Goal: Task Accomplishment & Management: Manage account settings

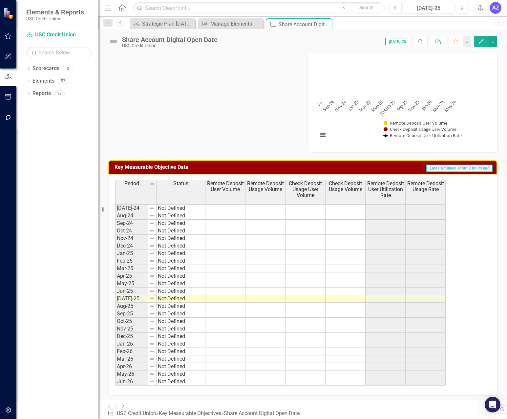
scroll to position [196, 0]
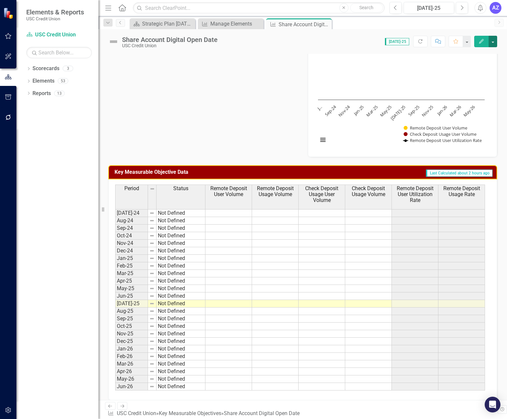
click at [494, 42] on button "button" at bounding box center [492, 41] width 9 height 11
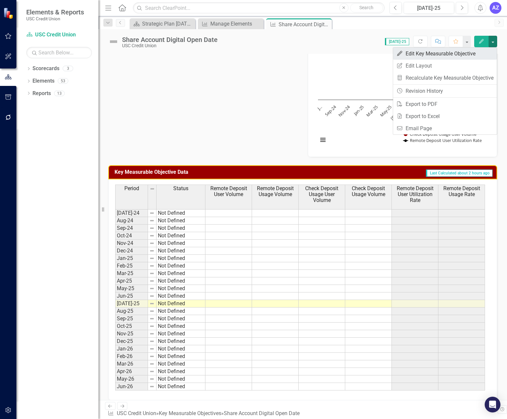
click at [478, 55] on link "Edit Edit Key Measurable Objective" at bounding box center [445, 54] width 104 height 12
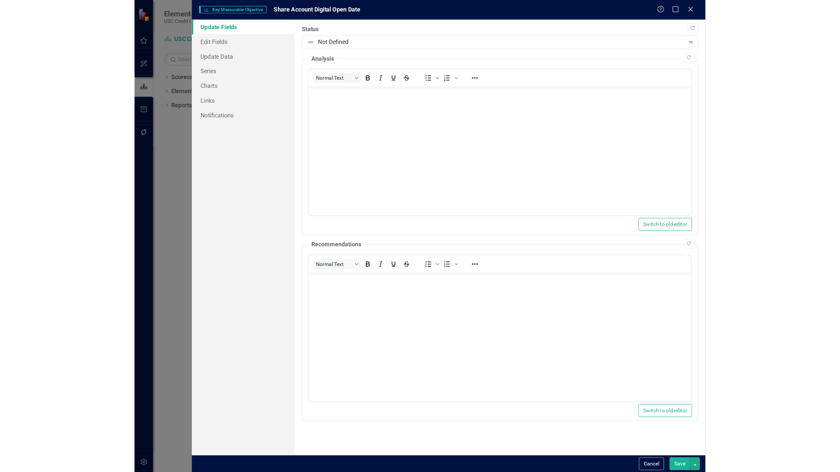
scroll to position [0, 0]
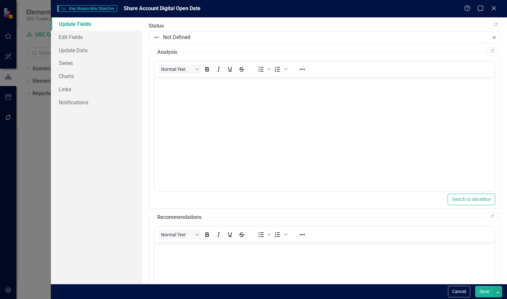
click at [142, 146] on div ""Update" fields in ClearPoint are the fields that change from reporting period …" at bounding box center [324, 150] width 365 height 266
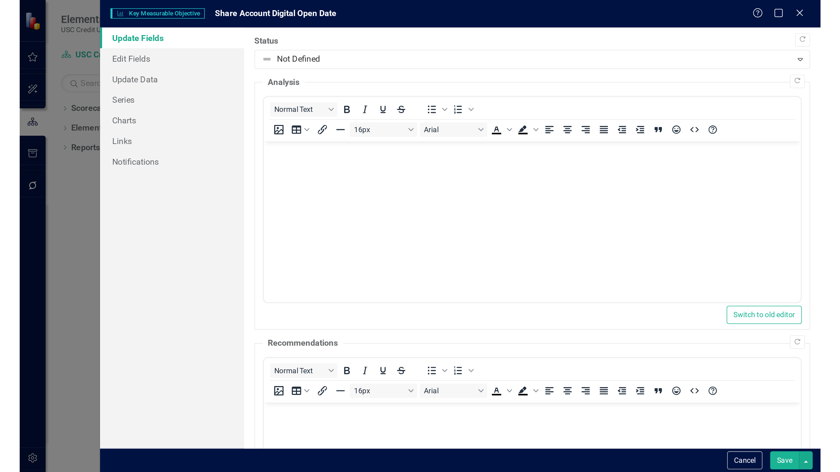
scroll to position [143, 0]
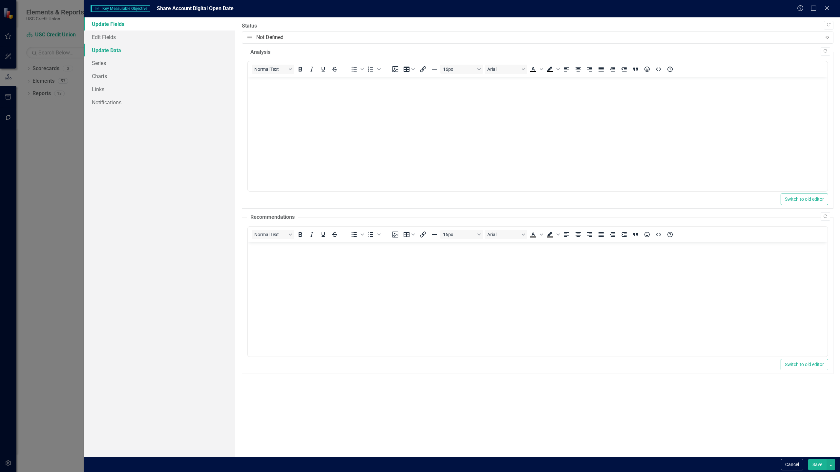
click at [97, 51] on link "Update Data" at bounding box center [159, 50] width 151 height 13
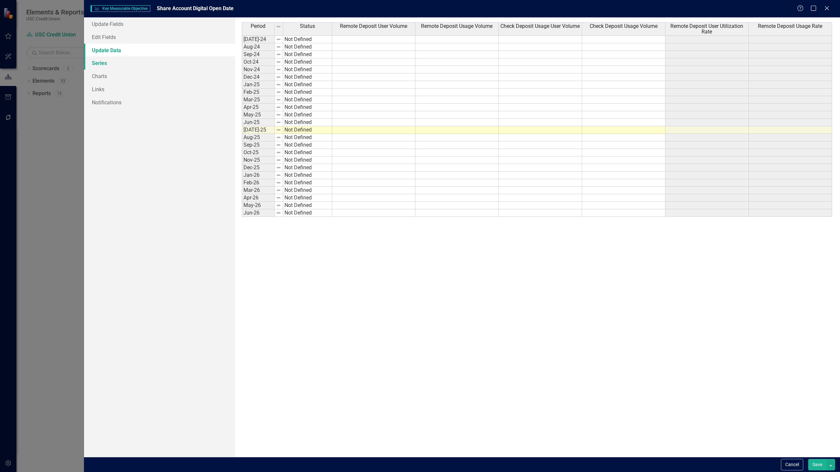
click at [124, 62] on link "Series" at bounding box center [159, 62] width 151 height 13
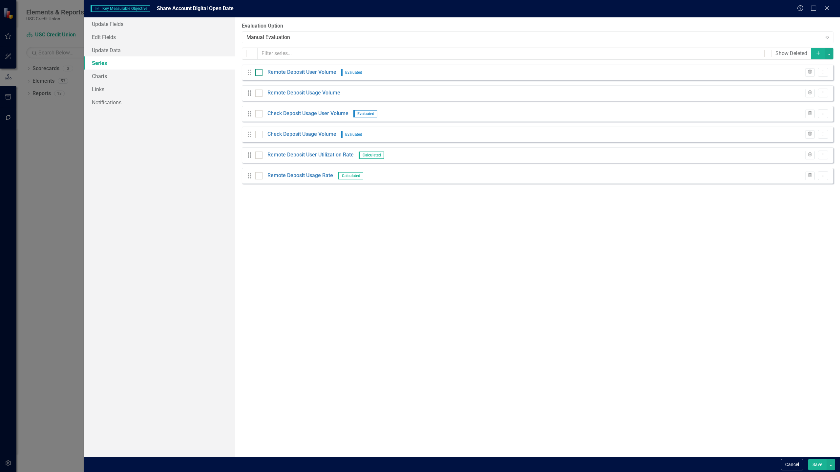
click at [257, 74] on div at bounding box center [258, 72] width 7 height 7
click at [257, 73] on input "checkbox" at bounding box center [257, 71] width 4 height 4
checkbox input "true"
click at [259, 95] on div at bounding box center [258, 93] width 7 height 7
click at [259, 94] on input "checkbox" at bounding box center [257, 92] width 4 height 4
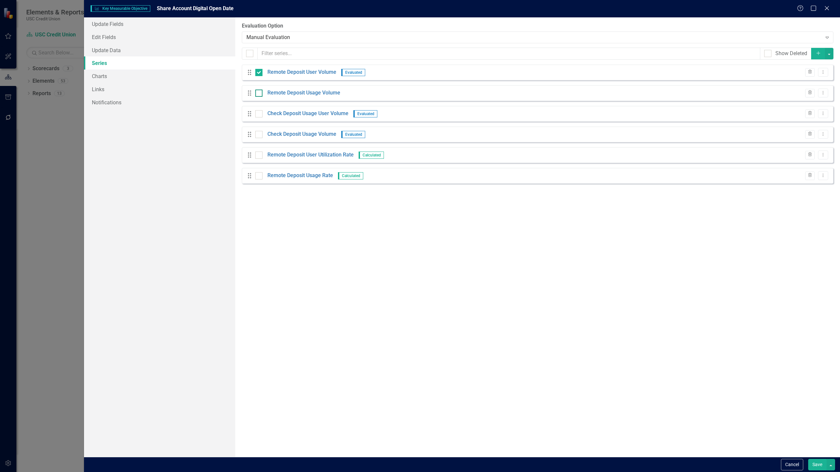
checkbox input "true"
click at [262, 111] on div at bounding box center [258, 113] width 7 height 7
click at [259, 111] on input "checkbox" at bounding box center [257, 112] width 4 height 4
checkbox input "true"
click at [257, 174] on input "checkbox" at bounding box center [257, 174] width 4 height 4
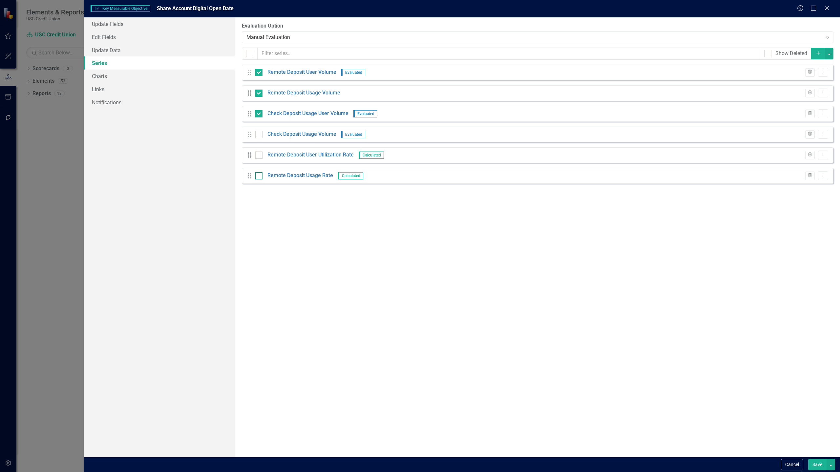
checkbox input "true"
click at [260, 157] on div at bounding box center [258, 155] width 7 height 7
click at [259, 156] on input "checkbox" at bounding box center [257, 154] width 4 height 4
click at [260, 157] on div at bounding box center [258, 155] width 7 height 7
click at [259, 156] on input "checkbox" at bounding box center [257, 154] width 4 height 4
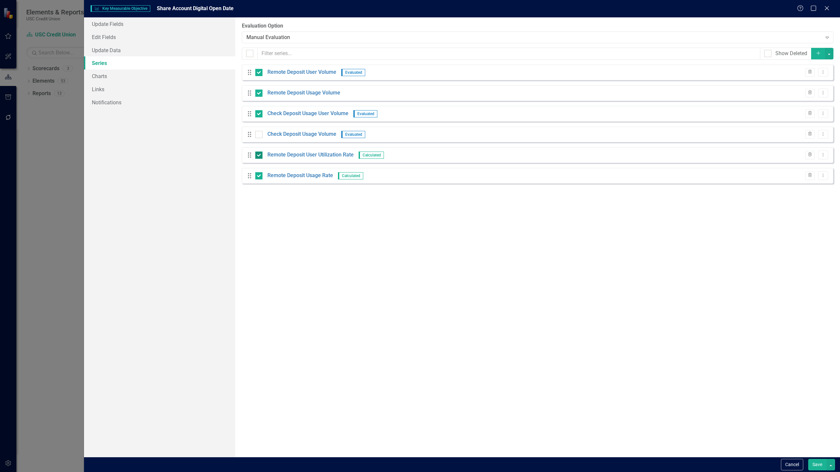
checkbox input "false"
click at [259, 175] on input "checkbox" at bounding box center [257, 174] width 4 height 4
checkbox input "false"
click at [258, 135] on div at bounding box center [258, 134] width 7 height 7
click at [258, 135] on input "checkbox" at bounding box center [257, 133] width 4 height 4
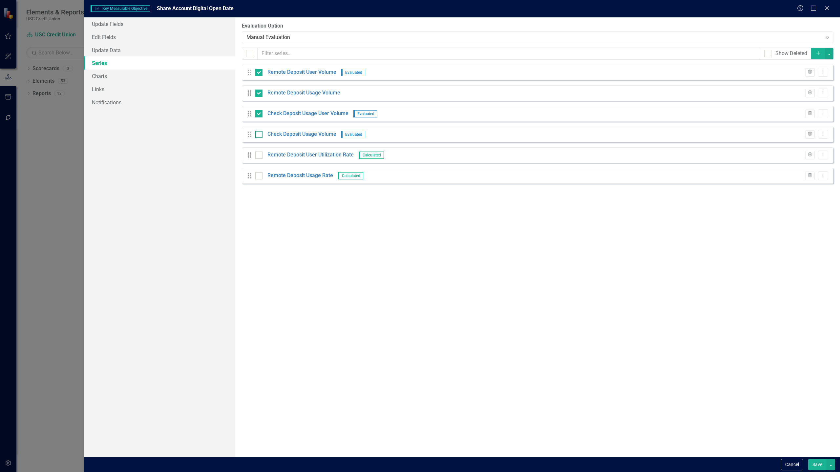
checkbox input "true"
click at [828, 52] on button "button" at bounding box center [829, 53] width 9 height 11
click at [804, 101] on link "Trash Delete Multiple" at bounding box center [807, 102] width 52 height 12
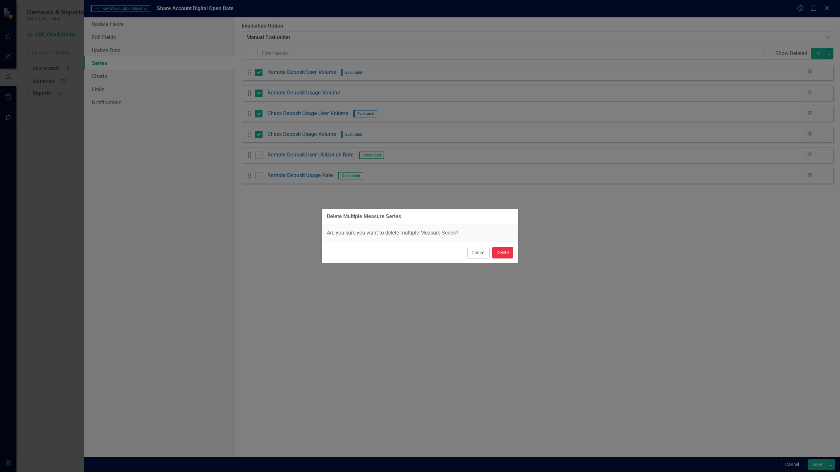
click at [505, 252] on button "Delete" at bounding box center [502, 252] width 21 height 11
checkbox input "false"
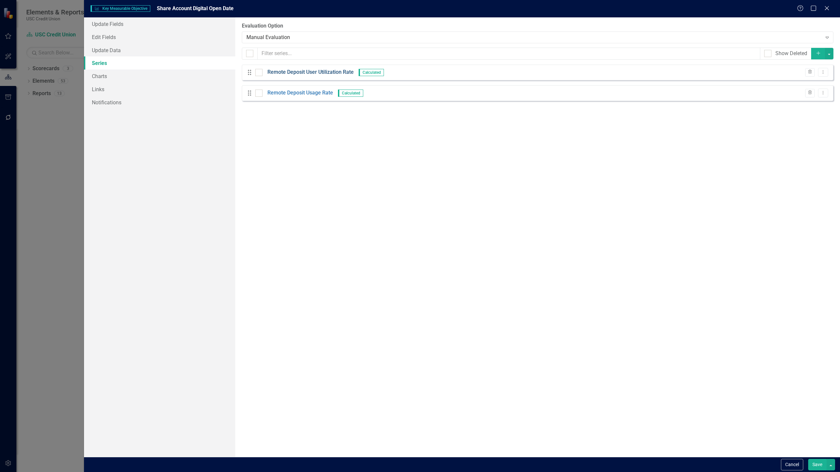
click at [325, 70] on link "Remote Deposit User Utilization Rate" at bounding box center [310, 73] width 86 height 8
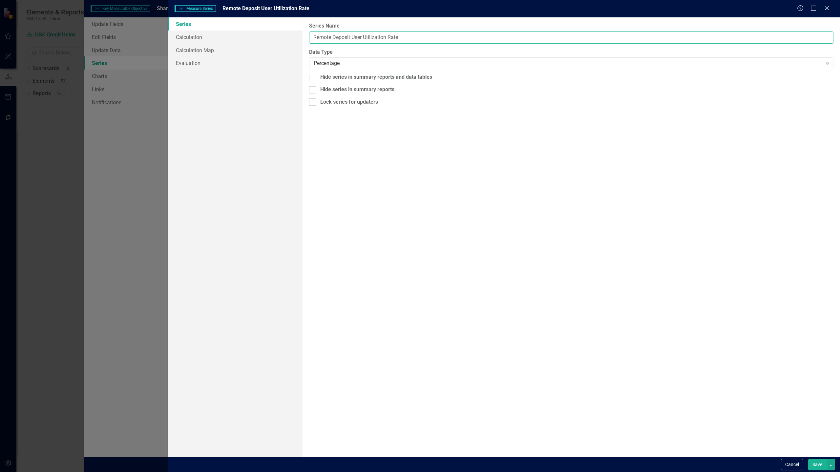
click at [366, 38] on input "Remote Deposit User Utilization Rate" at bounding box center [571, 37] width 524 height 12
click at [784, 464] on button "Cancel" at bounding box center [792, 464] width 22 height 11
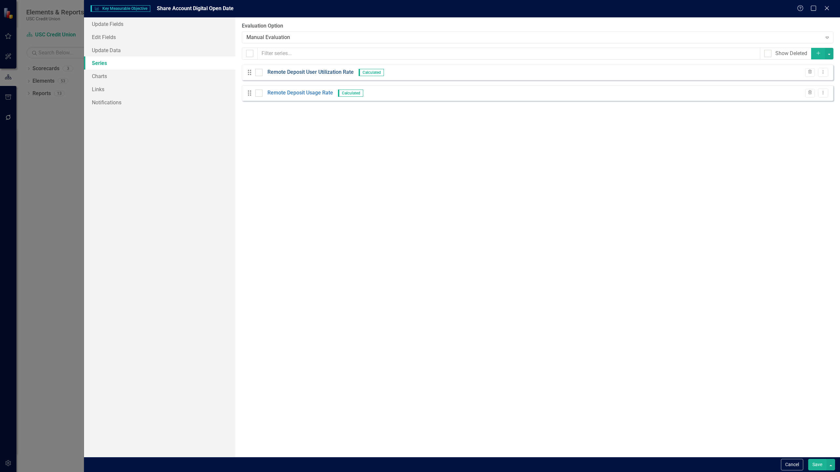
click at [295, 75] on link "Remote Deposit User Utilization Rate" at bounding box center [310, 73] width 86 height 8
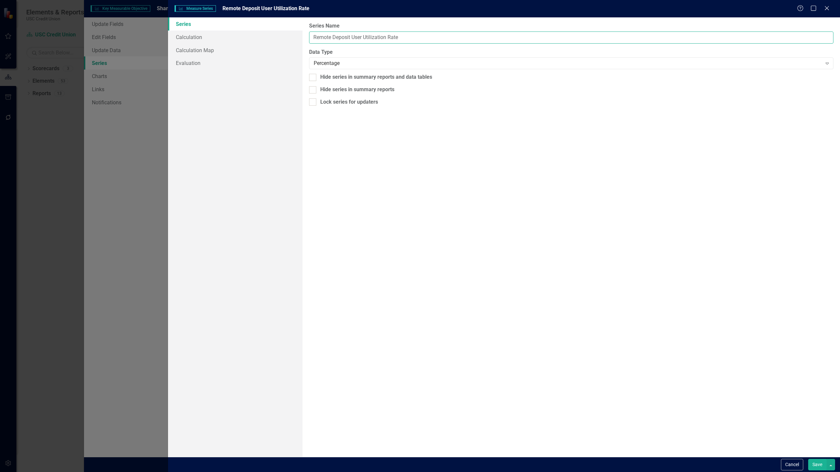
click at [416, 36] on input "Remote Deposit User Utilization Rate" at bounding box center [571, 37] width 524 height 12
type input "Share Account Digital Open Rate"
click at [816, 466] on button "Save" at bounding box center [817, 464] width 18 height 11
click at [222, 42] on link "Calculation" at bounding box center [235, 37] width 134 height 13
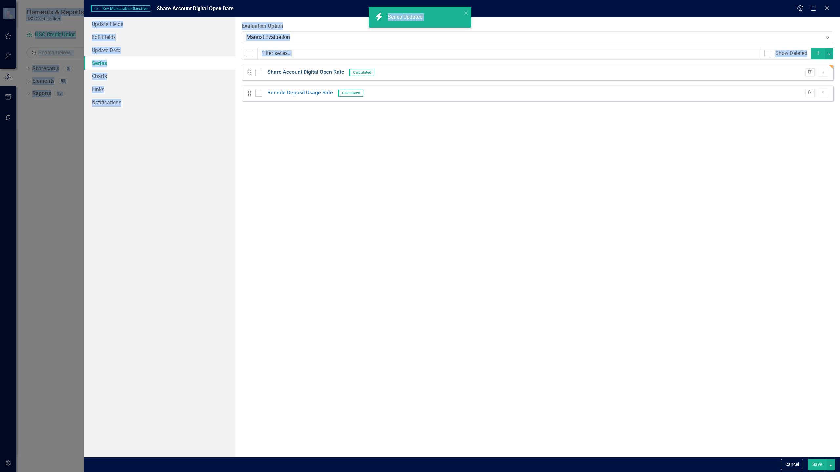
click at [318, 72] on link "Share Account Digital Open Rate" at bounding box center [305, 73] width 77 height 8
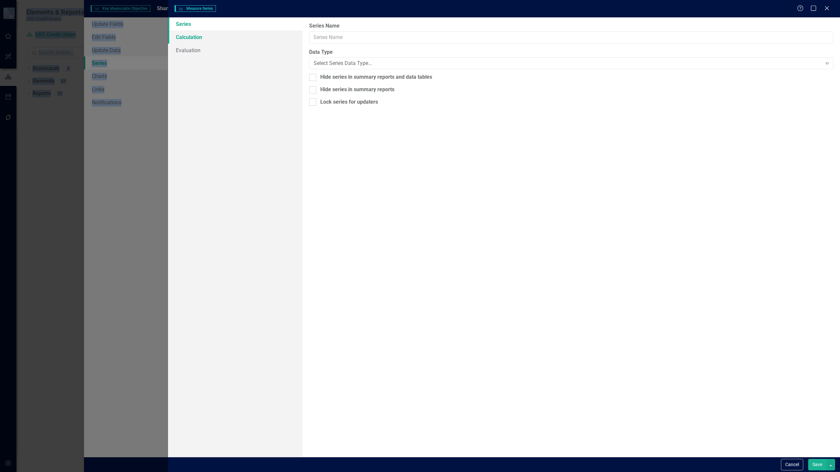
type input "Share Account Digital Open Rate"
click at [235, 35] on link "Calculation" at bounding box center [235, 37] width 134 height 13
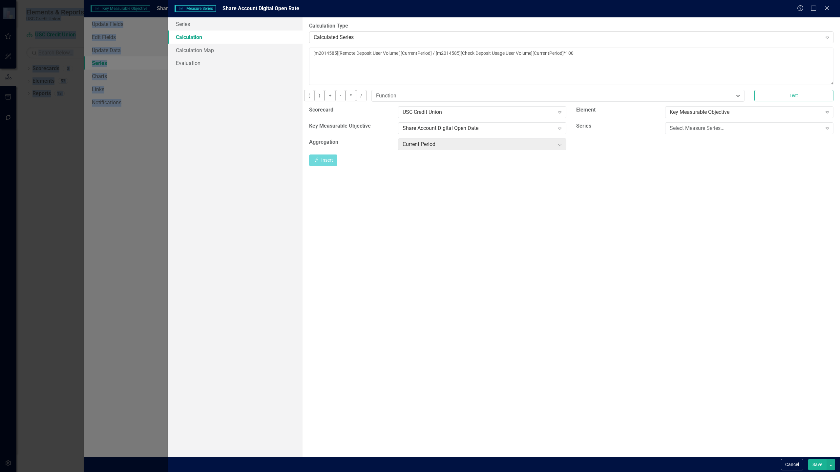
click at [396, 34] on div "Calculated Series" at bounding box center [568, 37] width 508 height 8
click at [365, 472] on div "Default (No Calculation)" at bounding box center [421, 478] width 829 height 8
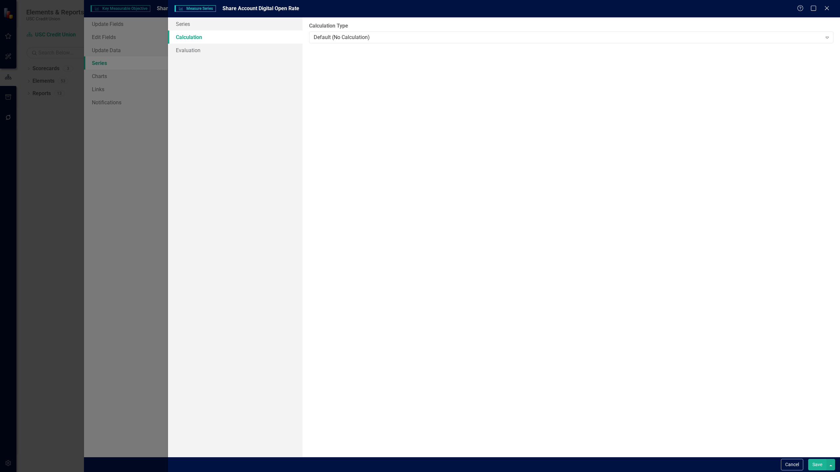
click at [821, 470] on div "Cancel Save" at bounding box center [504, 464] width 672 height 15
click at [820, 467] on button "Save" at bounding box center [817, 464] width 18 height 11
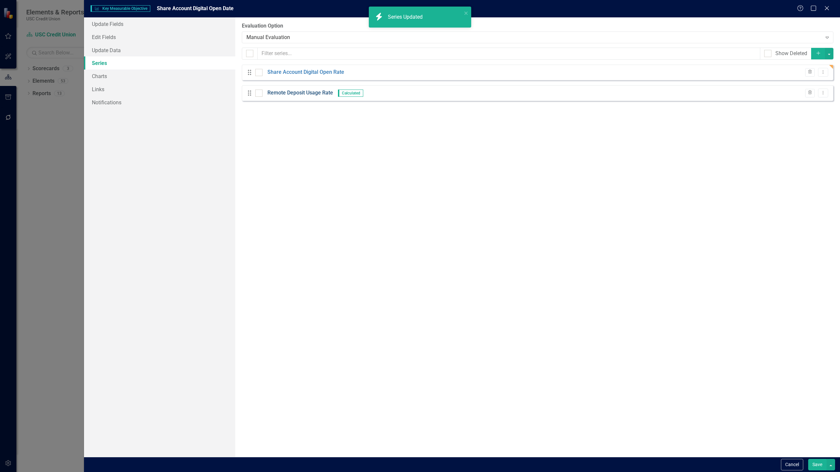
click at [290, 95] on link "Remote Deposit Usage Rate" at bounding box center [300, 93] width 66 height 8
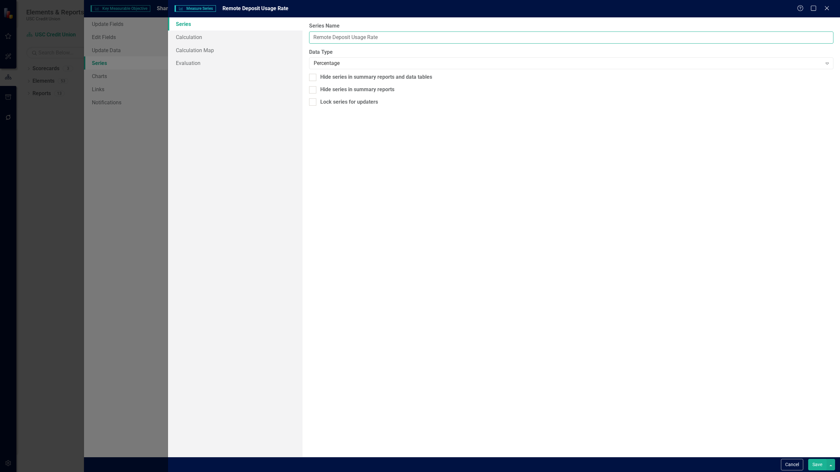
click at [355, 40] on input "Remote Deposit Usage Rate" at bounding box center [571, 37] width 524 height 12
click at [787, 469] on button "Cancel" at bounding box center [792, 464] width 22 height 11
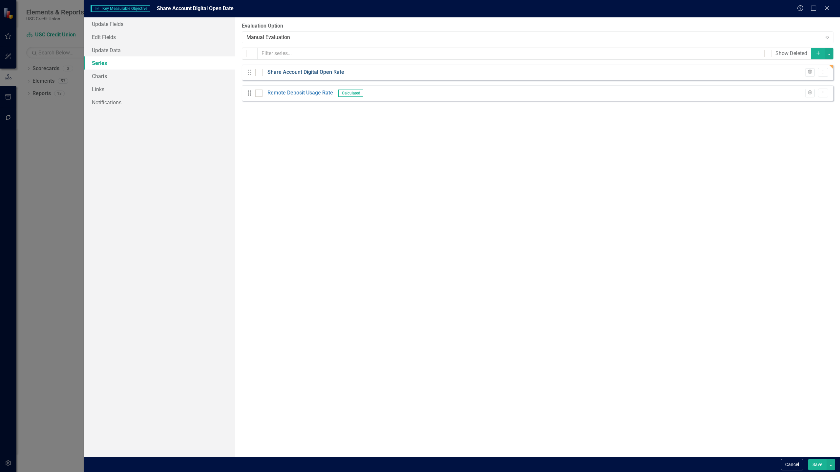
click at [332, 75] on link "Share Account Digital Open Rate" at bounding box center [305, 73] width 77 height 8
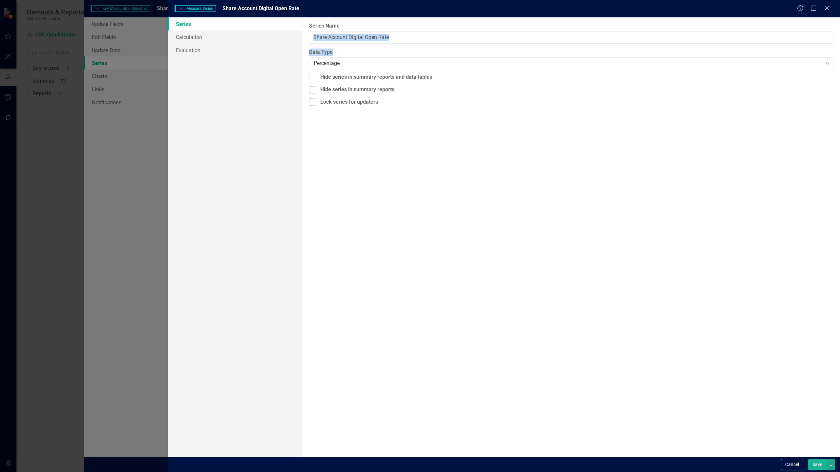
drag, startPoint x: 397, startPoint y: 47, endPoint x: 410, endPoint y: 41, distance: 13.5
click at [410, 41] on div "From this page, you can edit the name, type, and visibility options of your ser…" at bounding box center [570, 236] width 537 height 439
click at [410, 41] on input "Share Account Digital Open Rate" at bounding box center [571, 37] width 524 height 12
click at [790, 465] on button "Cancel" at bounding box center [792, 464] width 22 height 11
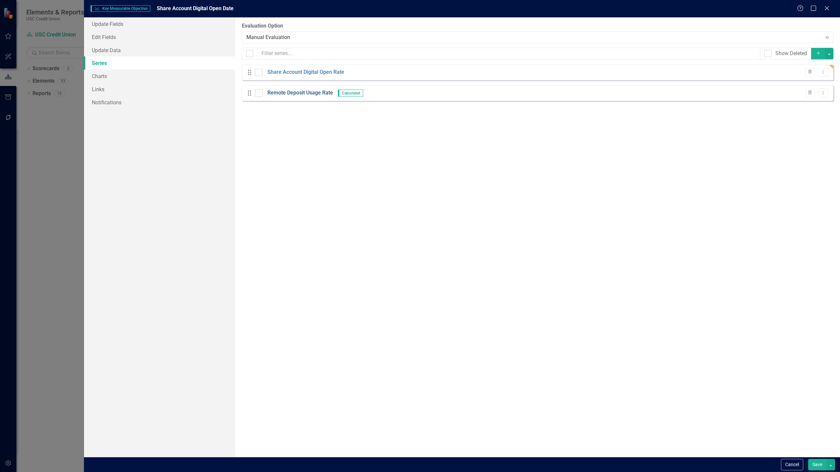
click at [291, 93] on link "Remote Deposit Usage Rate" at bounding box center [300, 93] width 66 height 8
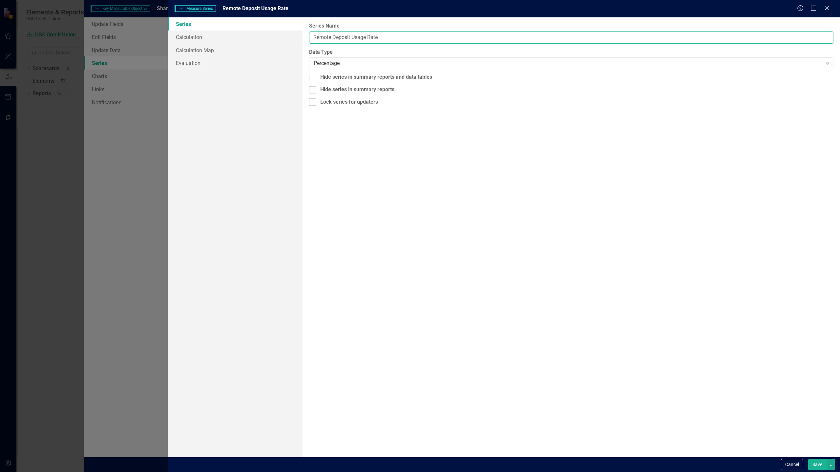
click at [360, 35] on input "Remote Deposit Usage Rate" at bounding box center [571, 37] width 524 height 12
paste input "Share Account Digital Open"
type input "Share Account Digital Open Rate Goal"
click at [217, 40] on link "Calculation" at bounding box center [235, 37] width 134 height 13
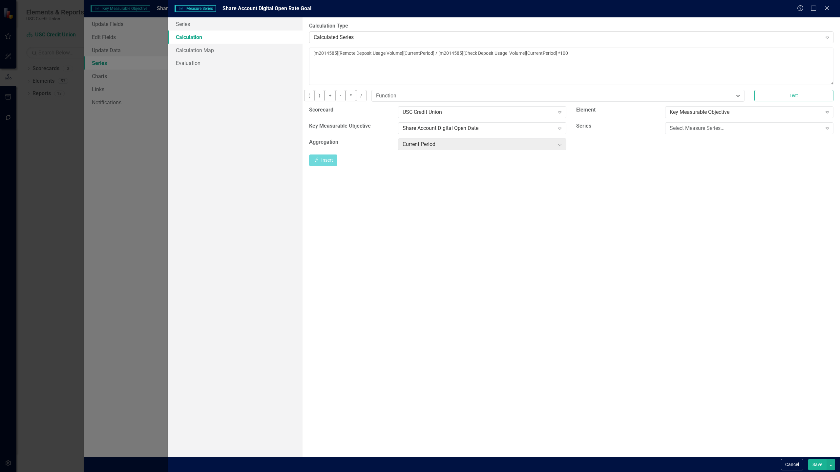
click at [334, 39] on div "Calculated Series" at bounding box center [568, 37] width 508 height 8
click at [346, 472] on div "Default (No Calculation)" at bounding box center [421, 478] width 829 height 8
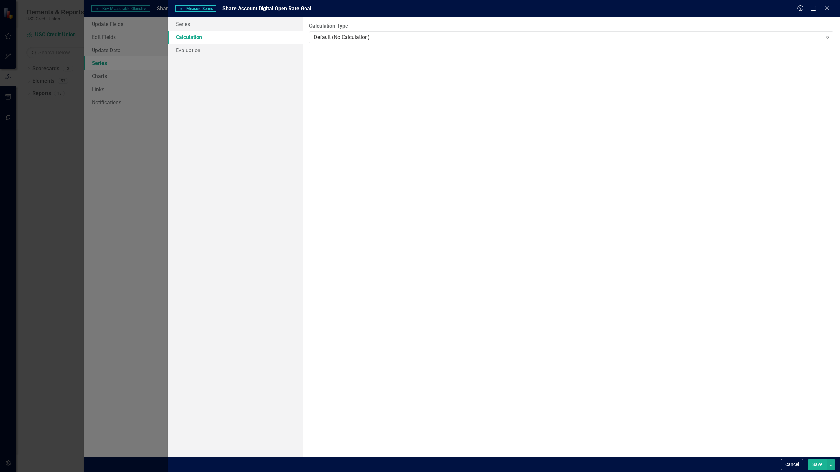
click at [812, 462] on button "Save" at bounding box center [817, 464] width 18 height 11
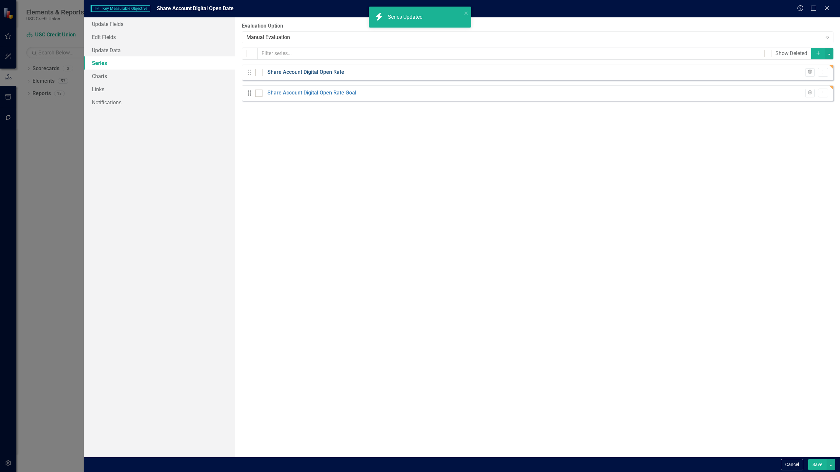
click at [310, 72] on link "Share Account Digital Open Rate" at bounding box center [305, 73] width 77 height 8
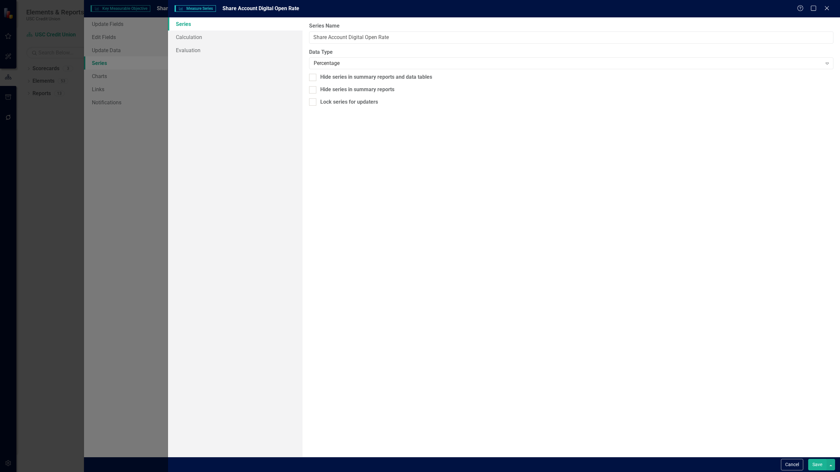
click at [814, 460] on button "Save" at bounding box center [817, 464] width 18 height 11
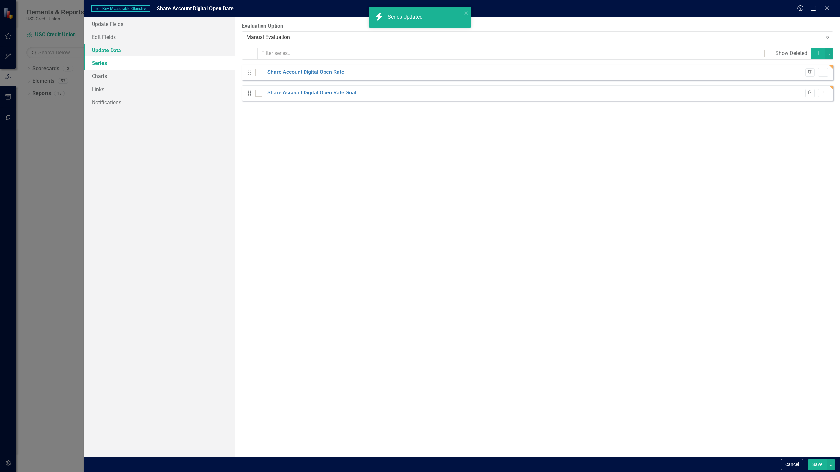
click at [117, 52] on link "Update Data" at bounding box center [159, 50] width 151 height 13
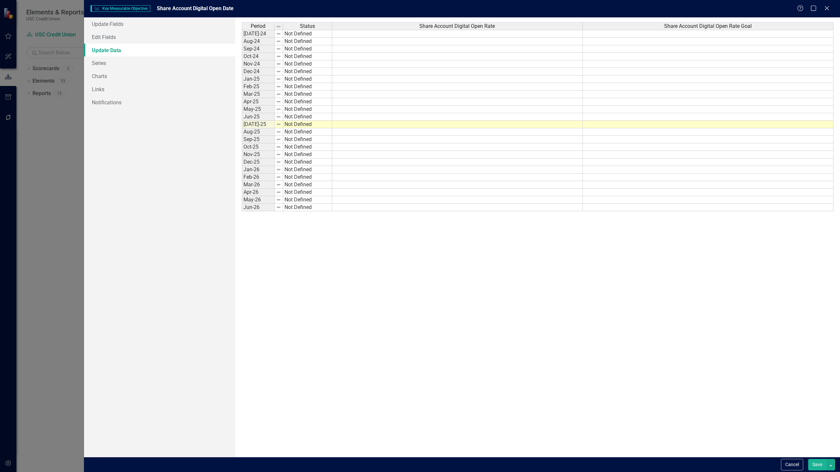
click at [479, 33] on td at bounding box center [457, 34] width 251 height 8
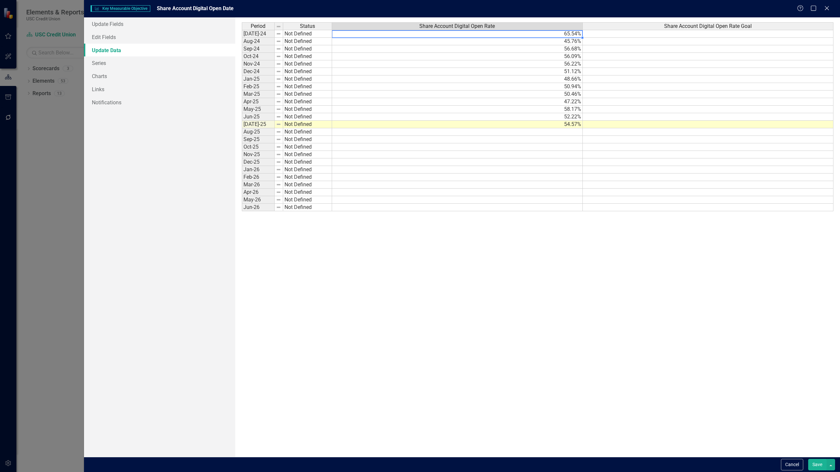
click at [573, 35] on td "65.54%" at bounding box center [457, 34] width 251 height 8
click at [568, 126] on td "54.57%" at bounding box center [457, 125] width 251 height 8
click at [589, 264] on div "Period Status Share Account Digital Open Rate Share Account Digital Open Rate G…" at bounding box center [537, 237] width 591 height 430
click at [628, 33] on td at bounding box center [707, 34] width 251 height 8
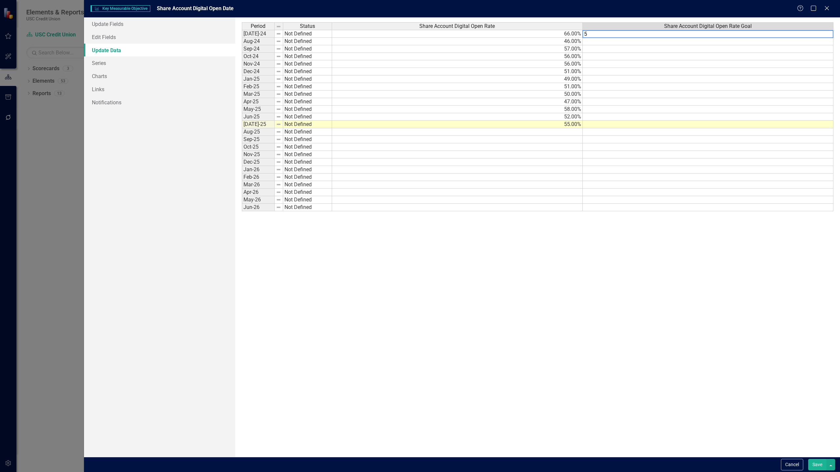
type textarea "52"
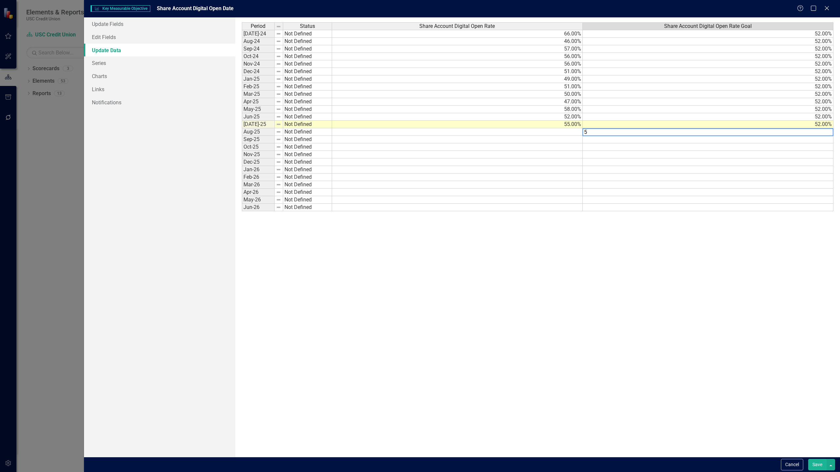
type textarea "55"
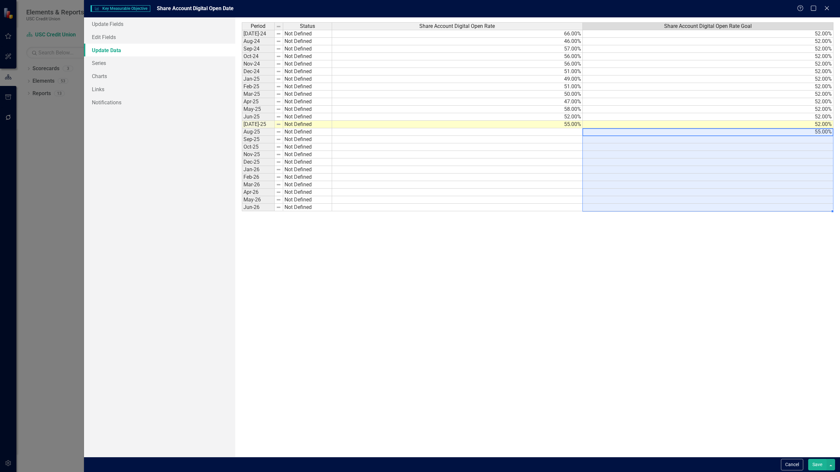
type textarea "55"
click at [715, 185] on td "55.00%" at bounding box center [707, 185] width 251 height 8
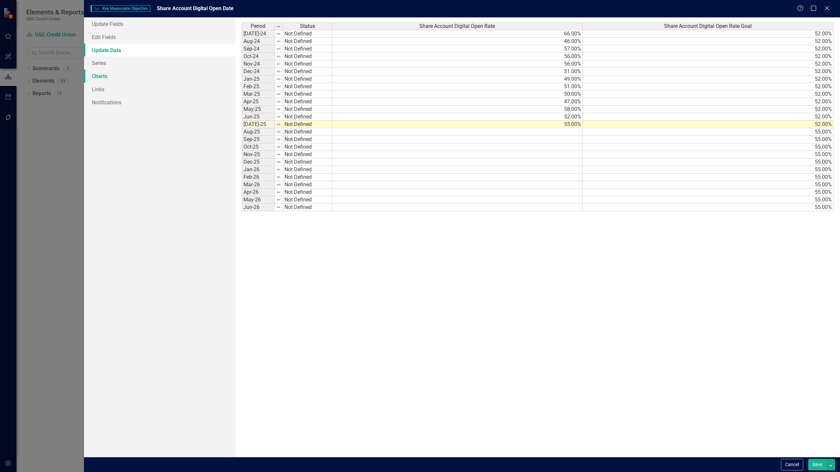
click at [115, 70] on link "Charts" at bounding box center [159, 76] width 151 height 13
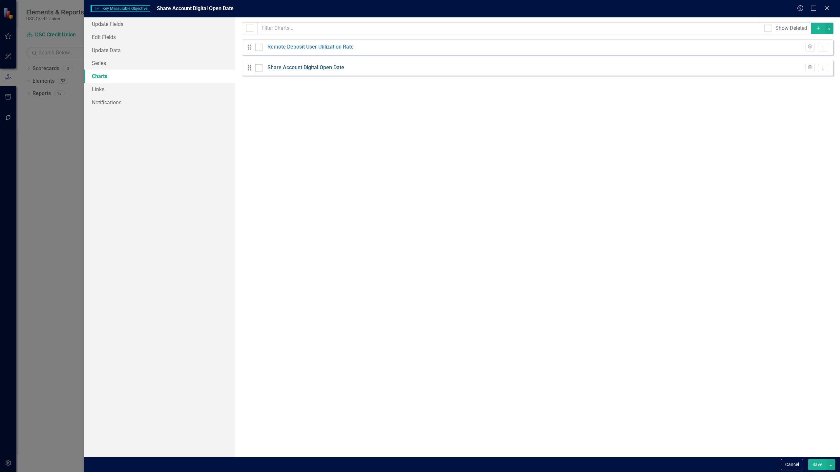
click at [323, 69] on link "Share Account Digital Open Date" at bounding box center [305, 68] width 77 height 8
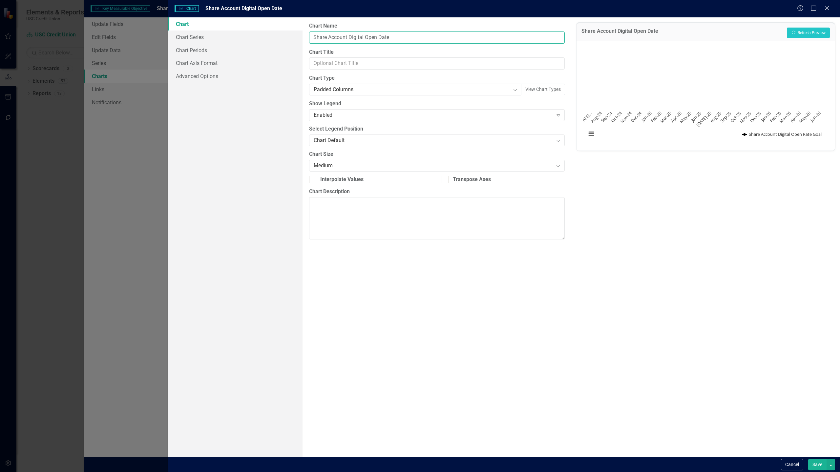
click at [421, 40] on input "Share Account Digital Open Date" at bounding box center [436, 37] width 255 height 12
click at [790, 466] on button "Cancel" at bounding box center [792, 464] width 22 height 11
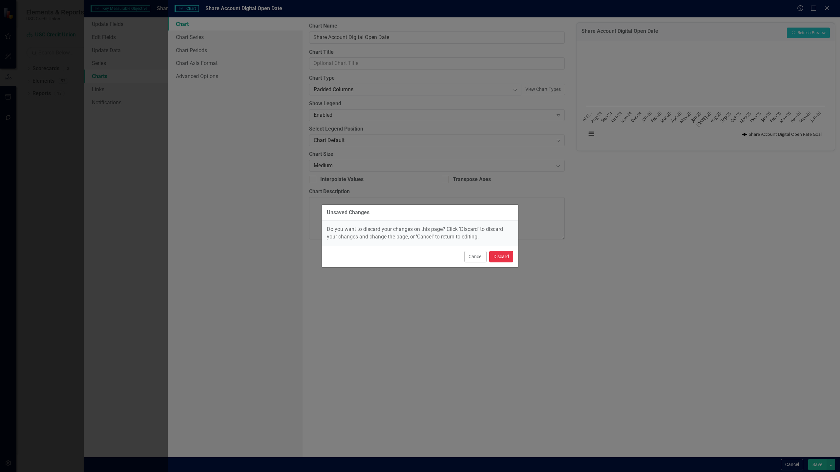
click at [498, 255] on button "Discard" at bounding box center [501, 256] width 24 height 11
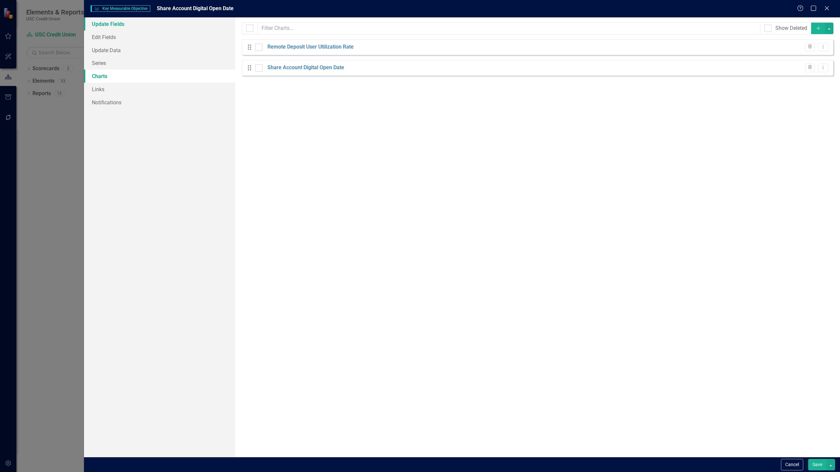
click at [151, 24] on link "Update Fields" at bounding box center [159, 23] width 151 height 13
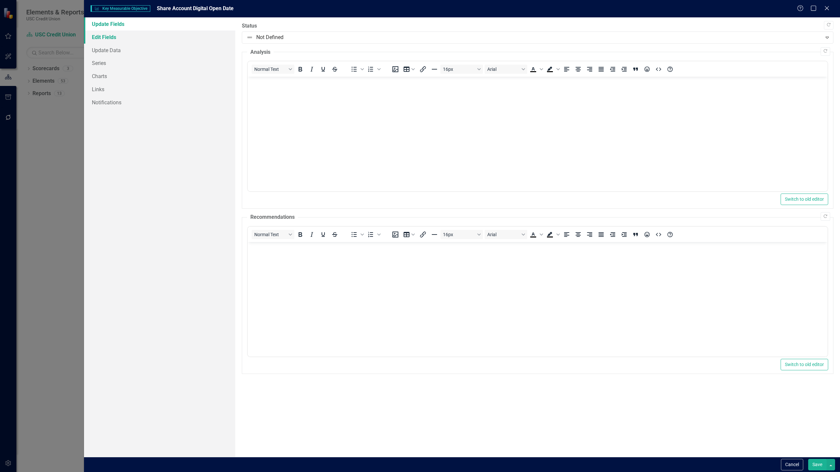
click at [147, 40] on link "Edit Fields" at bounding box center [159, 37] width 151 height 13
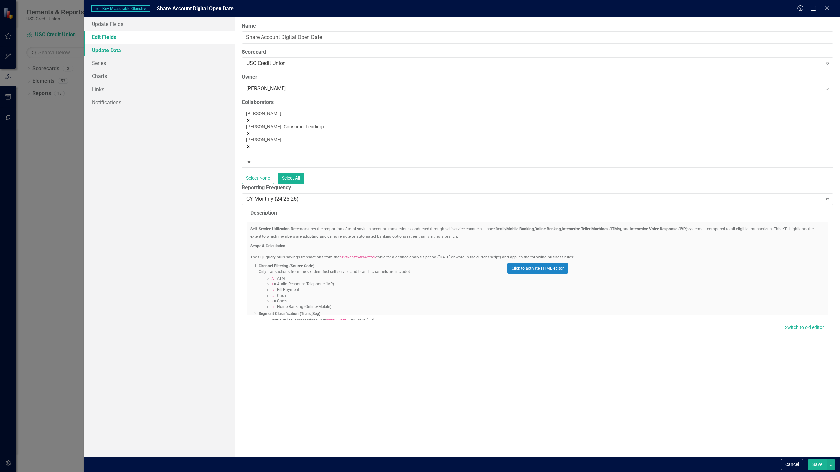
click at [143, 54] on link "Update Data" at bounding box center [159, 50] width 151 height 13
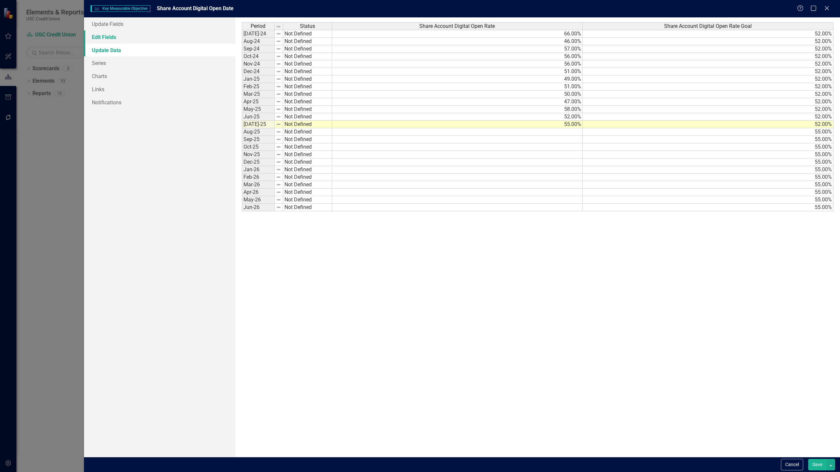
click at [140, 41] on link "Edit Fields" at bounding box center [159, 37] width 151 height 13
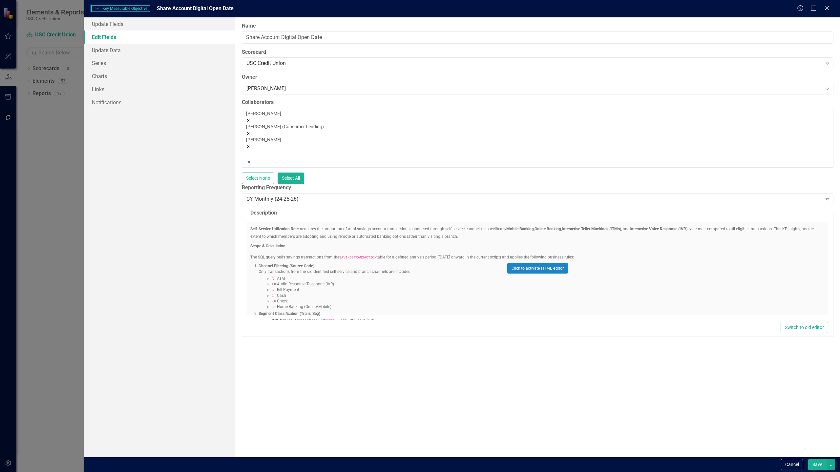
click at [395, 250] on div "Click to activate HTML editor" at bounding box center [537, 268] width 581 height 93
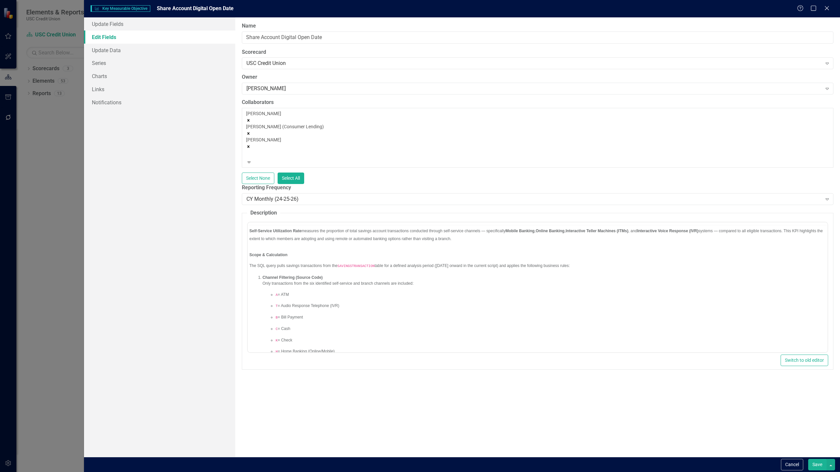
scroll to position [0, 0]
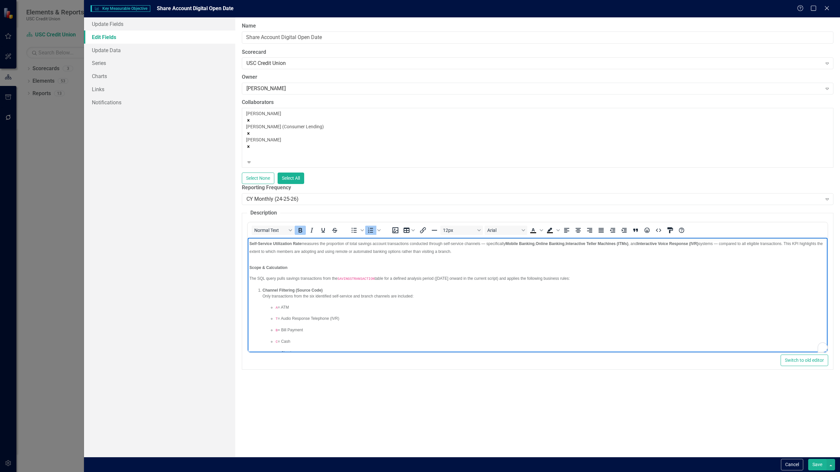
click at [395, 283] on body "Self-Service Utilization Rate measures the proportion of total savings account …" at bounding box center [537, 335] width 580 height 197
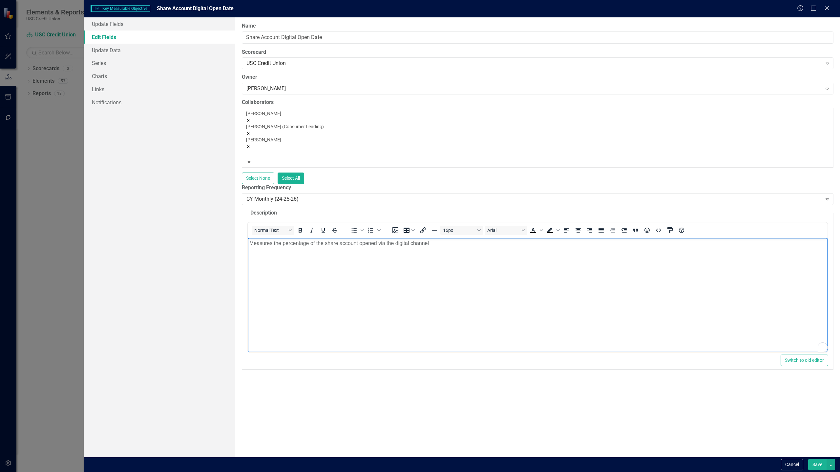
click at [445, 244] on p "Measures the percentage of the share account opened via the digital channel" at bounding box center [537, 243] width 576 height 8
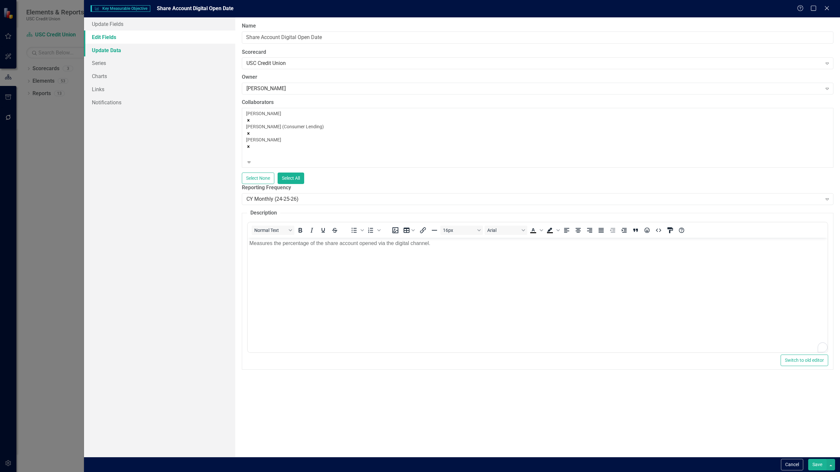
click at [169, 51] on link "Update Data" at bounding box center [159, 50] width 151 height 13
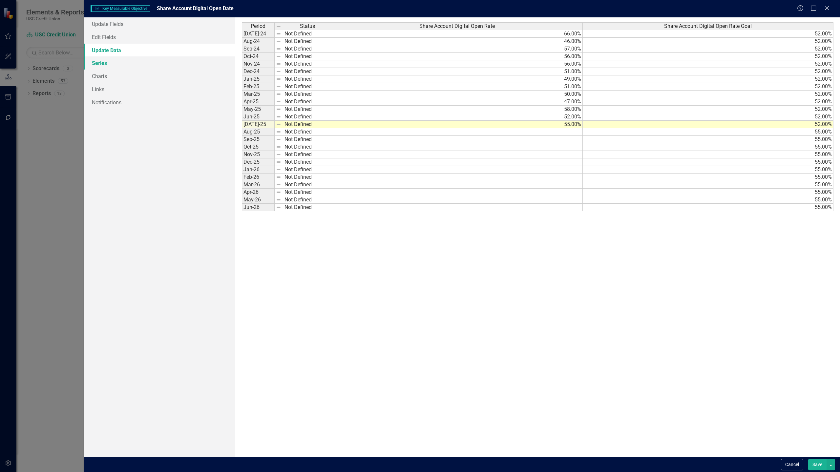
click at [142, 65] on link "Series" at bounding box center [159, 62] width 151 height 13
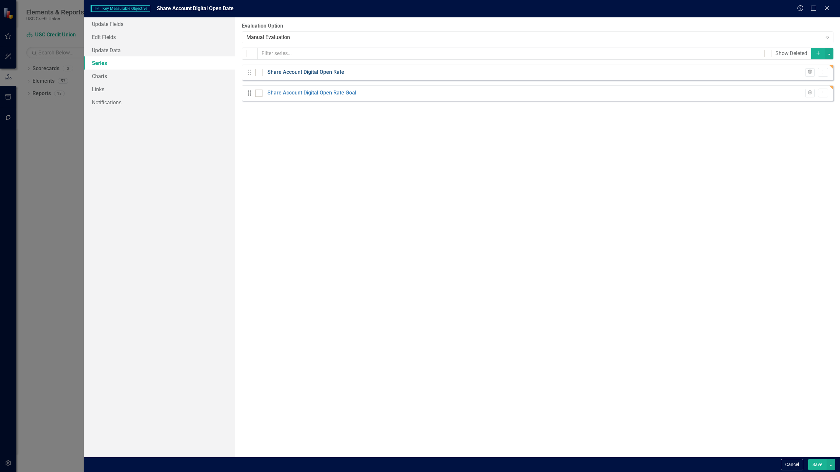
click at [334, 71] on link "Share Account Digital Open Rate" at bounding box center [305, 73] width 77 height 8
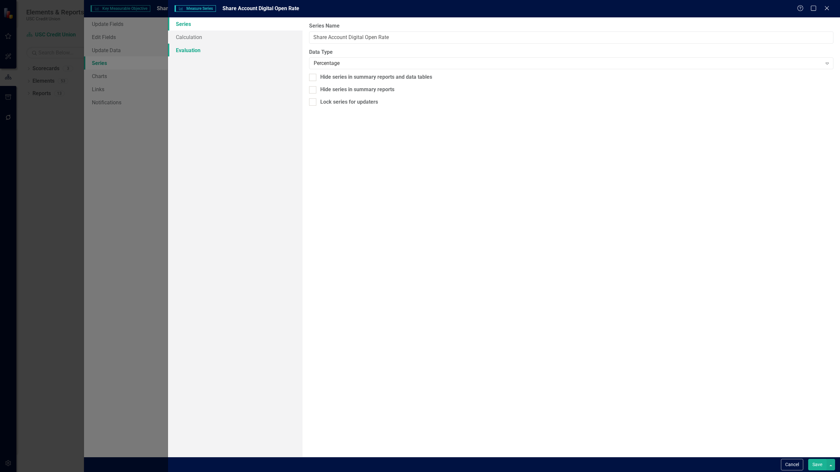
click at [263, 50] on link "Evaluation" at bounding box center [235, 50] width 134 height 13
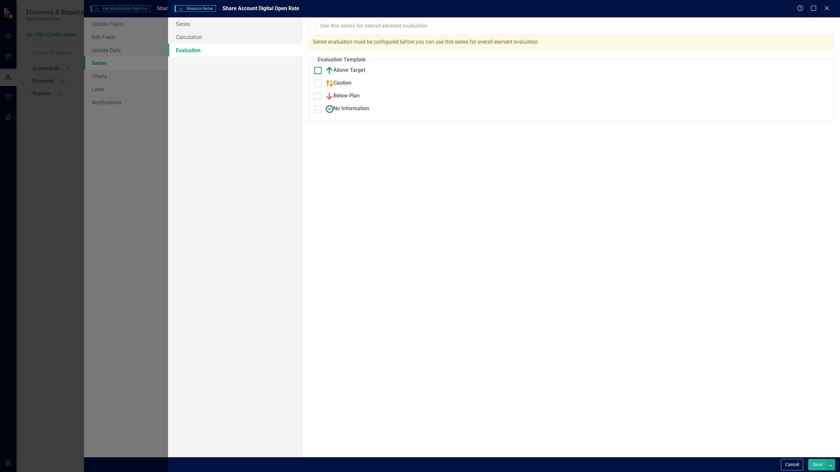
click at [332, 71] on img at bounding box center [329, 71] width 8 height 8
click at [318, 71] on input "Above Target" at bounding box center [316, 69] width 4 height 4
checkbox input "true"
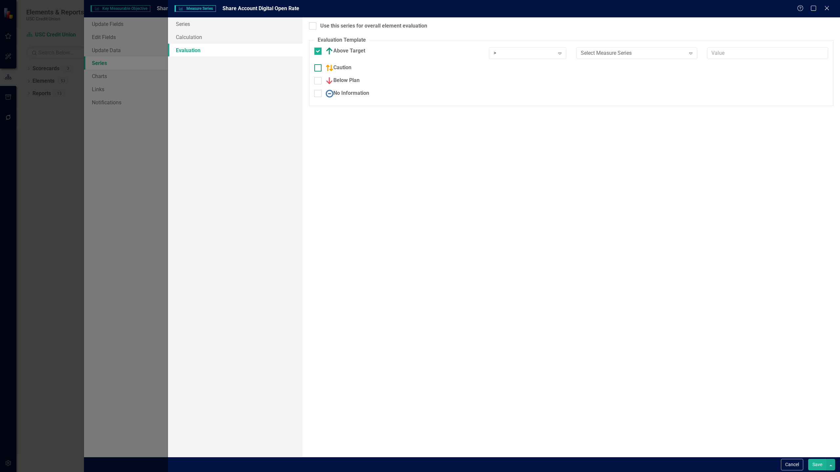
click at [325, 66] on div "Caution" at bounding box center [396, 68] width 165 height 8
click at [318, 66] on input "Caution" at bounding box center [316, 66] width 4 height 4
checkbox input "true"
click at [318, 82] on input "Below Plan" at bounding box center [316, 83] width 4 height 4
checkbox input "true"
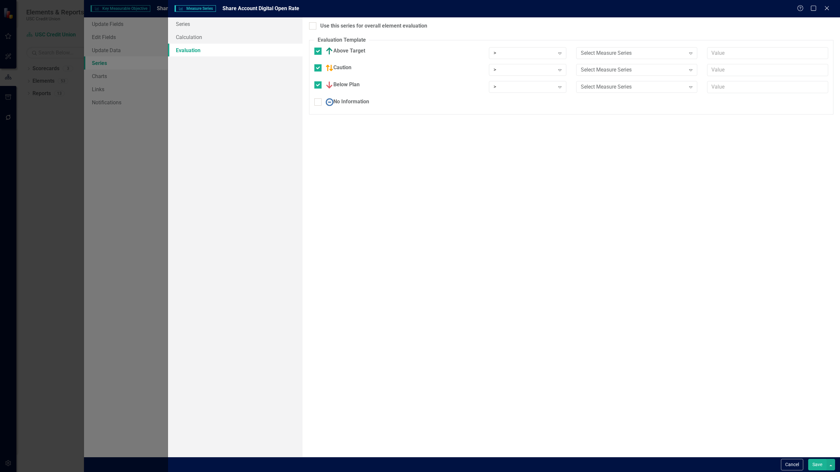
click at [316, 30] on div "Use this series for overall element evaluation Evaluation Template You can defi…" at bounding box center [570, 236] width 537 height 439
click at [313, 22] on input "Use this series for overall element evaluation" at bounding box center [311, 24] width 4 height 4
checkbox input "true"
click at [599, 52] on div "Select Measure Series" at bounding box center [632, 53] width 105 height 8
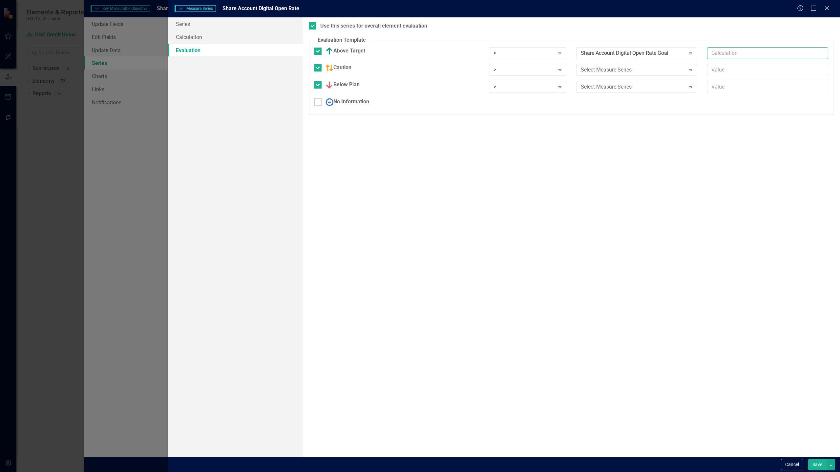
click at [717, 56] on input "text" at bounding box center [767, 53] width 121 height 12
type input "*1"
click at [678, 65] on div "Select Measure Series Expand" at bounding box center [636, 70] width 121 height 12
click at [725, 72] on input "text" at bounding box center [767, 70] width 121 height 12
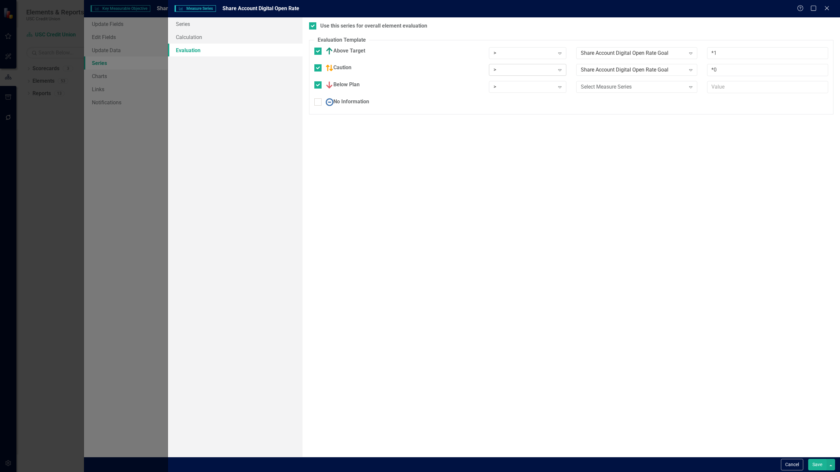
click at [543, 69] on div ">" at bounding box center [523, 70] width 61 height 8
click at [728, 70] on input "*0" at bounding box center [767, 70] width 121 height 12
type input "*1"
click at [557, 51] on icon "Expand" at bounding box center [559, 53] width 7 height 5
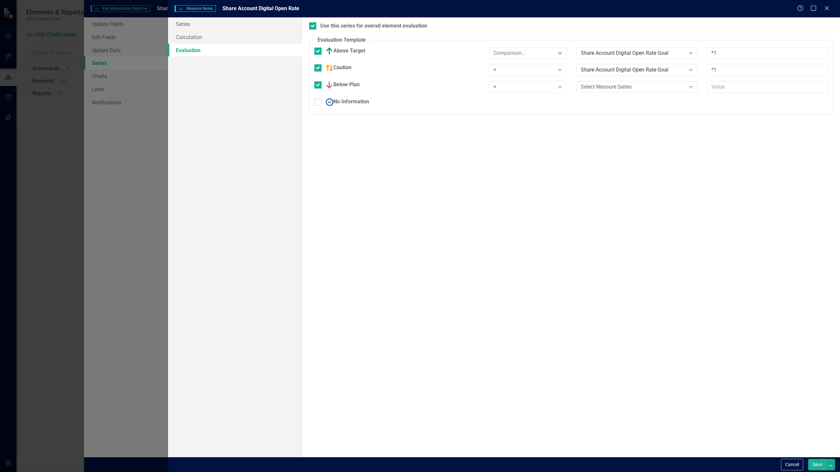
click at [540, 87] on div ">" at bounding box center [523, 87] width 61 height 8
click at [674, 84] on div "Select Measure Series" at bounding box center [632, 87] width 105 height 8
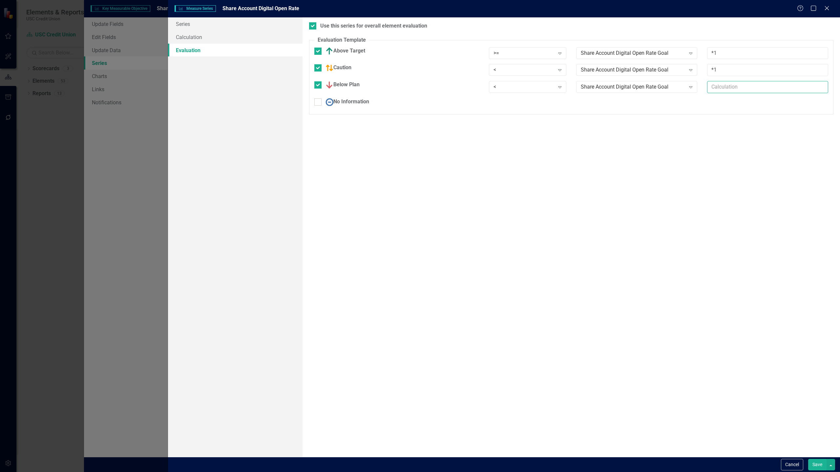
click at [727, 88] on input "text" at bounding box center [767, 87] width 121 height 12
type input "0.8"
click at [819, 469] on button "Save" at bounding box center [817, 464] width 18 height 11
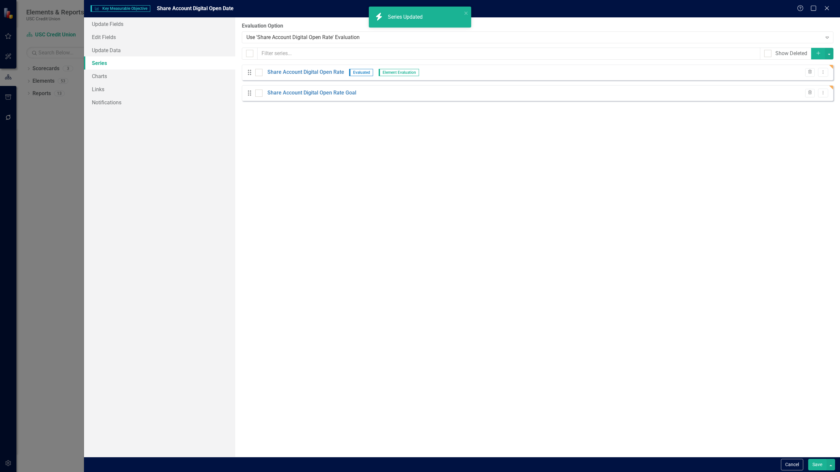
click at [814, 464] on button "Save" at bounding box center [817, 464] width 18 height 11
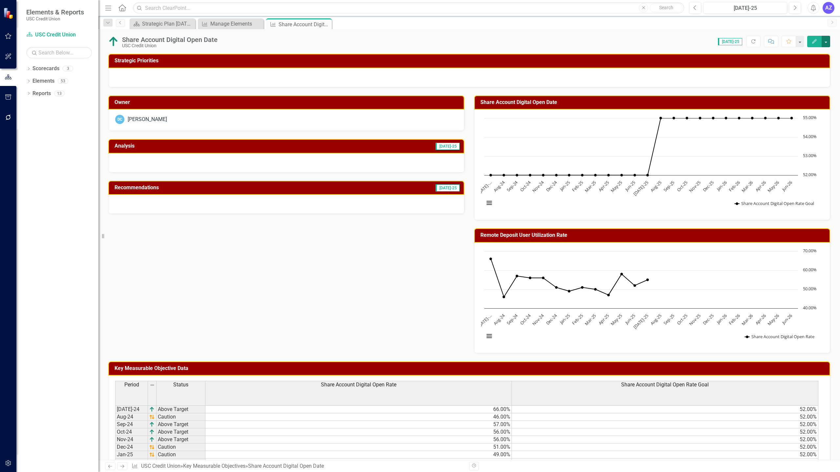
click at [826, 44] on button "button" at bounding box center [825, 41] width 9 height 11
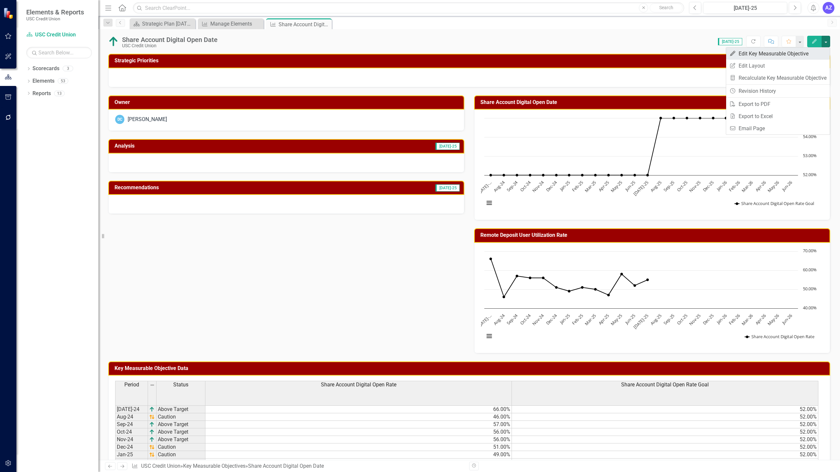
click at [812, 55] on link "Edit Edit Key Measurable Objective" at bounding box center [778, 54] width 104 height 12
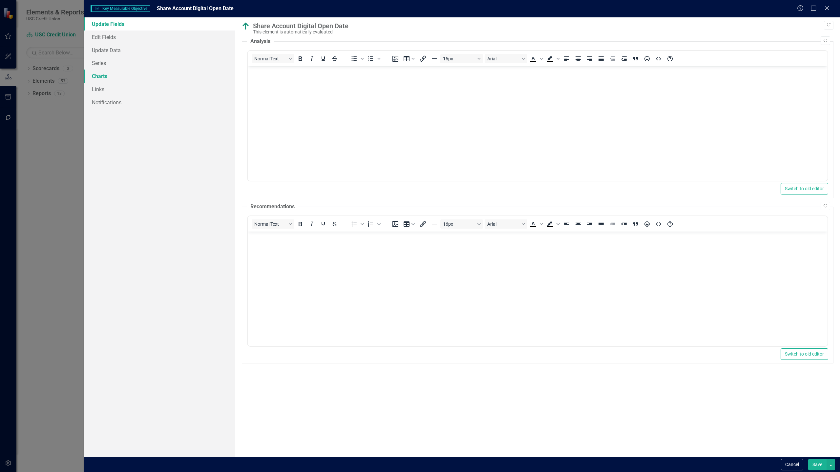
click at [131, 78] on link "Charts" at bounding box center [159, 76] width 151 height 13
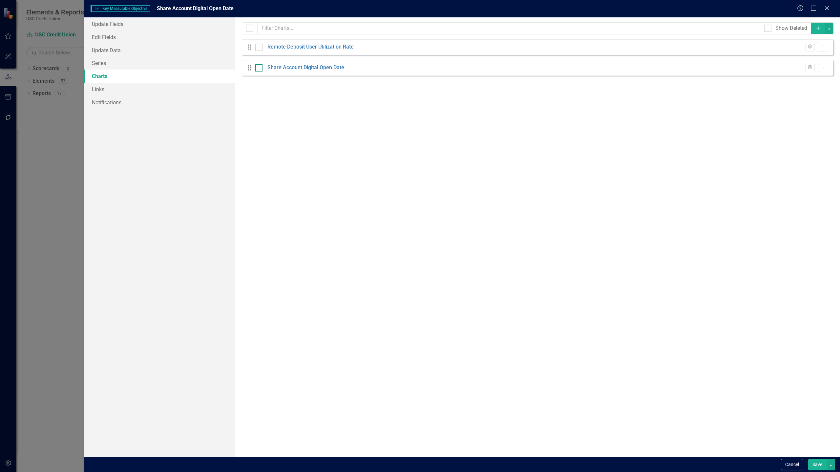
click at [259, 68] on input "checkbox" at bounding box center [257, 66] width 4 height 4
checkbox input "false"
click at [259, 49] on div at bounding box center [258, 47] width 7 height 7
click at [259, 48] on input "checkbox" at bounding box center [257, 46] width 4 height 4
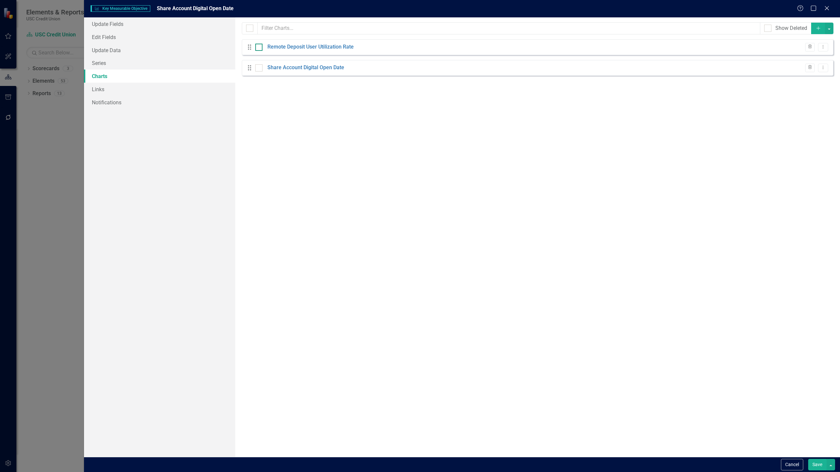
checkbox input "true"
click at [809, 49] on icon "Trash" at bounding box center [809, 47] width 5 height 4
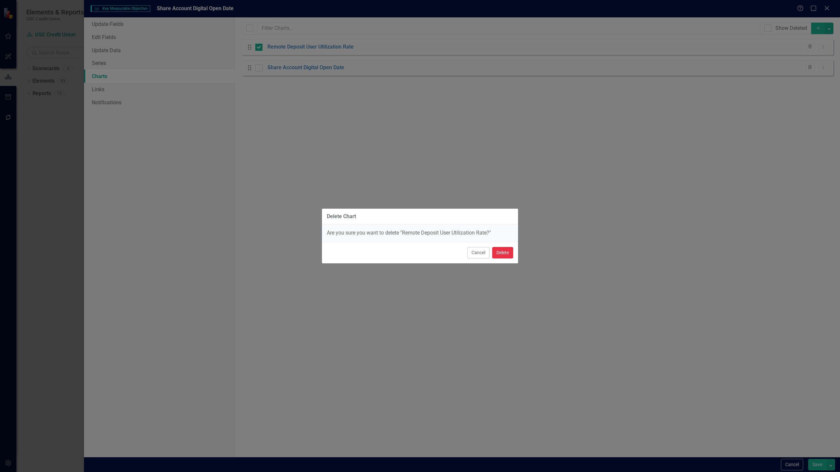
click at [499, 257] on button "Delete" at bounding box center [502, 252] width 21 height 11
checkbox input "false"
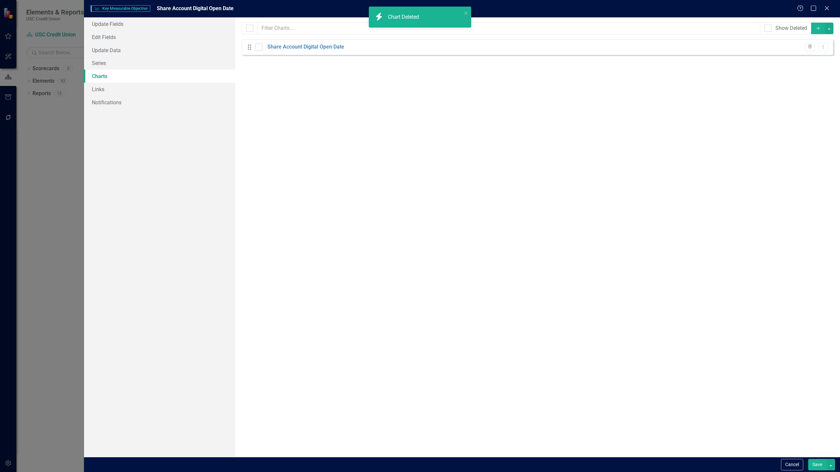
click at [327, 43] on div "Drag Share Account Digital Open Date Trash Dropdown Menu" at bounding box center [537, 47] width 591 height 16
click at [317, 47] on link "Share Account Digital Open Date" at bounding box center [305, 47] width 77 height 8
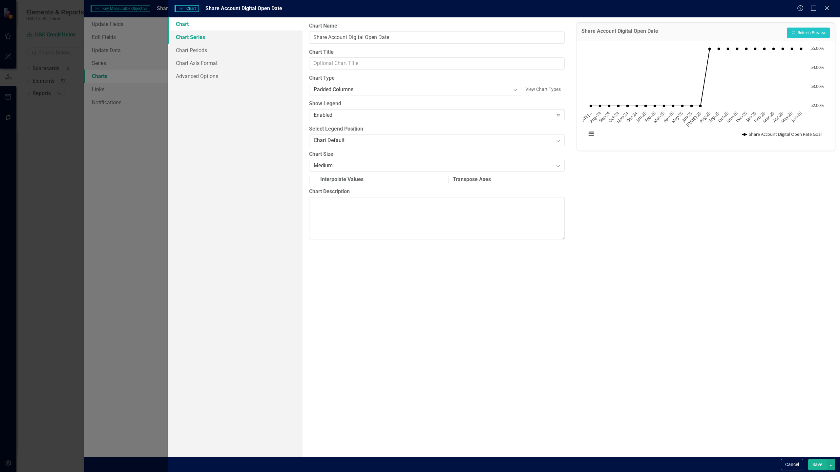
click at [227, 34] on link "Chart Series" at bounding box center [235, 37] width 134 height 13
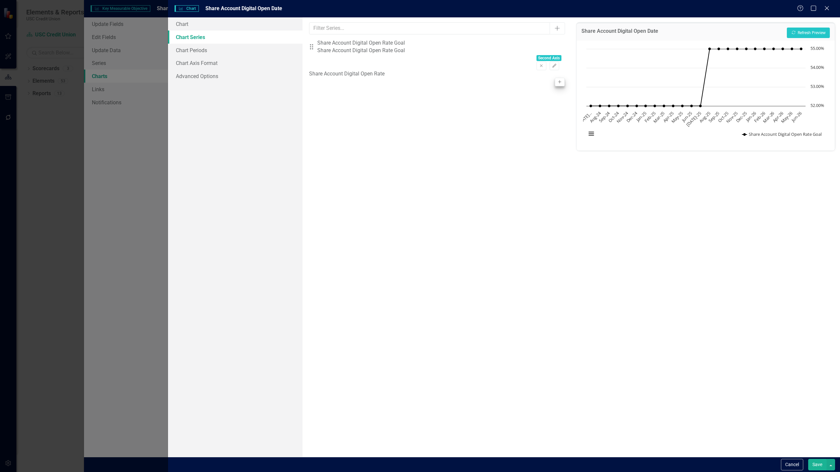
click at [552, 73] on div "Share Account Digital Open Rate Activate" at bounding box center [436, 78] width 255 height 16
click at [555, 78] on button "Activate" at bounding box center [560, 82] width 10 height 9
click at [554, 64] on icon "Edit" at bounding box center [554, 66] width 5 height 4
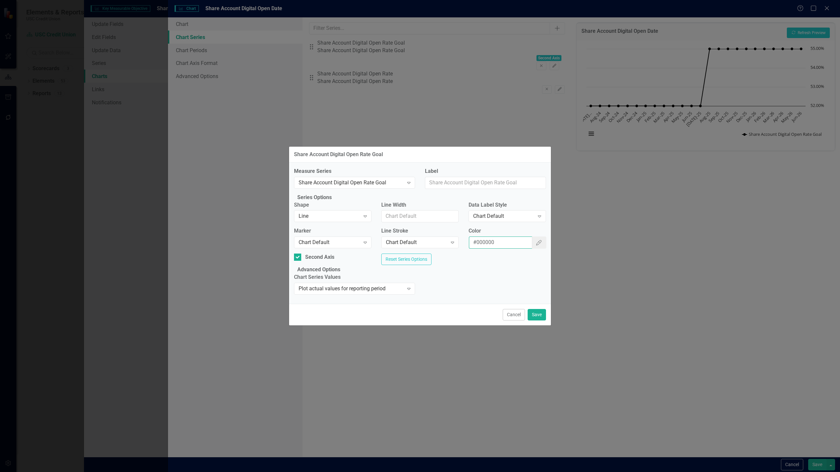
click at [505, 243] on input "#000000" at bounding box center [501, 242] width 64 height 12
paste input "990000"
type input "#990000"
click at [539, 320] on button "Save" at bounding box center [536, 314] width 18 height 11
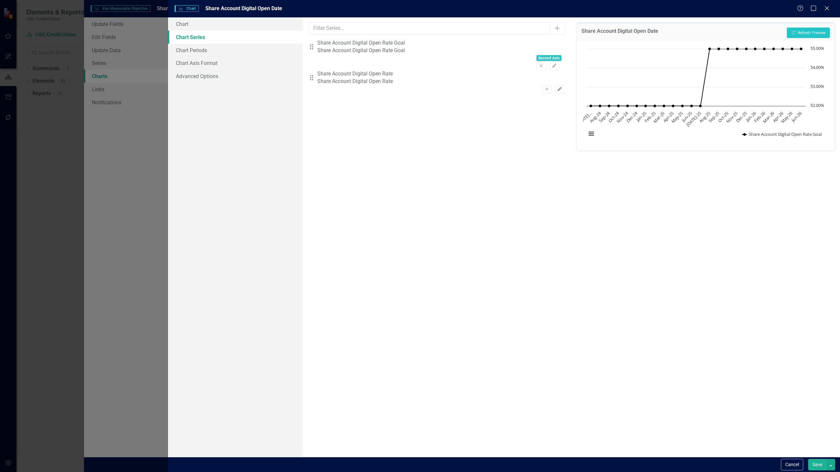
click at [556, 85] on button "Edit" at bounding box center [560, 89] width 10 height 9
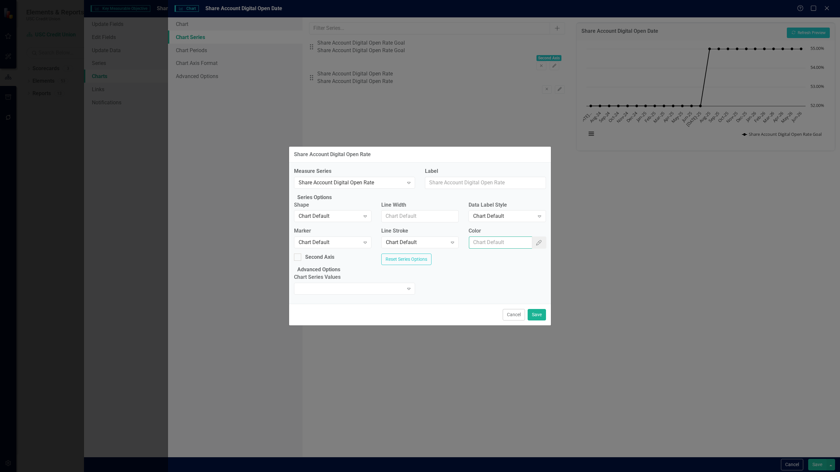
paste input "#FFCC00"
click at [498, 240] on input "#FFCC00" at bounding box center [501, 242] width 64 height 12
type input "#FFCC00"
click at [536, 320] on button "Save" at bounding box center [536, 314] width 18 height 11
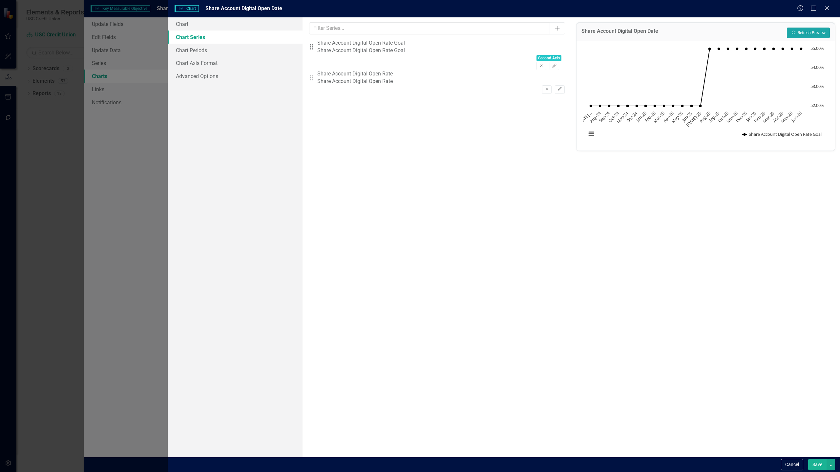
click at [817, 36] on button "Recalculate Refresh Preview" at bounding box center [807, 33] width 43 height 10
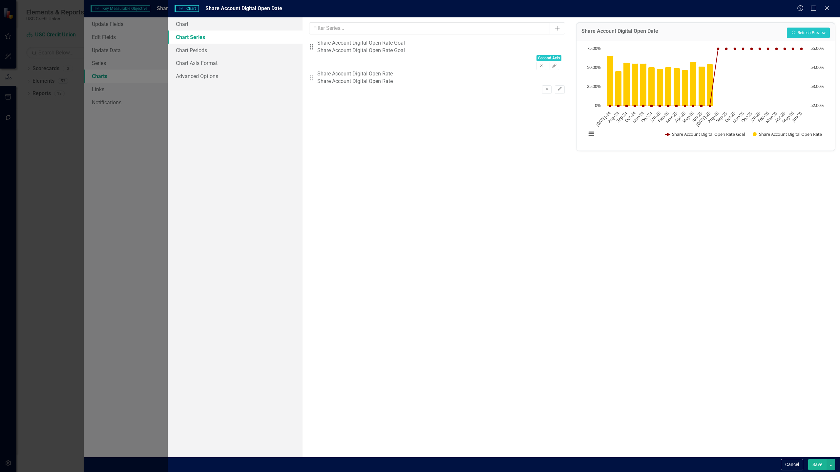
click at [556, 64] on icon "Edit" at bounding box center [554, 66] width 5 height 4
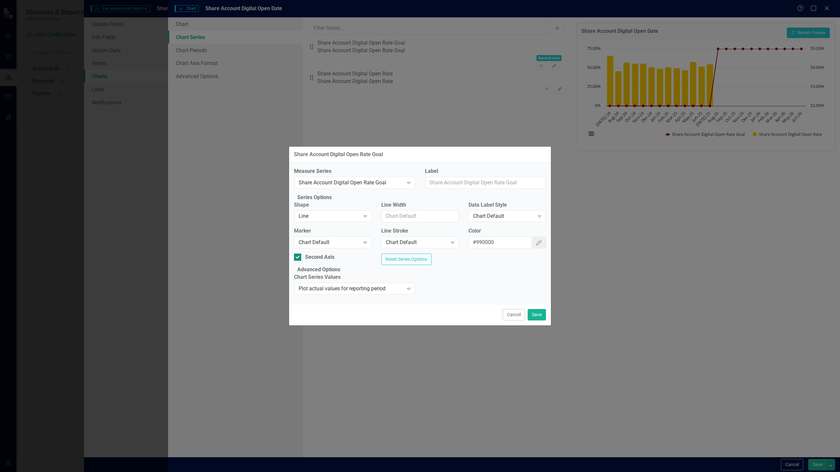
click at [329, 257] on div "Second Axis" at bounding box center [319, 258] width 29 height 8
click at [298, 257] on input "Second Axis" at bounding box center [296, 256] width 4 height 4
checkbox input "false"
click at [539, 320] on button "Save" at bounding box center [536, 314] width 18 height 11
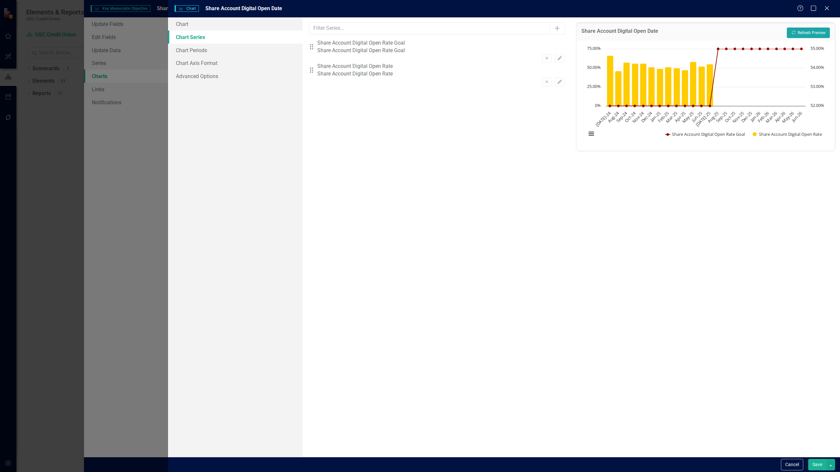
click at [814, 34] on button "Recalculate Refresh Preview" at bounding box center [807, 33] width 43 height 10
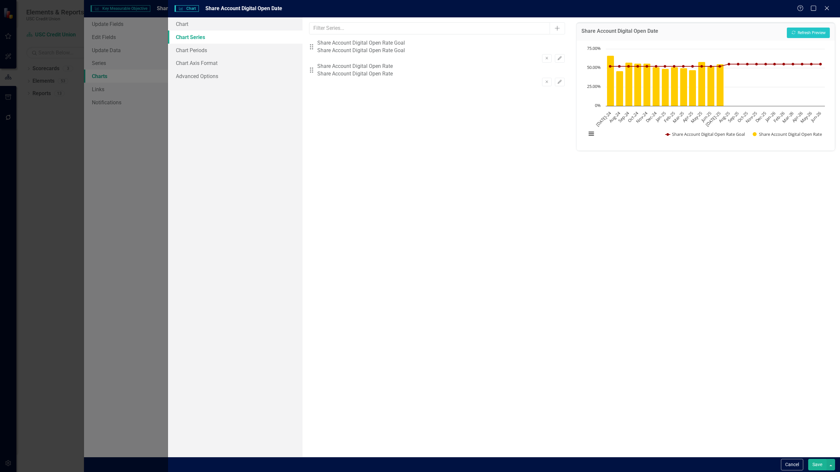
click at [816, 466] on button "Save" at bounding box center [817, 464] width 18 height 11
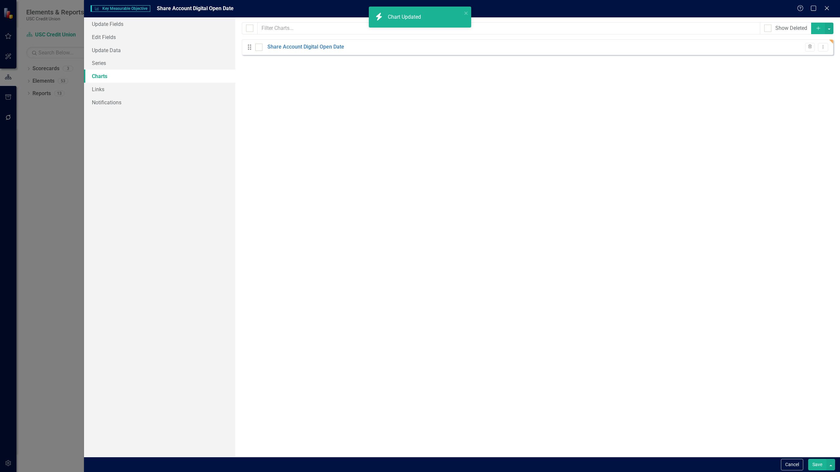
click at [816, 466] on button "Save" at bounding box center [817, 464] width 18 height 11
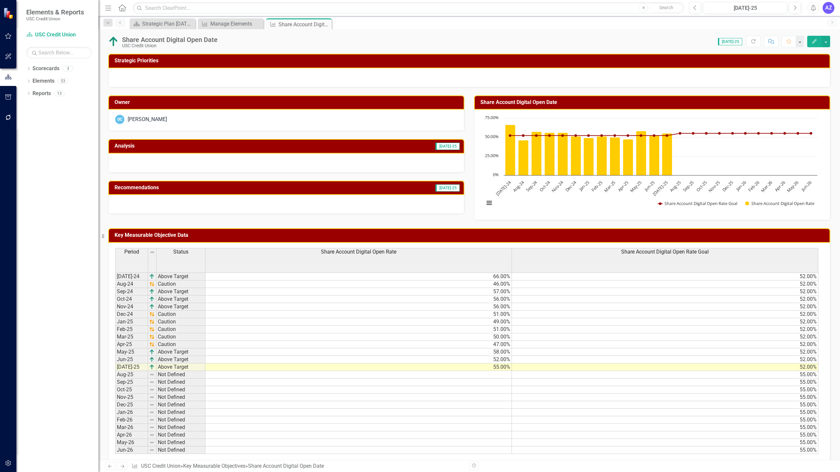
click at [370, 162] on div at bounding box center [286, 162] width 356 height 19
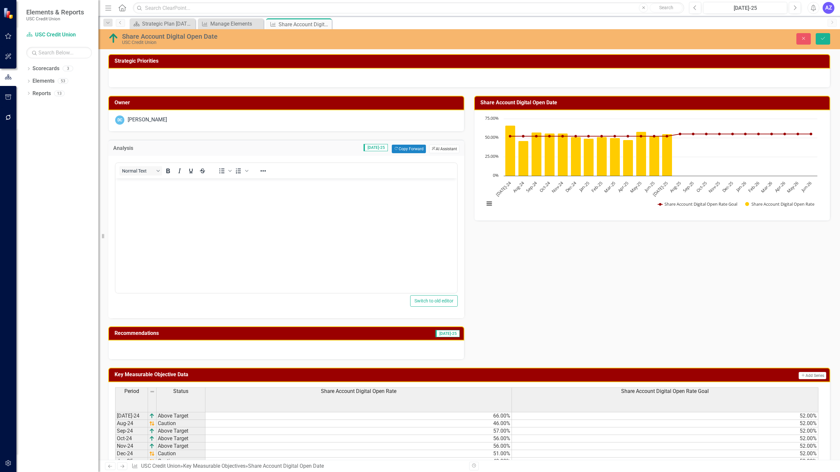
click at [440, 150] on button "ClearPoint AI AI Assistant" at bounding box center [444, 149] width 30 height 9
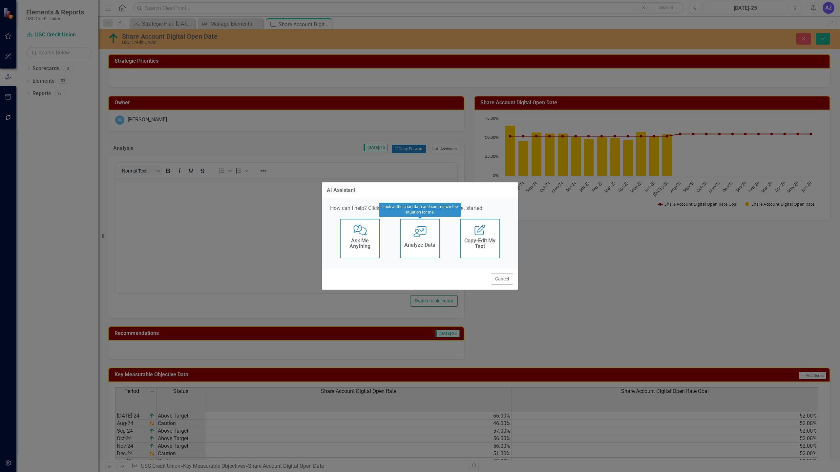
click at [421, 245] on h4 "Analyze Data" at bounding box center [419, 245] width 31 height 6
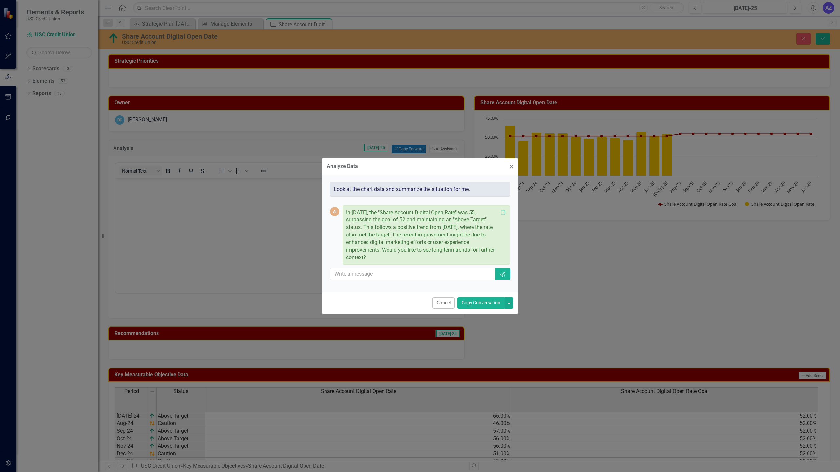
click at [475, 303] on button "Copy Conversation" at bounding box center [480, 302] width 47 height 11
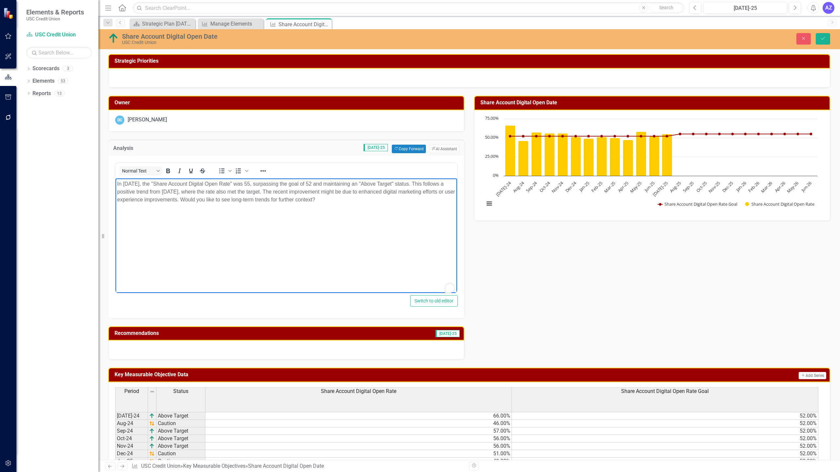
click at [382, 209] on body "In July 2025, the "Share Account Digital Open Rate" was 55, surpassing the goal…" at bounding box center [285, 227] width 341 height 98
click at [196, 203] on p "In July 2025, the "Share Account Digital Open Rate" was 55, surpassing the goal…" at bounding box center [286, 192] width 338 height 24
click at [410, 353] on div at bounding box center [286, 349] width 356 height 19
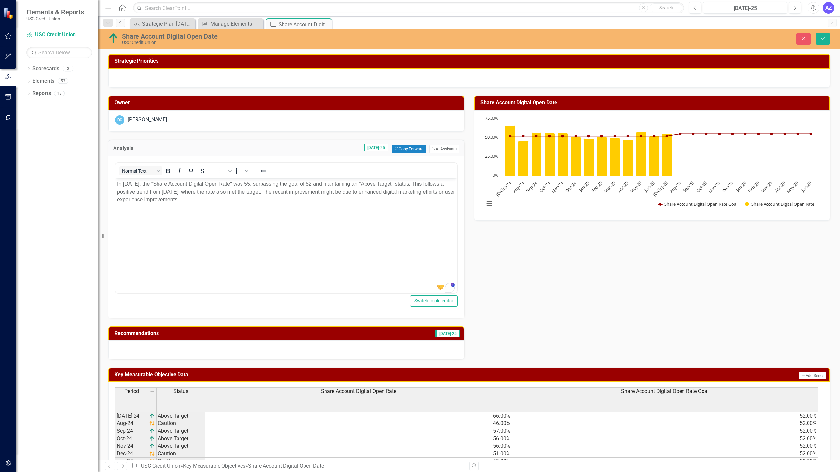
click at [410, 353] on div at bounding box center [286, 349] width 356 height 19
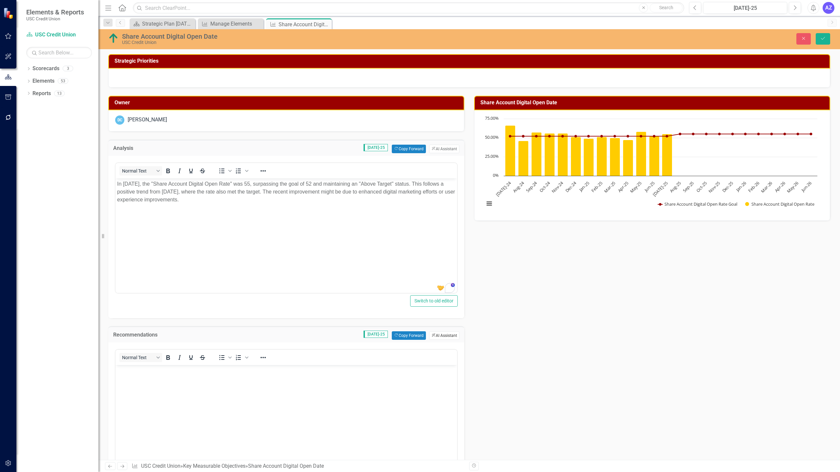
click at [448, 339] on button "ClearPoint AI AI Assistant" at bounding box center [444, 335] width 30 height 9
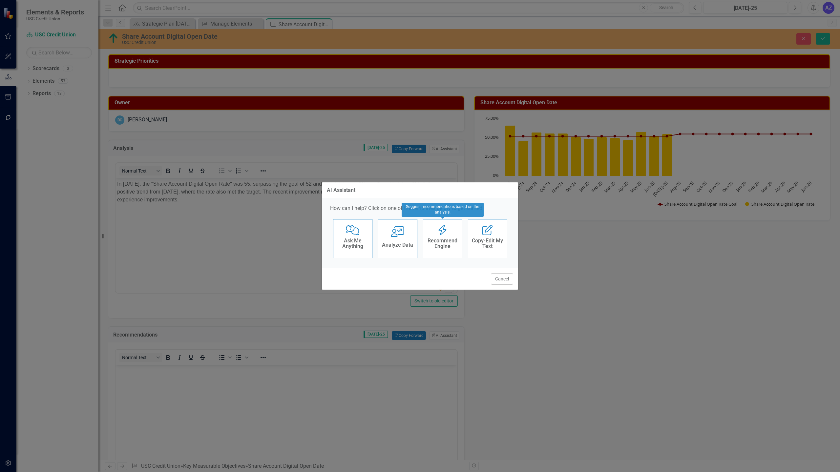
click at [452, 235] on div "Recommend Engine Recommend Engine" at bounding box center [442, 238] width 39 height 39
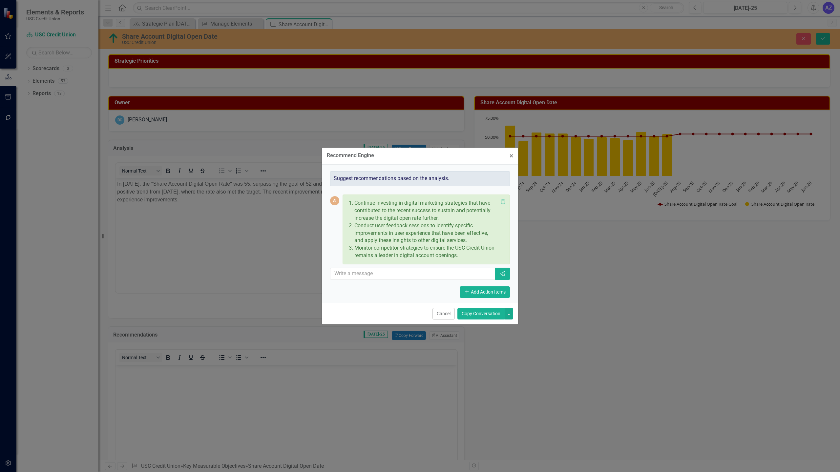
click at [482, 315] on button "Copy Conversation" at bounding box center [480, 313] width 47 height 11
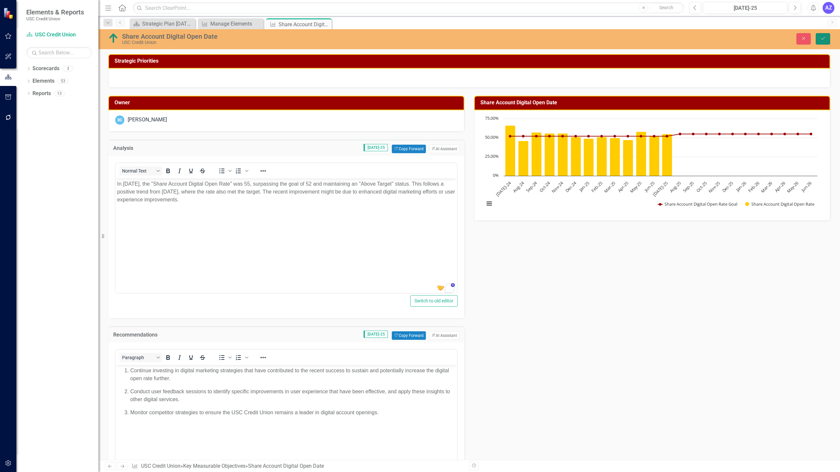
click at [819, 40] on button "Save" at bounding box center [822, 38] width 14 height 11
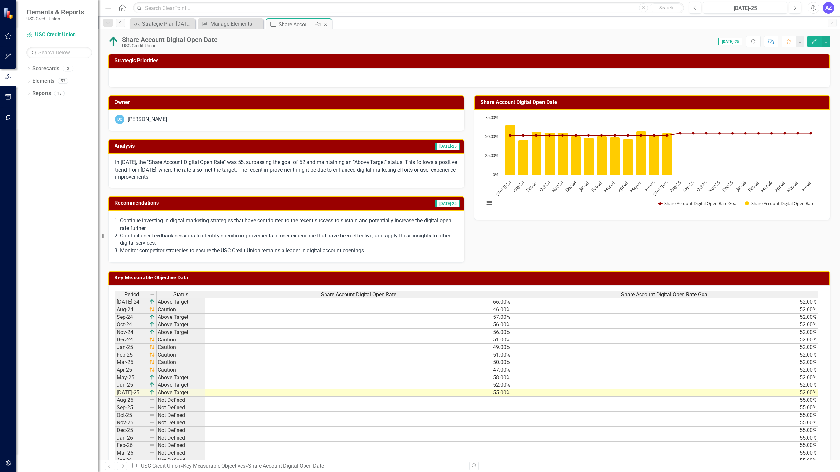
click at [327, 23] on icon "Close" at bounding box center [325, 24] width 7 height 5
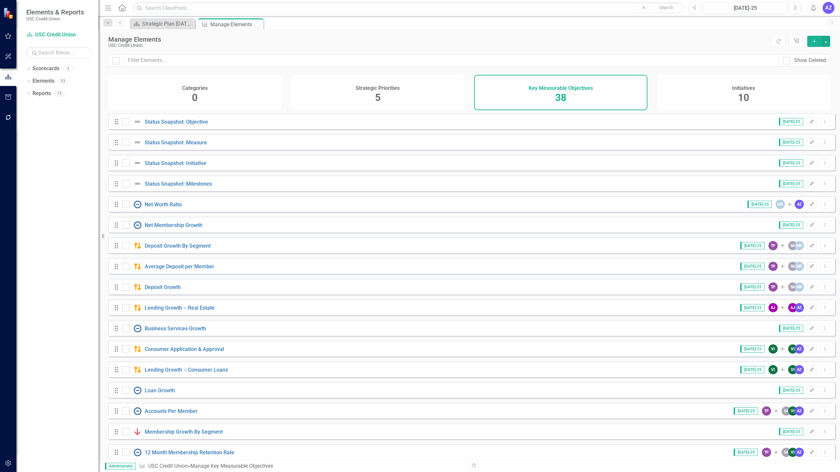
scroll to position [444, 0]
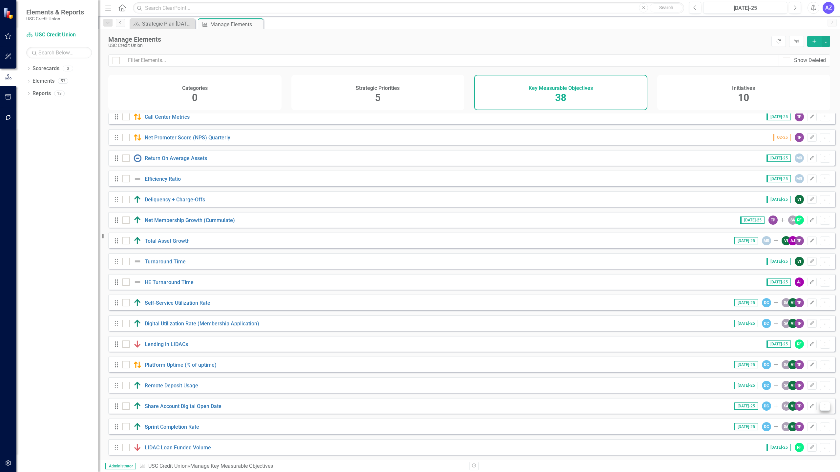
click at [822, 407] on icon "Dropdown Menu" at bounding box center [825, 406] width 6 height 4
click at [772, 439] on link "Copy Duplicate Key Measurable Objective" at bounding box center [775, 441] width 99 height 12
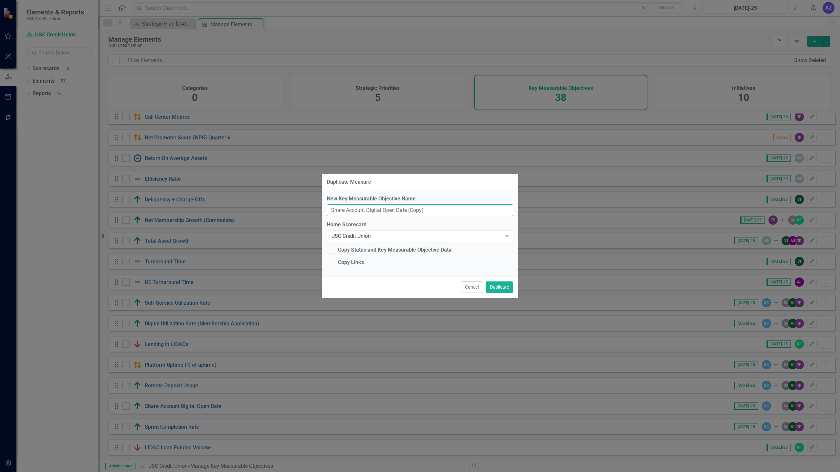
click at [429, 208] on input "Share Account Digital Open Date (Copy)" at bounding box center [420, 210] width 186 height 12
click at [335, 212] on input "Share Account Digital Open Rate" at bounding box center [420, 210] width 186 height 12
type input "Loan Account Digital Open Rate"
click at [495, 289] on button "Duplicate" at bounding box center [499, 286] width 28 height 11
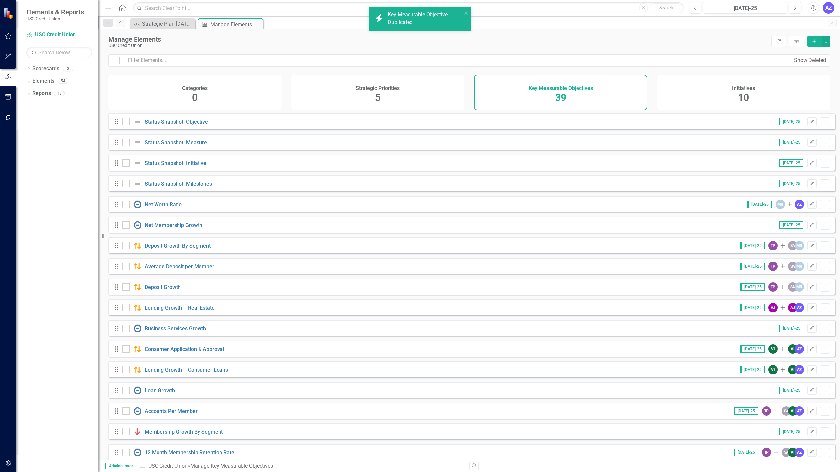
scroll to position [464, 0]
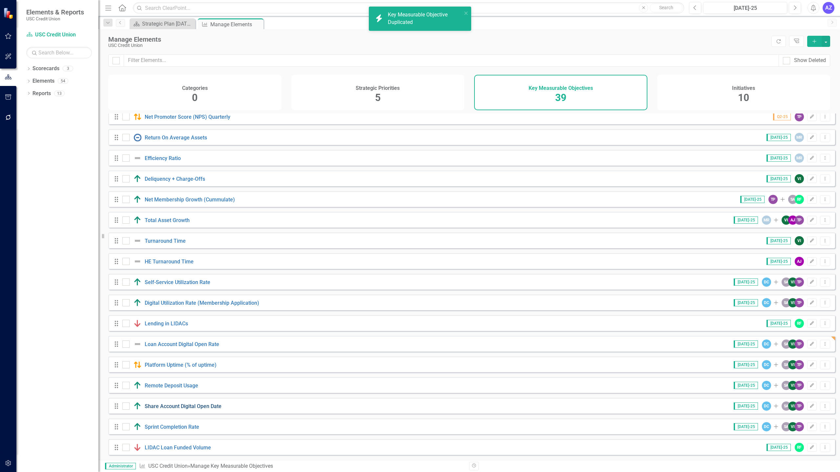
click at [206, 408] on link "Share Account Digital Open Date" at bounding box center [183, 406] width 77 height 6
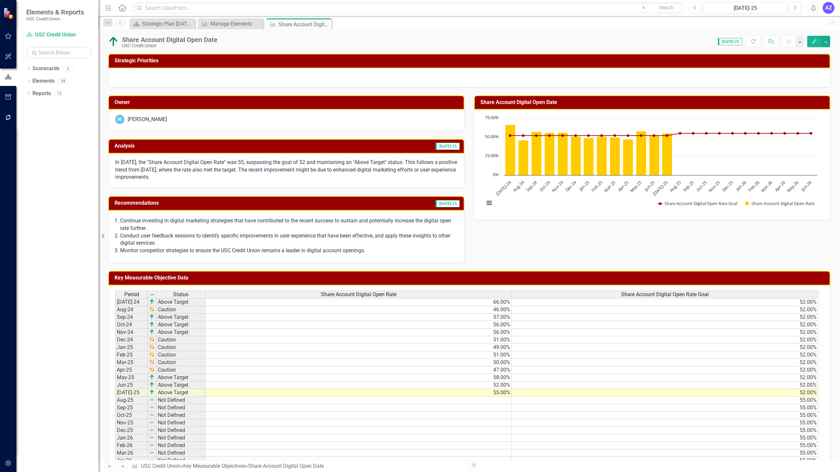
click at [214, 42] on div "Share Account Digital Open Date" at bounding box center [169, 39] width 95 height 7
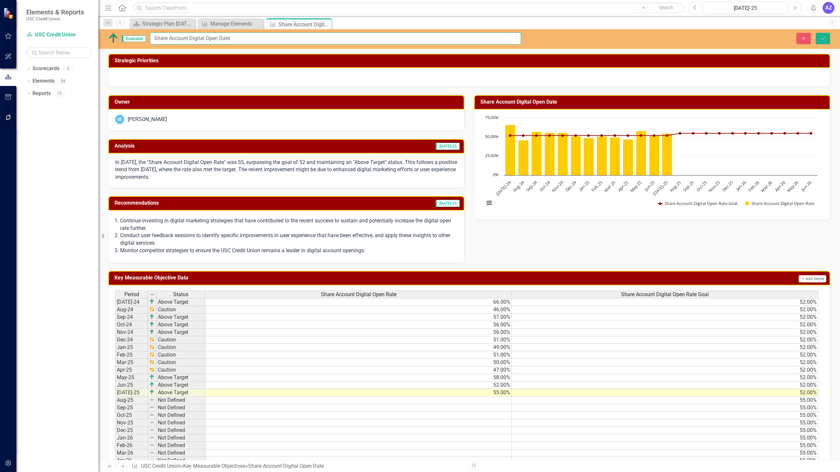
click at [241, 39] on input "Share Account Digital Open Date" at bounding box center [335, 38] width 371 height 12
type input "Share Account Digital Open Rate"
click at [822, 37] on icon "Save" at bounding box center [823, 38] width 6 height 5
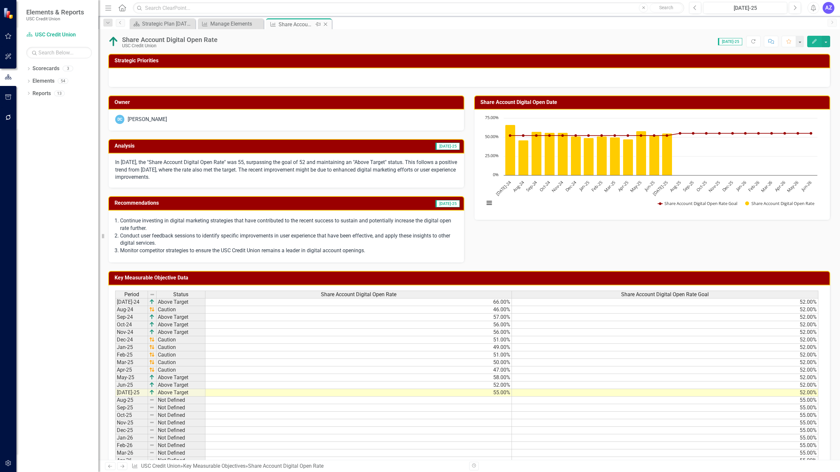
click at [329, 24] on icon "Close" at bounding box center [325, 24] width 7 height 5
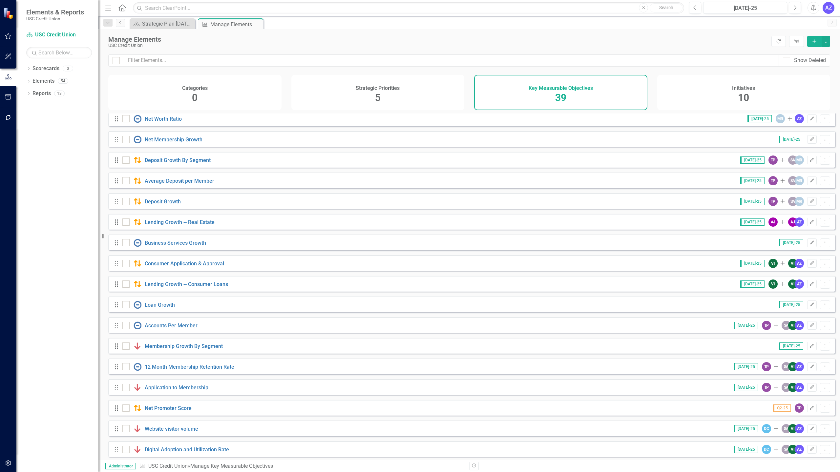
scroll to position [464, 0]
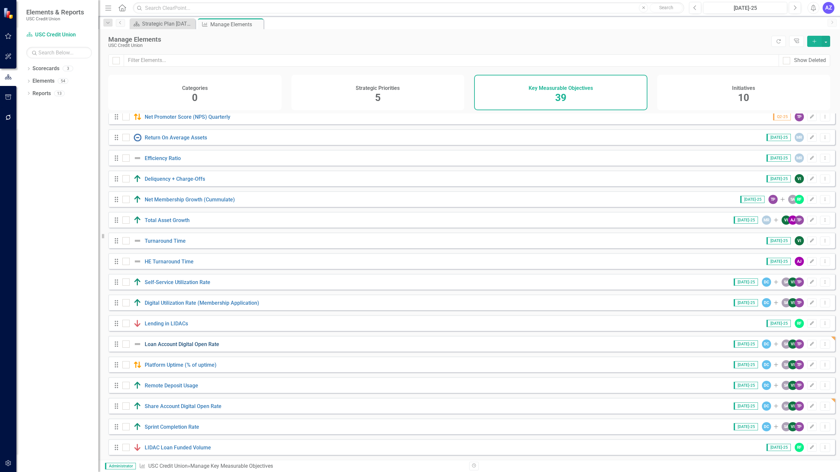
click at [193, 343] on link "Loan Account Digital Open Rate" at bounding box center [182, 344] width 74 height 6
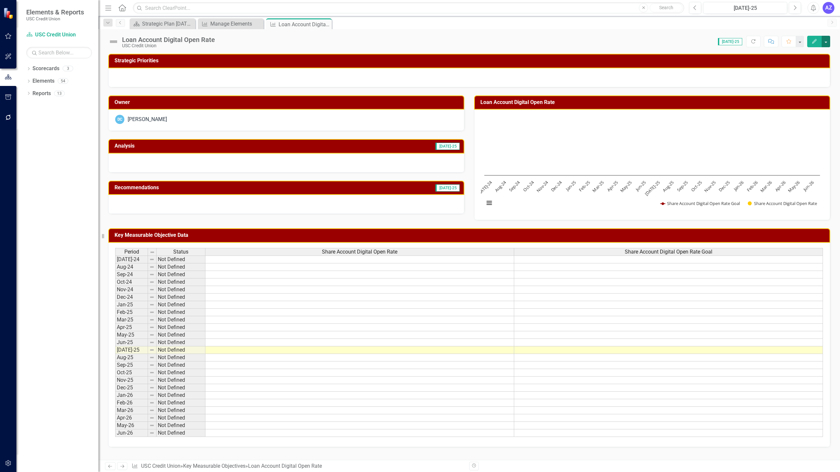
click at [827, 39] on button "button" at bounding box center [825, 41] width 9 height 11
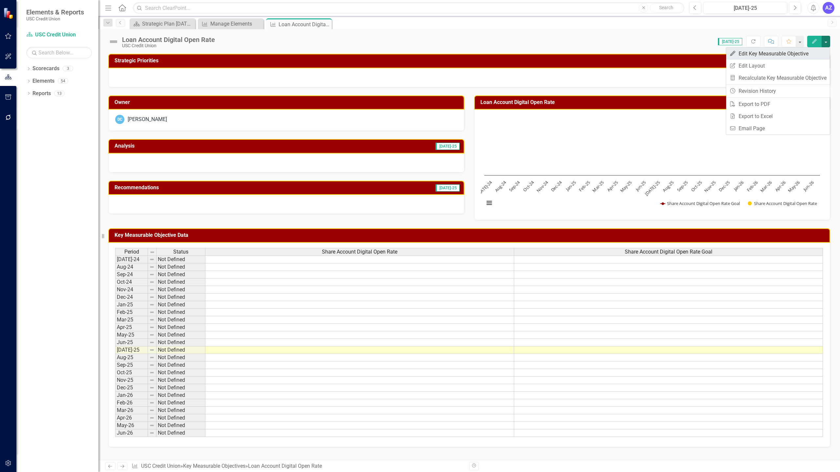
click at [809, 53] on link "Edit Edit Key Measurable Objective" at bounding box center [778, 54] width 104 height 12
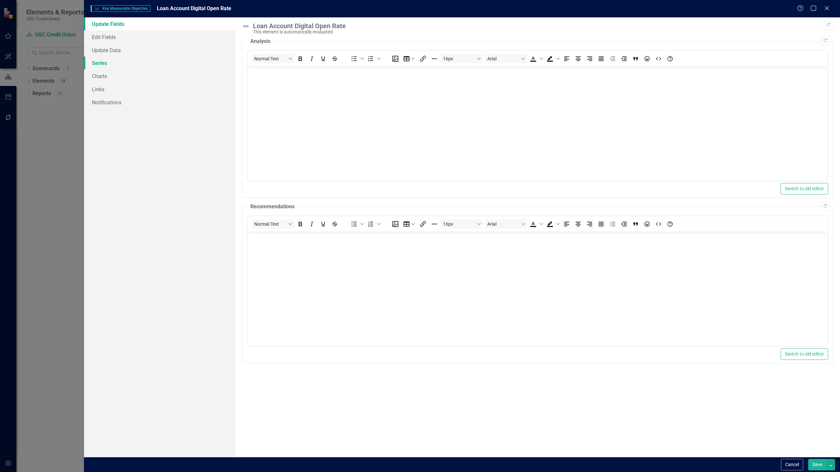
click at [177, 69] on link "Series" at bounding box center [159, 62] width 151 height 13
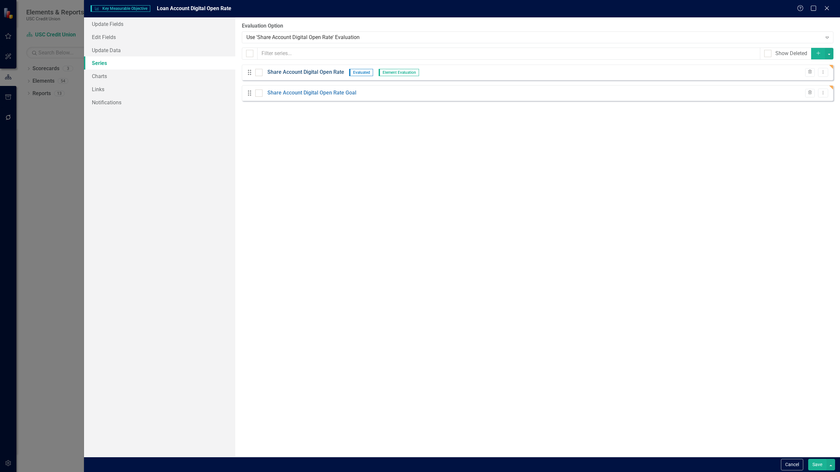
click at [295, 72] on link "Share Account Digital Open Rate" at bounding box center [305, 73] width 77 height 8
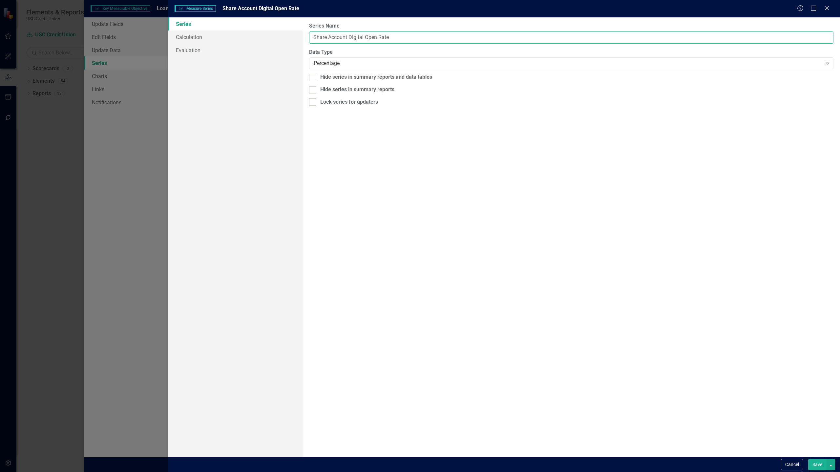
click at [319, 39] on input "Share Account Digital Open Rate" at bounding box center [571, 37] width 524 height 12
type input "Loan Account Digital Open Rate"
click at [810, 464] on button "Save" at bounding box center [817, 464] width 18 height 11
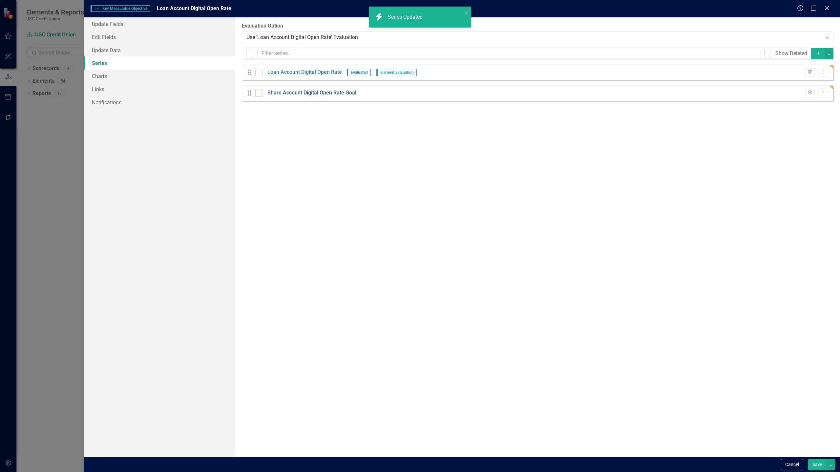
click at [280, 95] on link "Share Account Digital Open Rate Goal" at bounding box center [311, 93] width 89 height 8
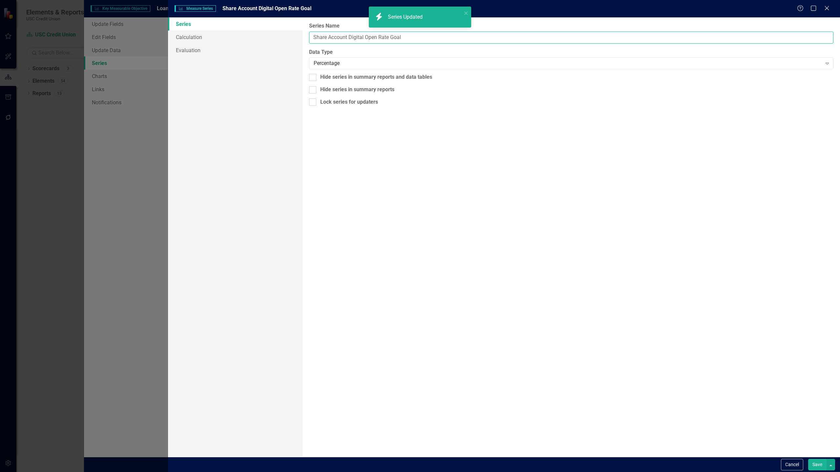
click at [324, 34] on input "Share Account Digital Open Rate Goal" at bounding box center [571, 37] width 524 height 12
type input "Loan Account Digital Open Rate Goal"
click at [816, 467] on button "Save" at bounding box center [817, 464] width 18 height 11
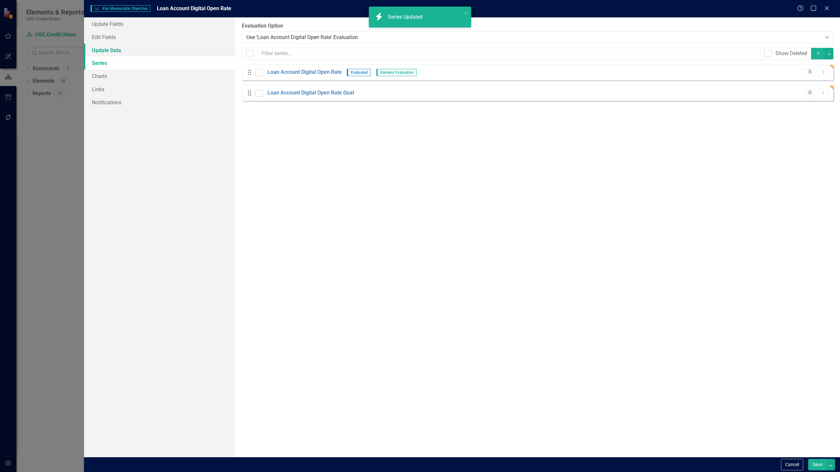
click at [132, 46] on link "Update Data" at bounding box center [159, 50] width 151 height 13
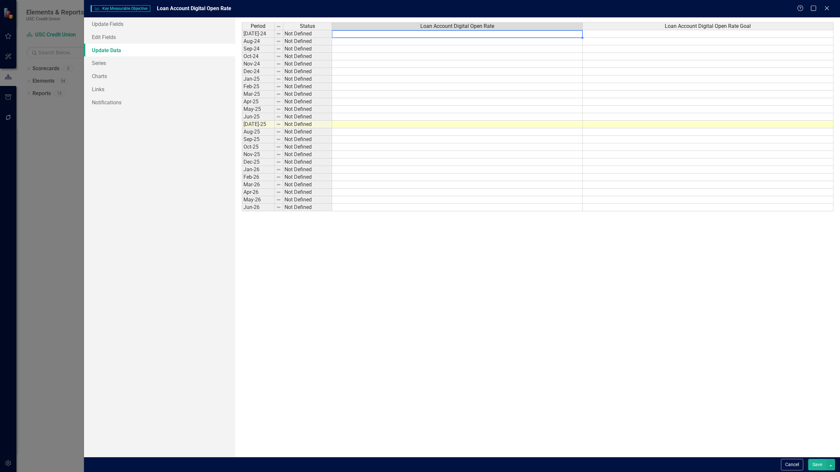
click at [396, 33] on td at bounding box center [457, 34] width 251 height 8
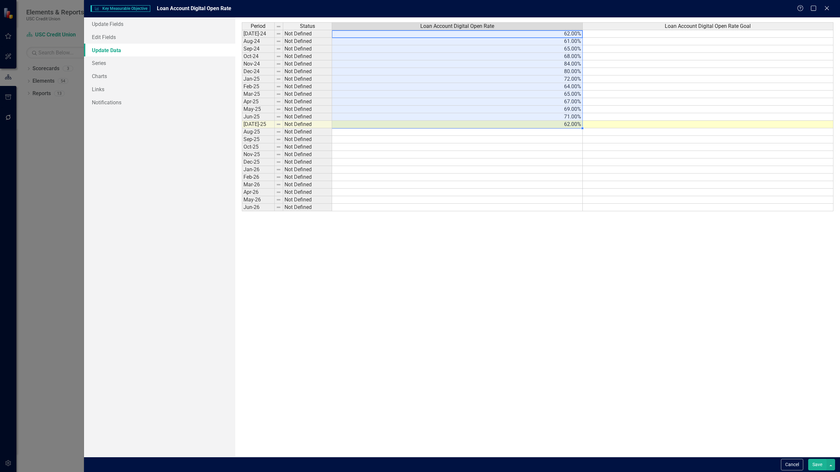
click at [242, 38] on div "Period Status Loan Account Digital Open Rate Loan Account Digital Open Rate Goa…" at bounding box center [242, 116] width 0 height 189
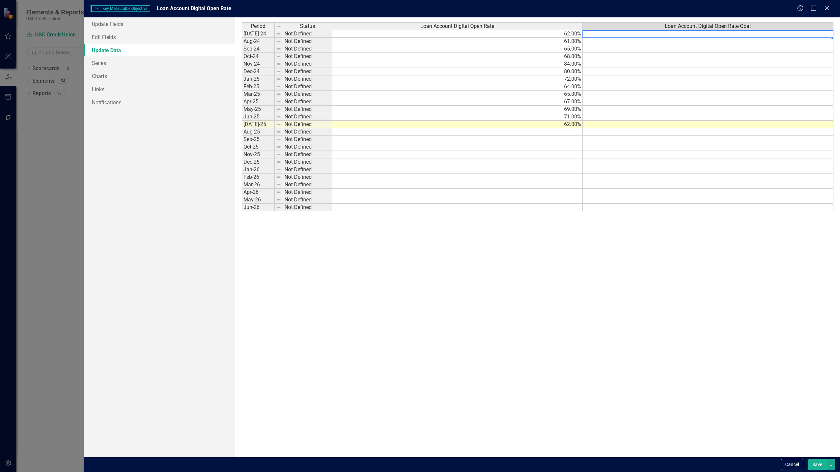
click at [599, 35] on td at bounding box center [707, 34] width 251 height 8
type textarea "70"
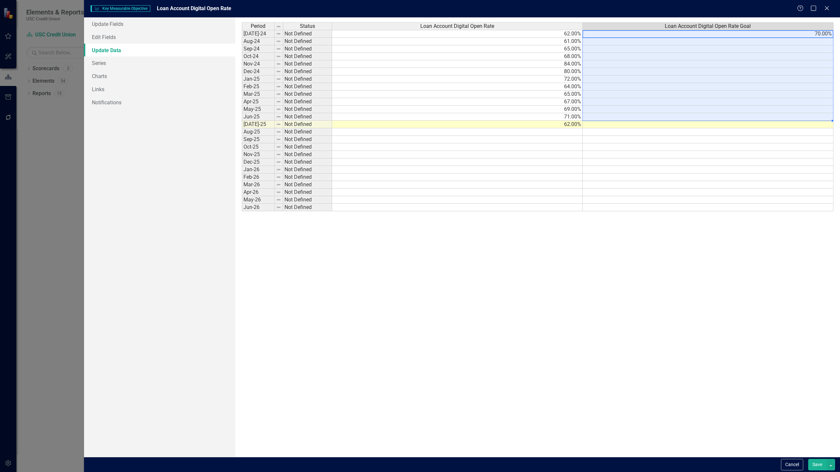
type textarea "v"
paste textarea "70"
type textarea "70"
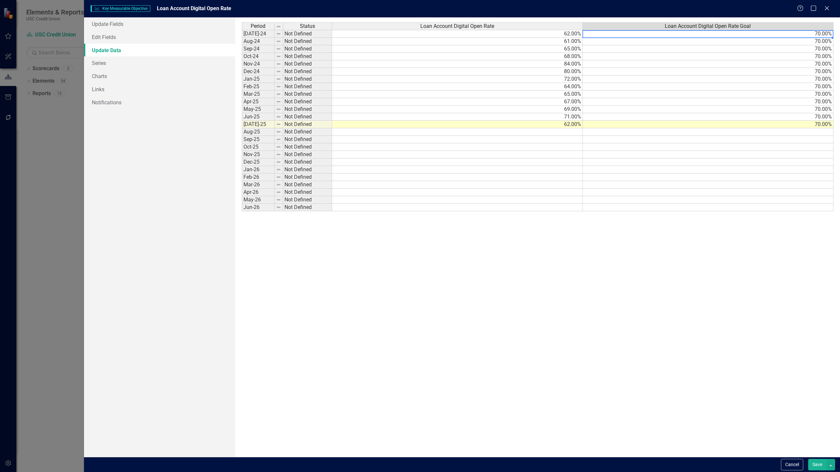
click at [627, 35] on td "70.00%" at bounding box center [707, 34] width 251 height 8
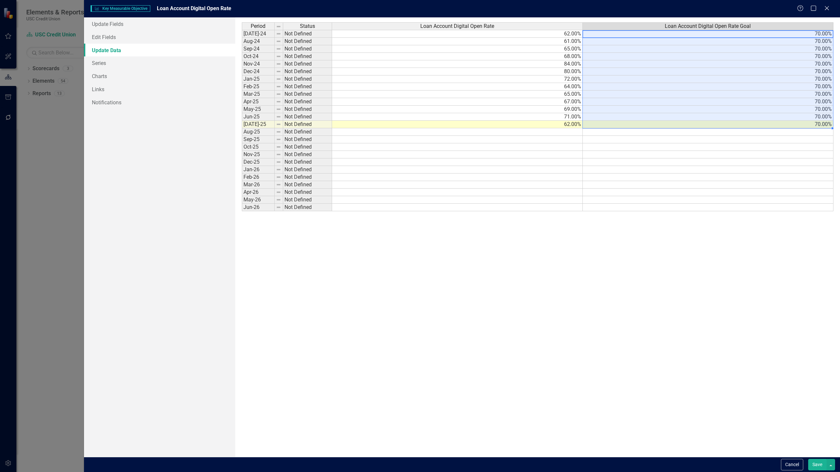
click at [630, 122] on td "70.00%" at bounding box center [707, 125] width 251 height 8
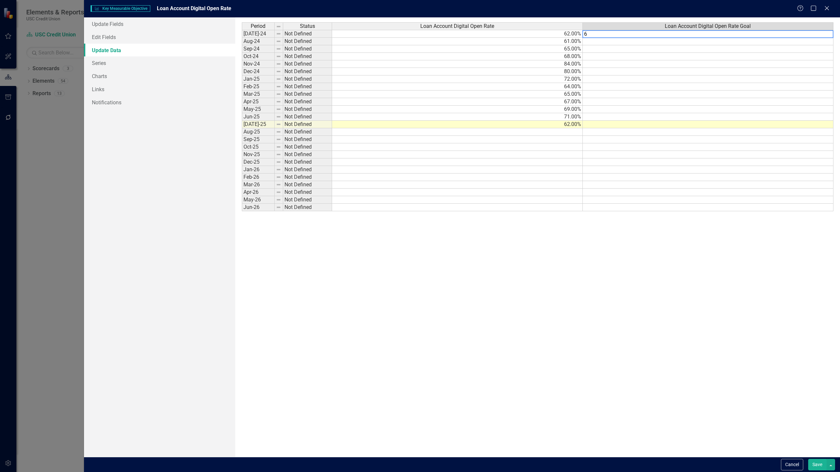
type textarea "67"
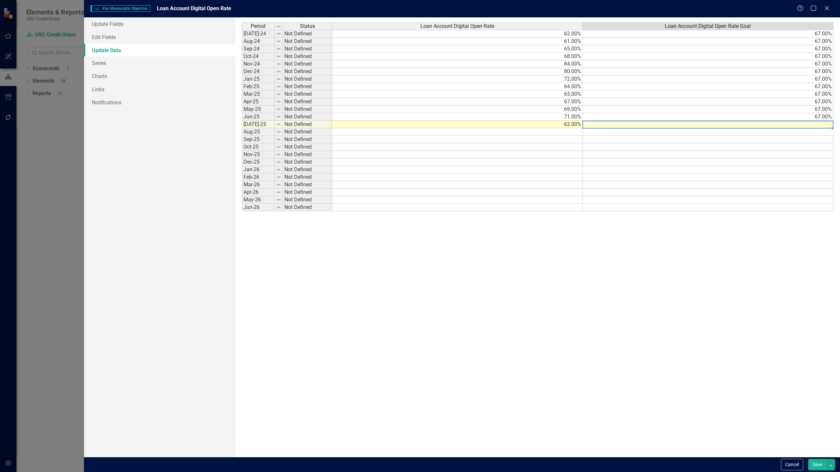
type textarea "70"
type textarea "72"
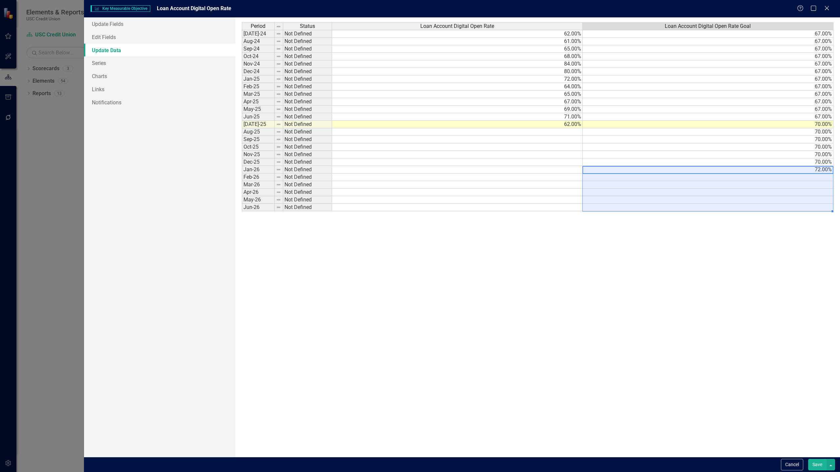
type textarea "72"
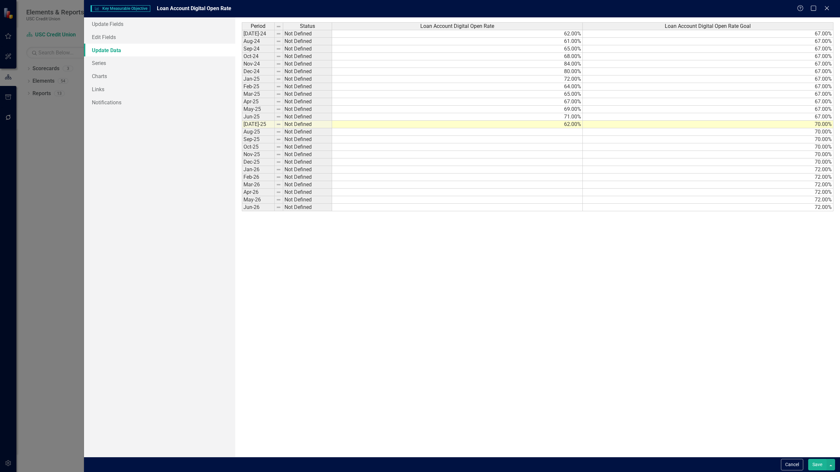
click at [816, 458] on div "Cancel Save" at bounding box center [462, 464] width 756 height 15
click at [820, 467] on button "Save" at bounding box center [817, 464] width 18 height 11
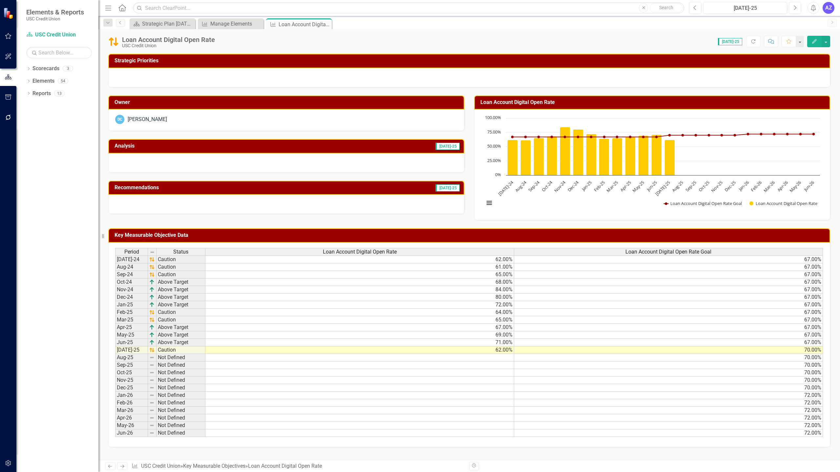
click at [417, 158] on div at bounding box center [286, 162] width 356 height 19
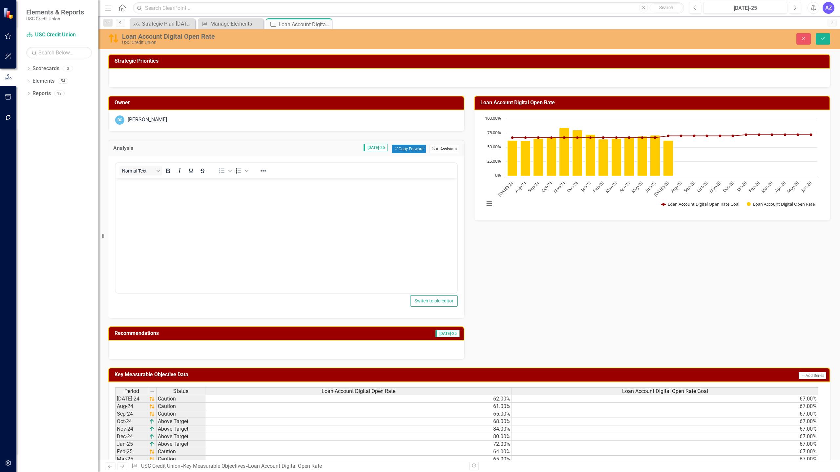
click at [448, 149] on button "ClearPoint AI AI Assistant" at bounding box center [444, 149] width 30 height 9
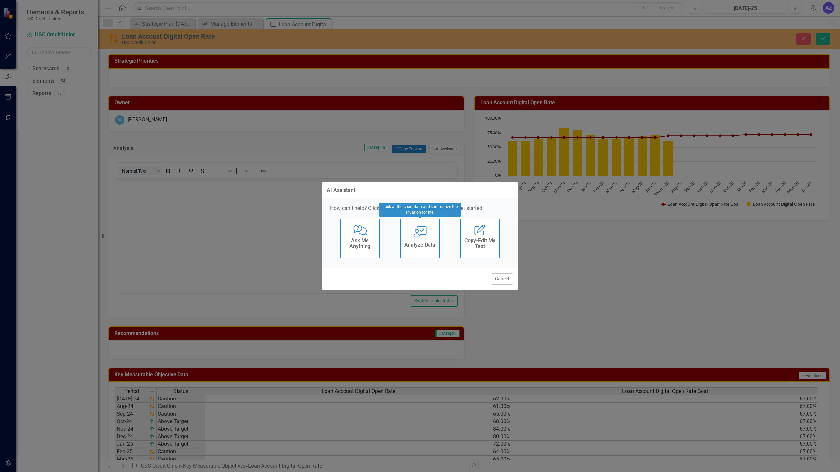
click at [428, 233] on div "User with Chart Analyze Data" at bounding box center [419, 238] width 39 height 39
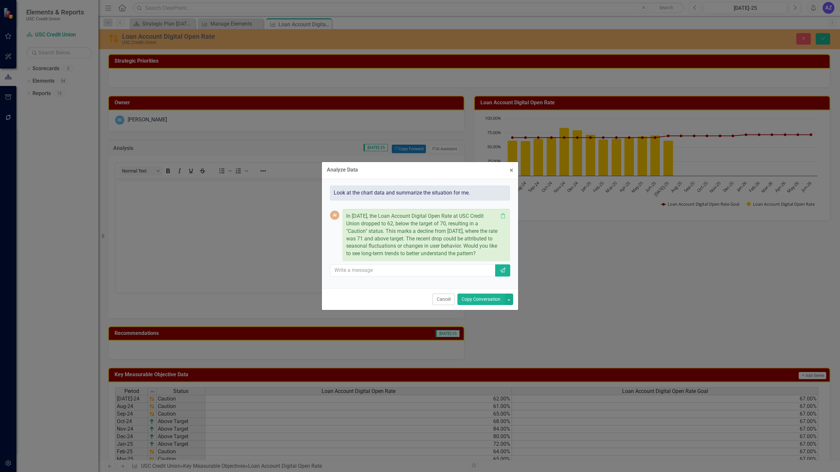
click at [472, 300] on button "Copy Conversation" at bounding box center [480, 299] width 47 height 11
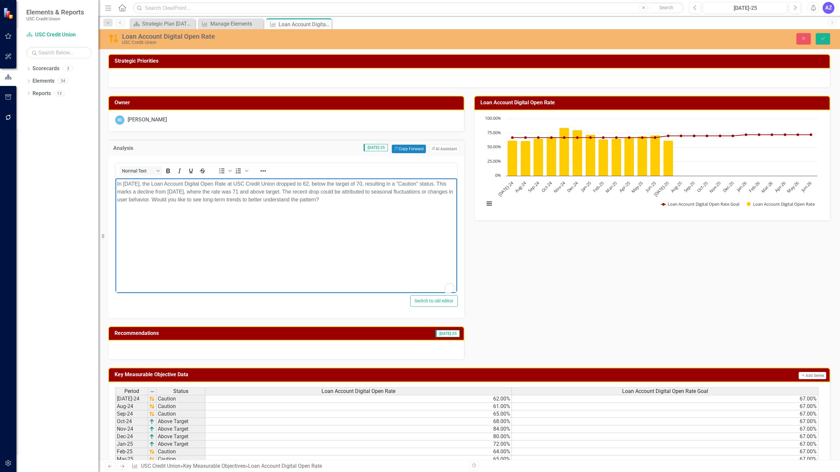
click at [364, 203] on p "In July 2025, the Loan Account Digital Open Rate at USC Credit Union dropped to…" at bounding box center [286, 192] width 338 height 24
click at [180, 200] on p "In July 2025, the Loan Account Digital Open Rate at USC Credit Union dropped to…" at bounding box center [286, 192] width 338 height 24
click at [419, 252] on body "In [DATE], the Loan Account Digital Open Rate at USC Credit Union dropped to 62…" at bounding box center [285, 227] width 341 height 98
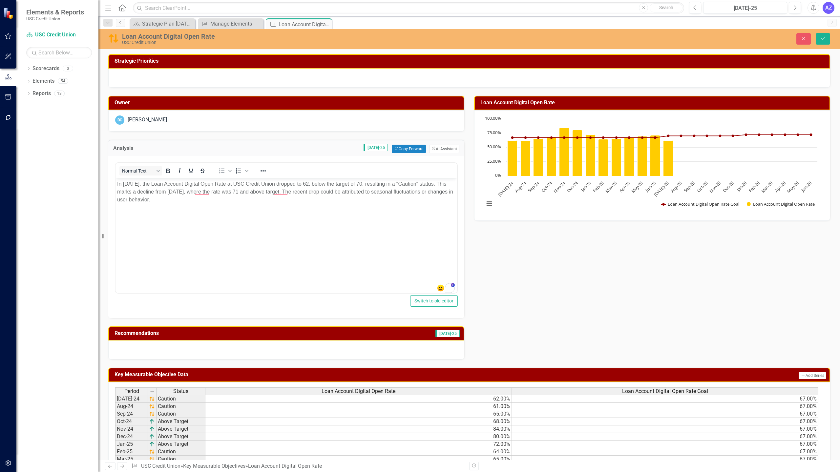
click at [397, 340] on div "Recommendations Jul-25" at bounding box center [286, 333] width 356 height 14
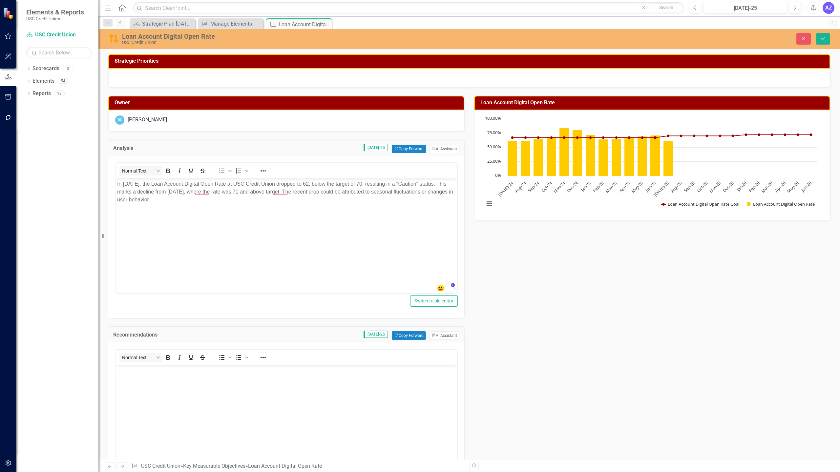
click at [438, 341] on div "Recommendations Jul-25 Copy Forward Copy Forward ClearPoint AI AI Assistant" at bounding box center [286, 334] width 356 height 16
click at [439, 340] on div "Recommendations Jul-25 Copy Forward Copy Forward ClearPoint AI AI Assistant" at bounding box center [286, 334] width 356 height 16
click at [441, 335] on button "ClearPoint AI AI Assistant" at bounding box center [444, 335] width 30 height 9
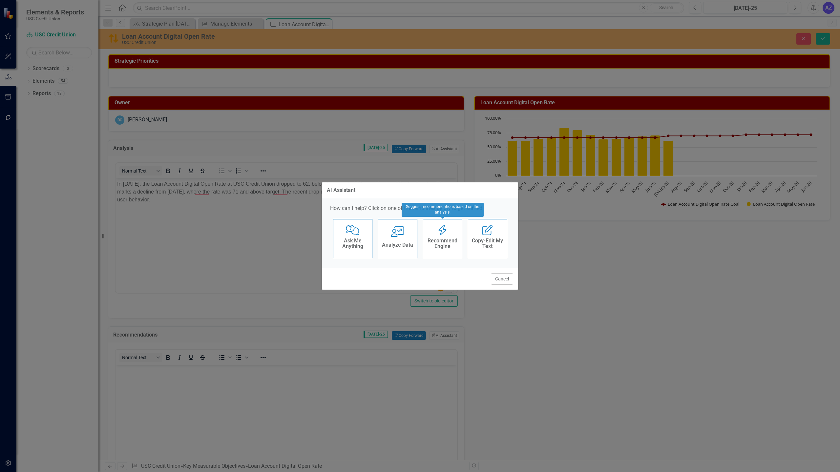
click at [444, 257] on div "Recommend Engine Recommend Engine" at bounding box center [442, 238] width 39 height 39
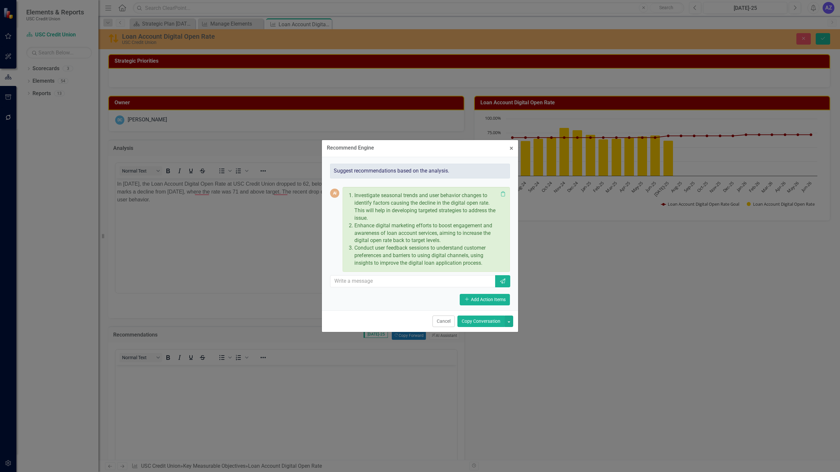
click at [480, 323] on button "Copy Conversation" at bounding box center [480, 321] width 47 height 11
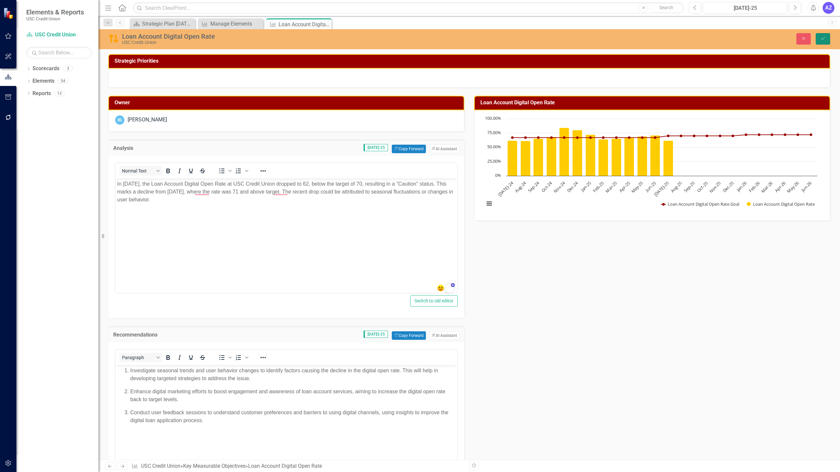
click at [821, 44] on button "Save" at bounding box center [822, 38] width 14 height 11
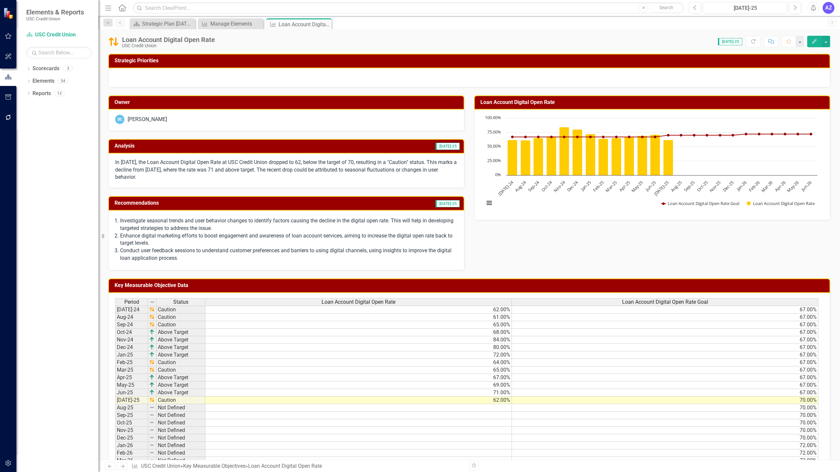
click at [612, 324] on td "67.00%" at bounding box center [665, 325] width 306 height 8
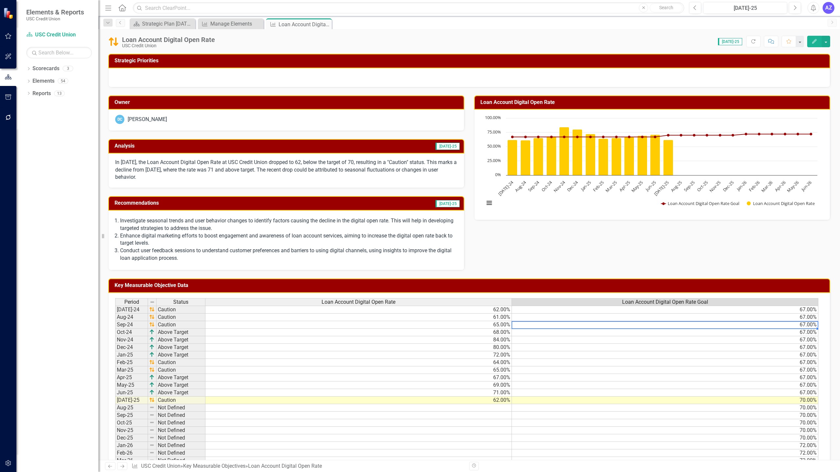
click at [525, 355] on td "67.00%" at bounding box center [665, 355] width 306 height 8
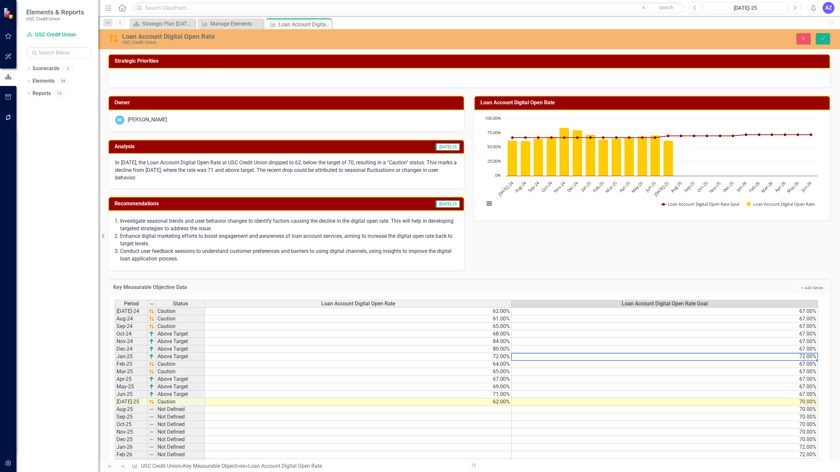
type textarea "72"
click at [687, 354] on td "72.00%" at bounding box center [665, 357] width 307 height 8
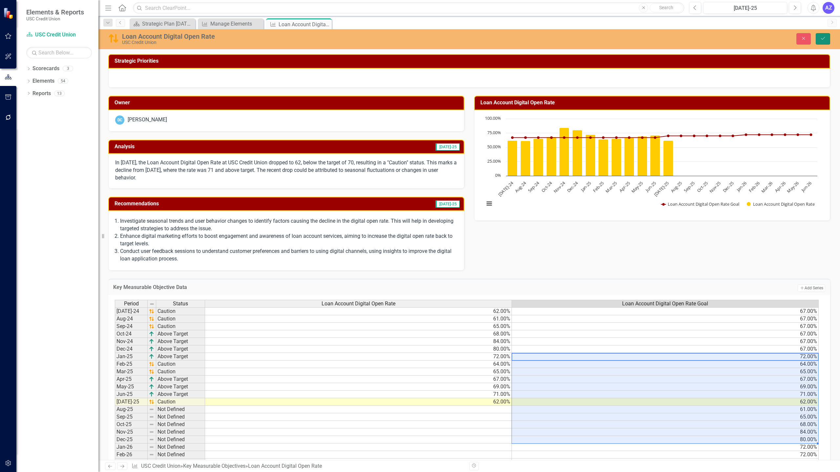
click at [821, 35] on button "Save" at bounding box center [822, 38] width 14 height 11
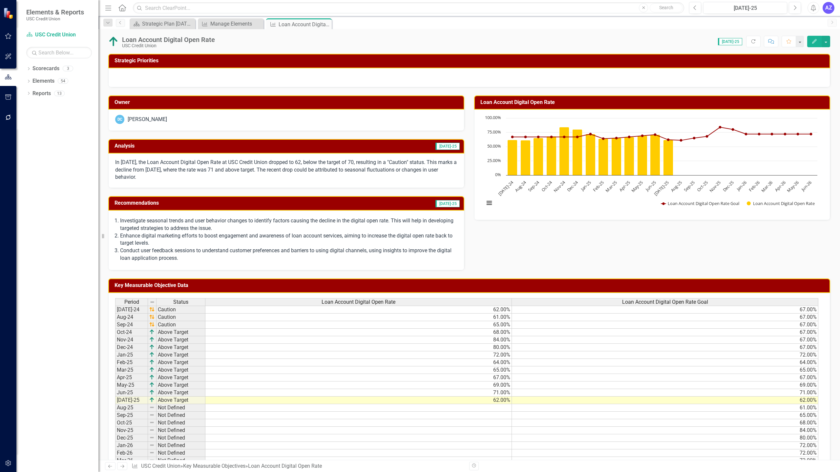
scroll to position [44, 0]
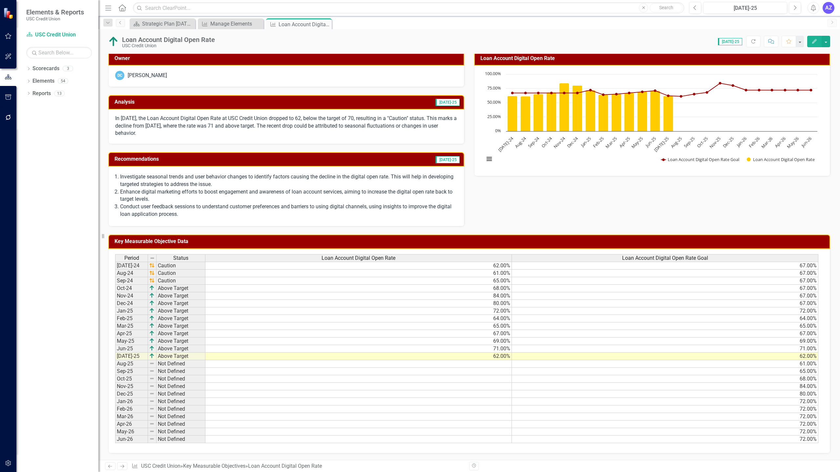
click at [792, 265] on td "67.00%" at bounding box center [665, 266] width 306 height 8
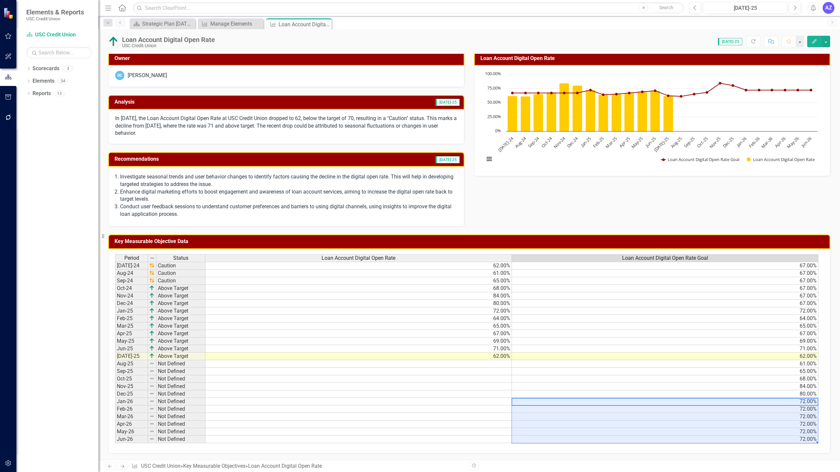
drag, startPoint x: 803, startPoint y: 402, endPoint x: 795, endPoint y: 444, distance: 42.7
click at [795, 444] on div "Period Status Loan Account Digital Open Rate Loan Account Digital Open Rate Goa…" at bounding box center [469, 351] width 722 height 204
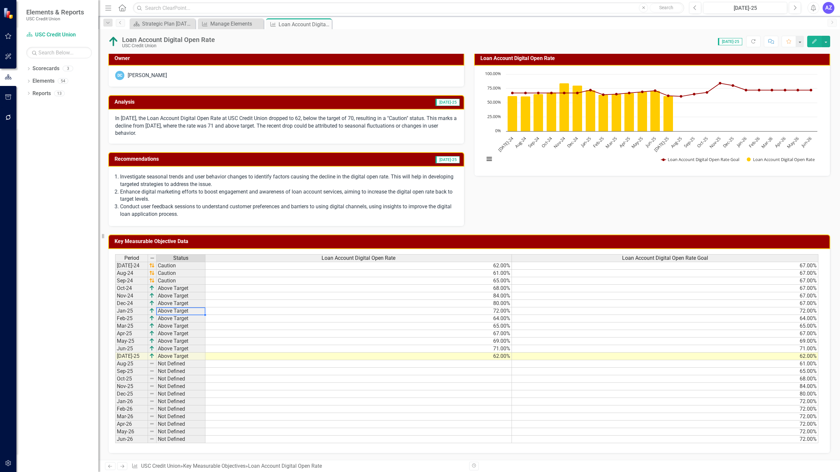
click at [197, 308] on td "Above Target" at bounding box center [180, 311] width 49 height 8
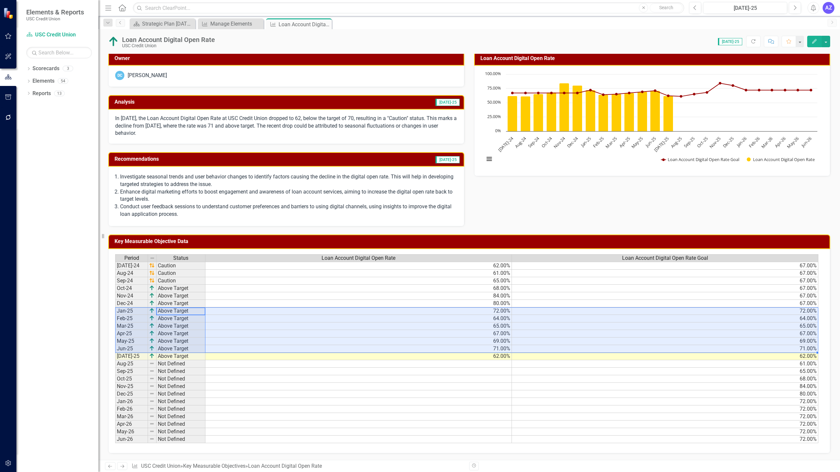
click at [318, 303] on td "80.00%" at bounding box center [358, 304] width 306 height 8
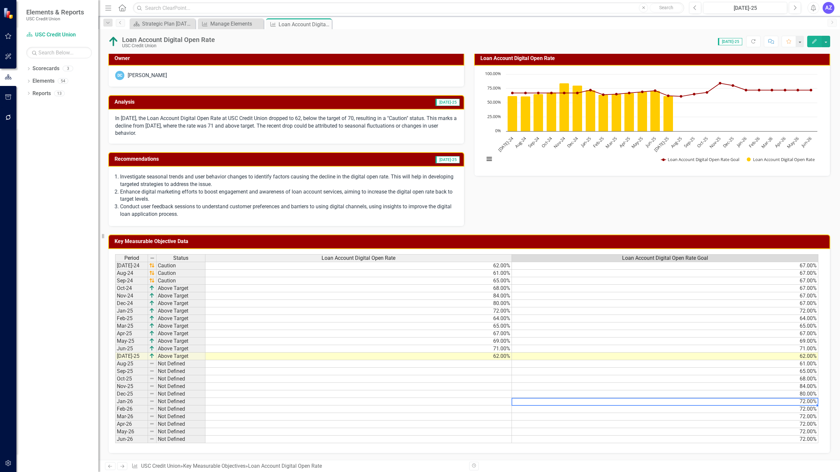
click at [802, 402] on td "72.00%" at bounding box center [665, 402] width 306 height 8
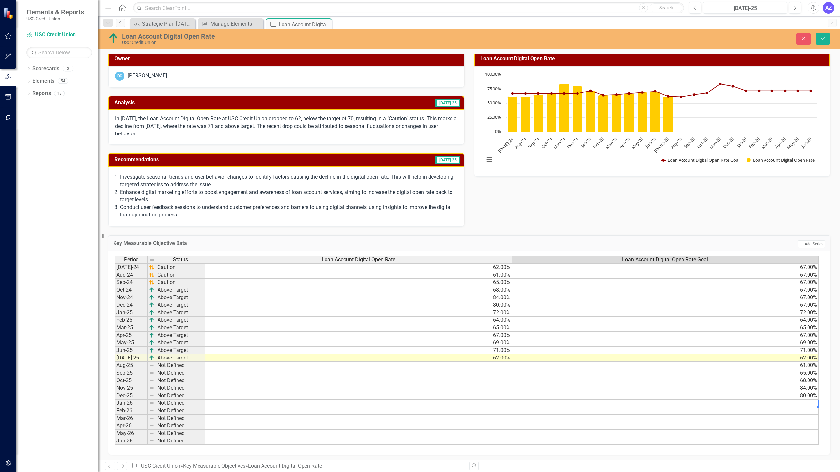
type textarea "70"
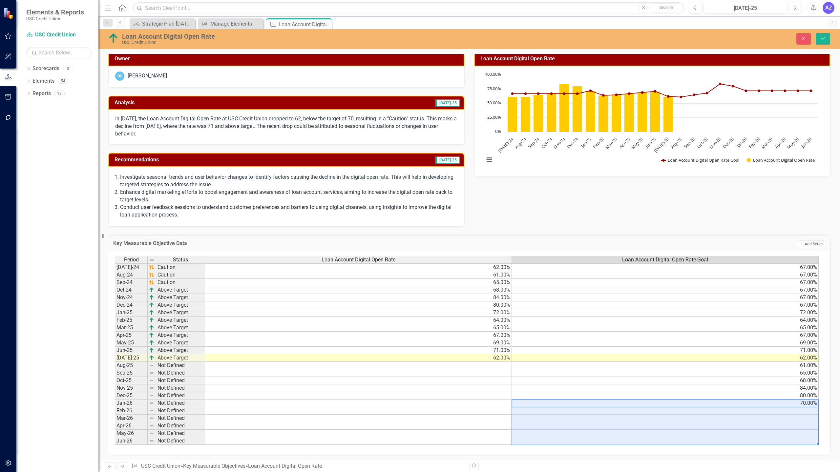
type textarea "70"
click at [802, 402] on td "70.00%" at bounding box center [665, 403] width 307 height 8
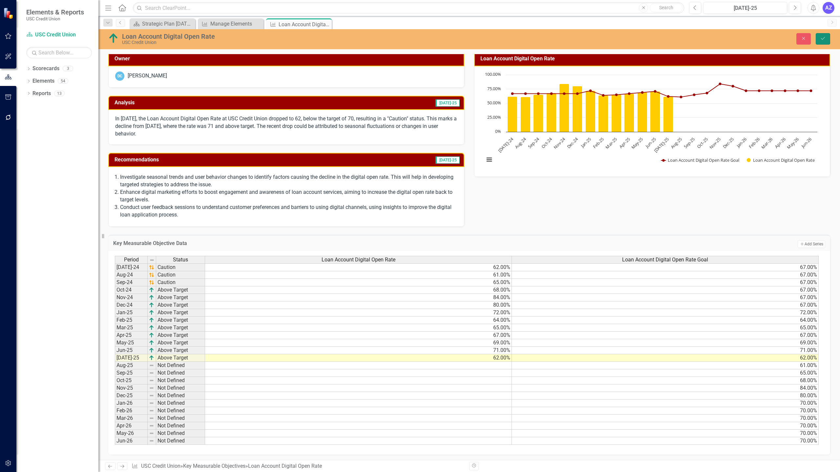
click at [826, 41] on button "Save" at bounding box center [822, 38] width 14 height 11
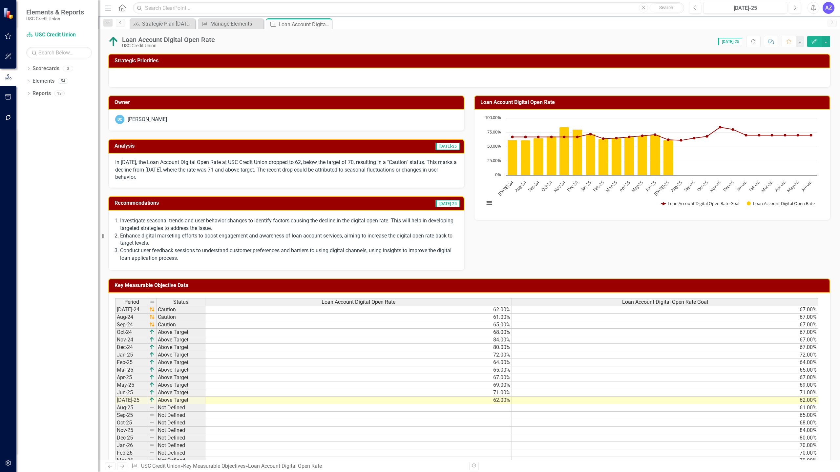
click at [591, 68] on div at bounding box center [469, 77] width 722 height 19
click at [824, 44] on button "button" at bounding box center [825, 41] width 9 height 11
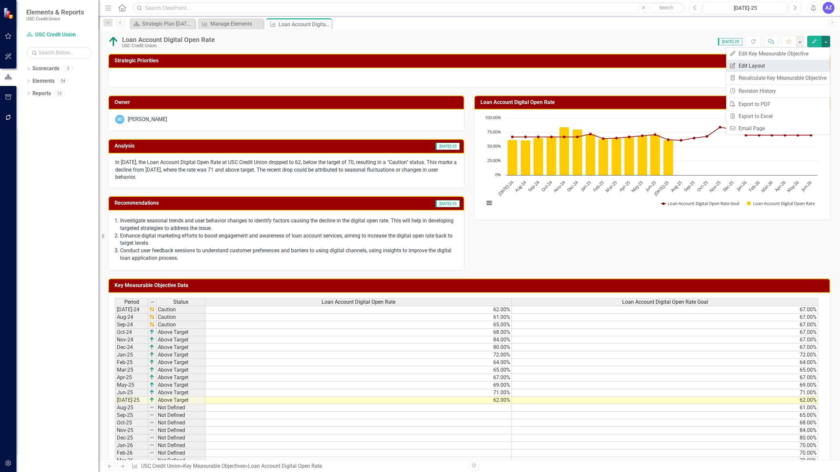
click at [758, 64] on link "Edit Report Edit Layout" at bounding box center [778, 66] width 104 height 12
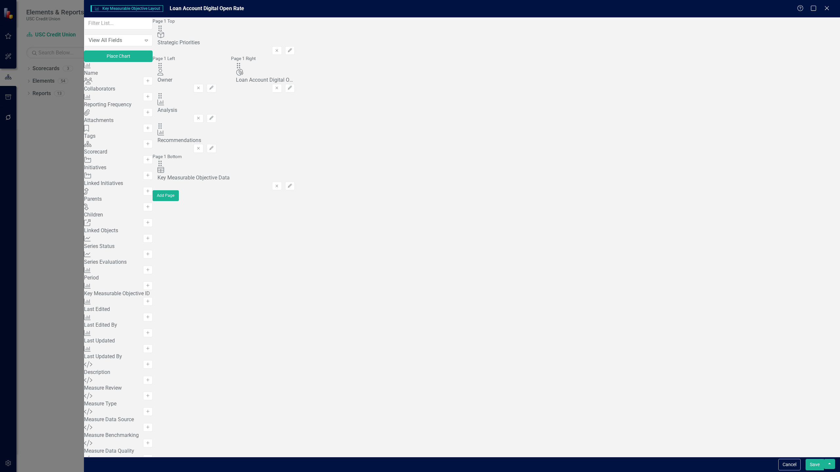
click at [815, 467] on button "Save" at bounding box center [814, 464] width 18 height 11
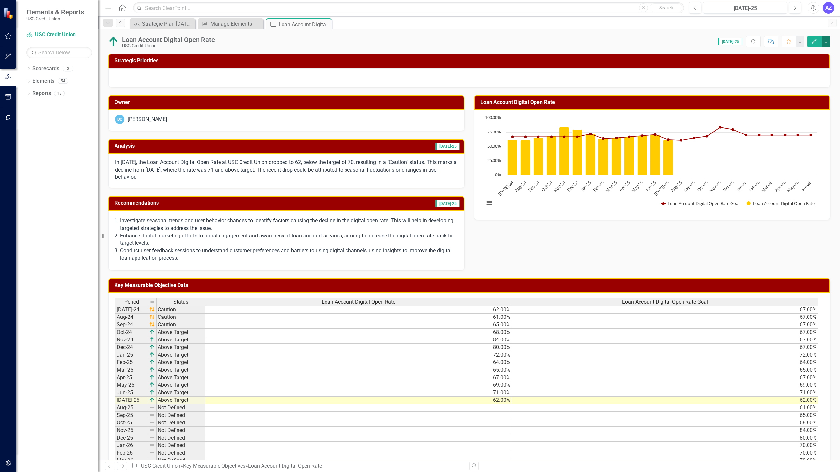
click at [826, 41] on button "button" at bounding box center [825, 41] width 9 height 11
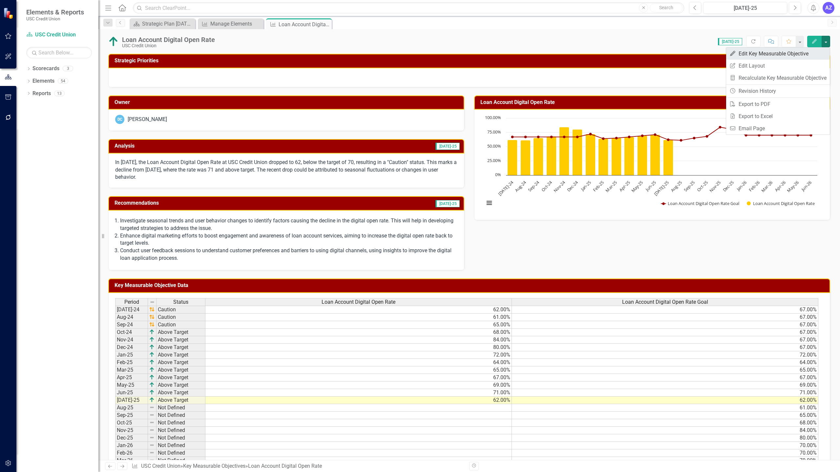
click at [804, 50] on link "Edit Edit Key Measurable Objective" at bounding box center [778, 54] width 104 height 12
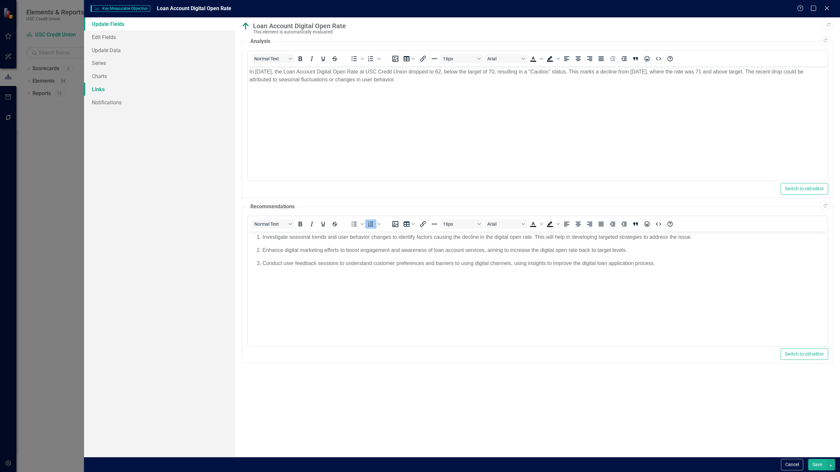
click at [187, 85] on link "Links" at bounding box center [159, 89] width 151 height 13
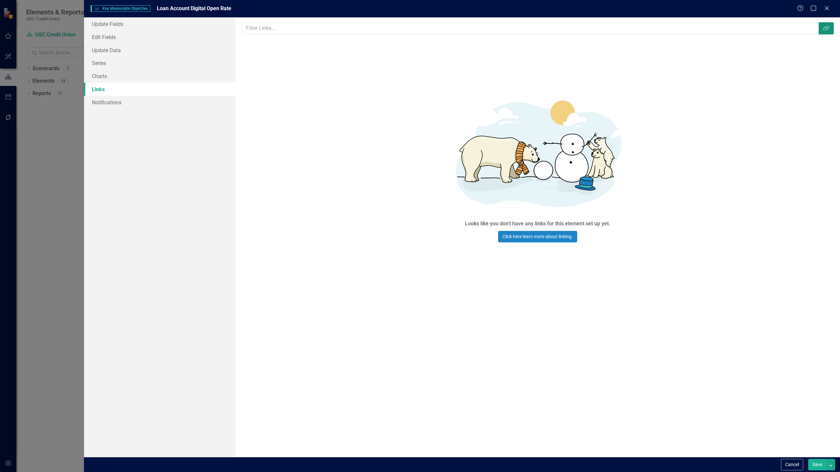
click at [826, 31] on button "Link Tag" at bounding box center [825, 28] width 15 height 12
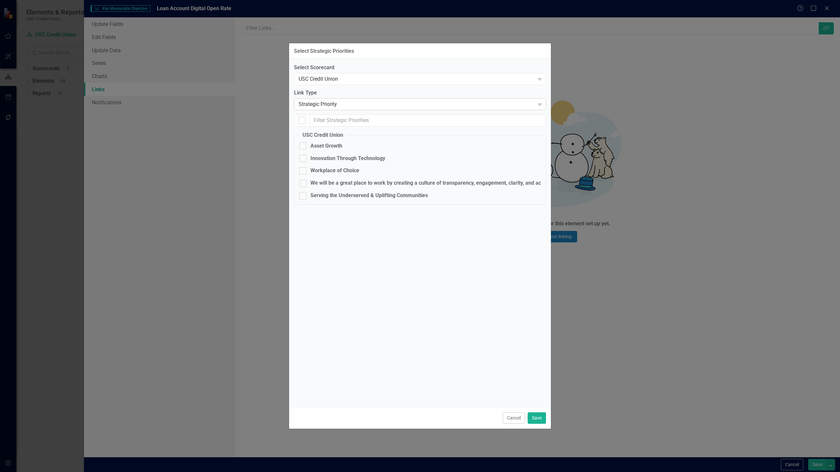
click at [418, 108] on div "Strategic Priority" at bounding box center [416, 105] width 236 height 8
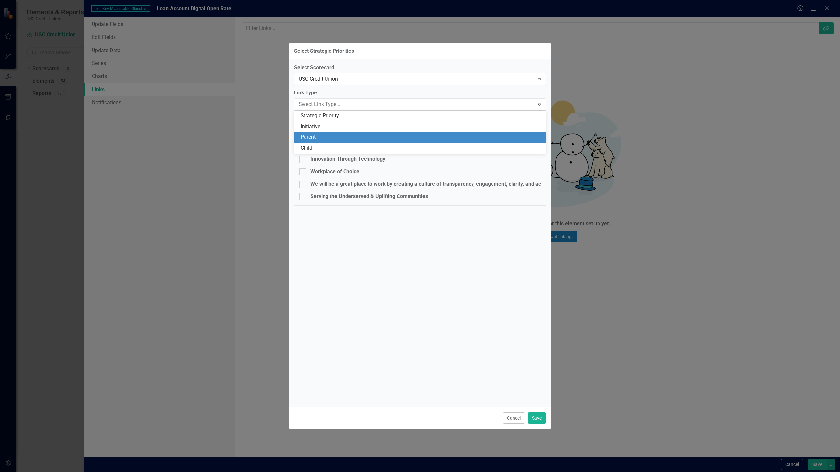
click at [335, 135] on div "Parent" at bounding box center [420, 137] width 241 height 8
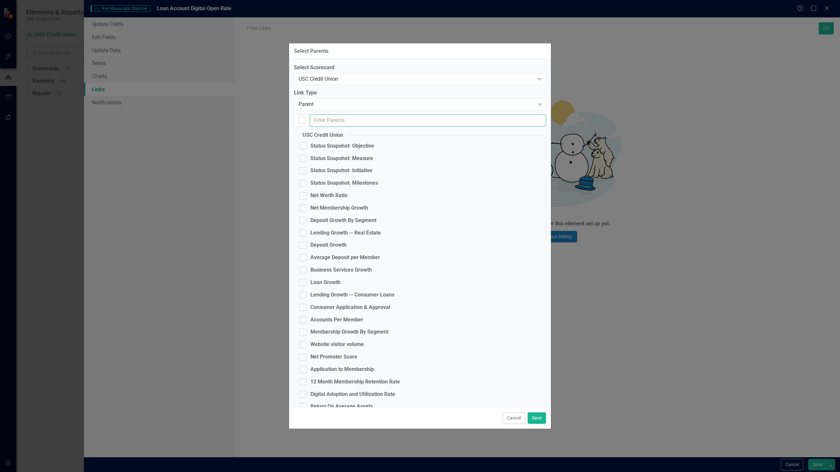
click at [380, 120] on input "text" at bounding box center [428, 120] width 236 height 12
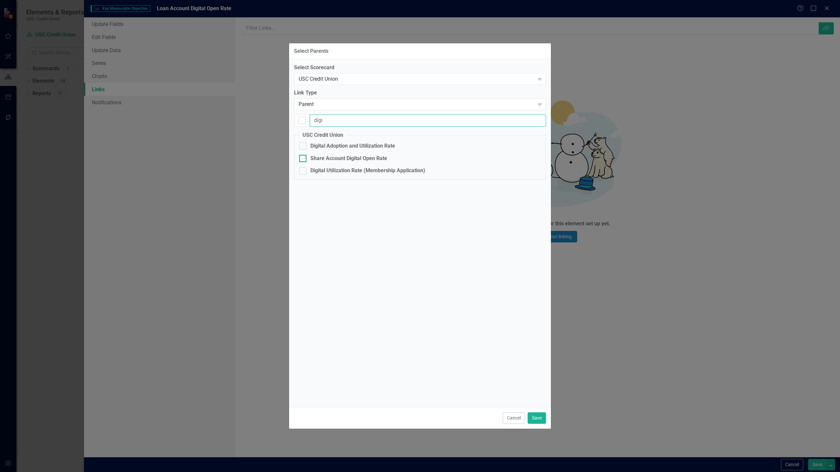
type input "digi"
click at [356, 160] on div "Share Account Digital Open Rate" at bounding box center [348, 159] width 77 height 8
click at [303, 159] on input "Share Account Digital Open Rate" at bounding box center [301, 157] width 4 height 4
checkbox input "true"
click at [376, 121] on input "digi" at bounding box center [428, 120] width 236 height 12
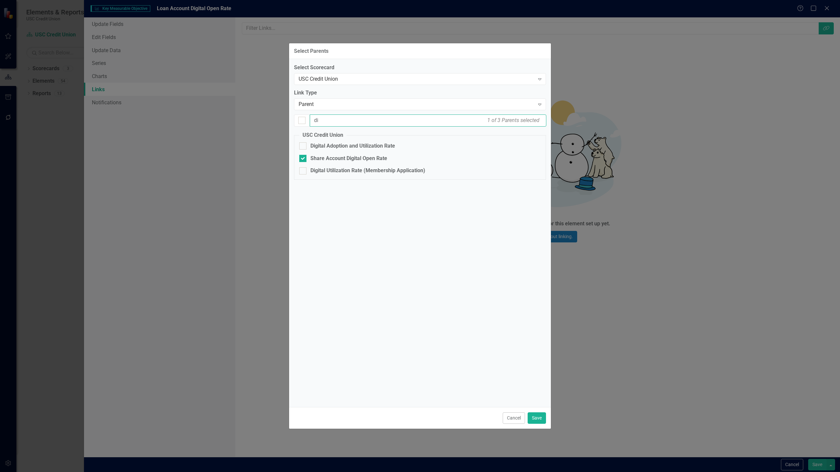
type input "d"
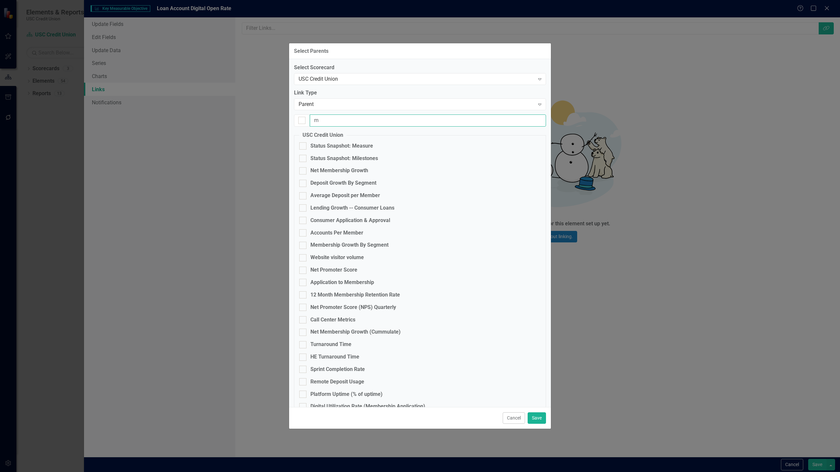
click at [376, 121] on input "m" at bounding box center [428, 120] width 236 height 12
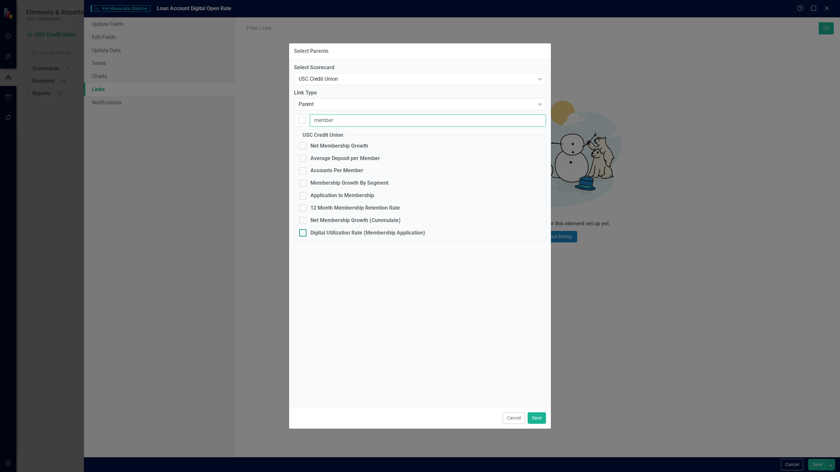
type input "member"
click at [359, 235] on div "Digital Utilization Rate (Membership Application)" at bounding box center [367, 233] width 115 height 8
click at [303, 234] on input "Digital Utilization Rate (Membership Application)" at bounding box center [301, 231] width 4 height 4
checkbox input "true"
click at [536, 419] on button "Save" at bounding box center [536, 417] width 18 height 11
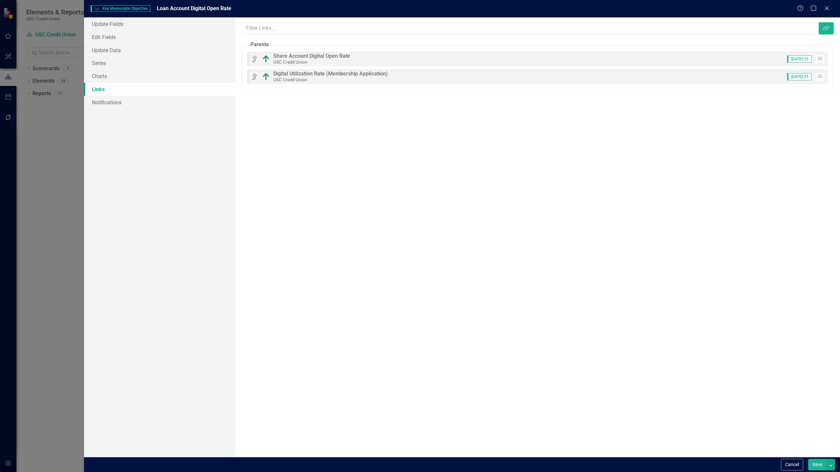
click at [814, 466] on button "Save" at bounding box center [817, 464] width 18 height 11
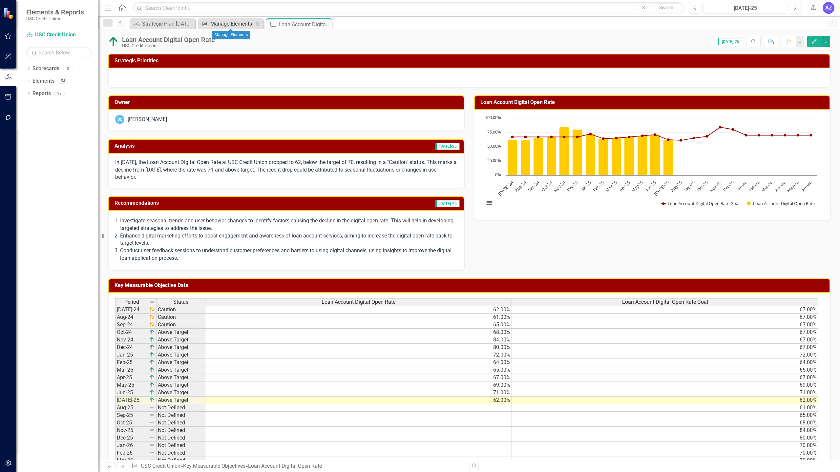
click at [221, 21] on div "Manage Elements" at bounding box center [231, 24] width 43 height 8
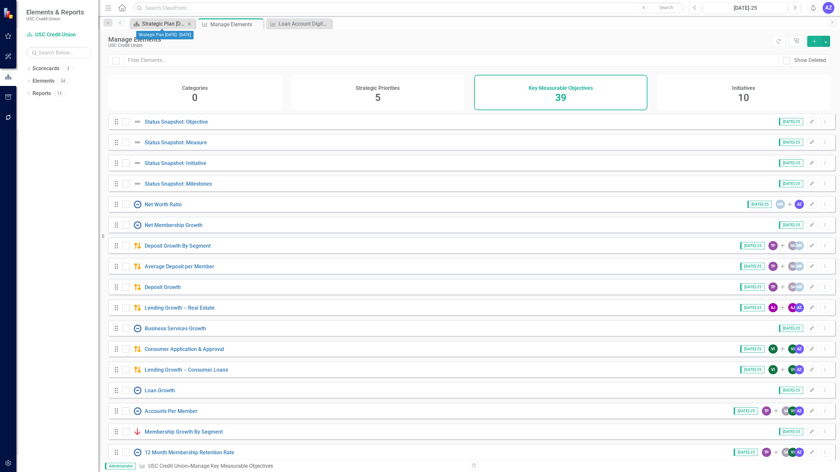
click at [171, 24] on div "Strategic Plan [DATE] - [DATE]" at bounding box center [163, 24] width 43 height 8
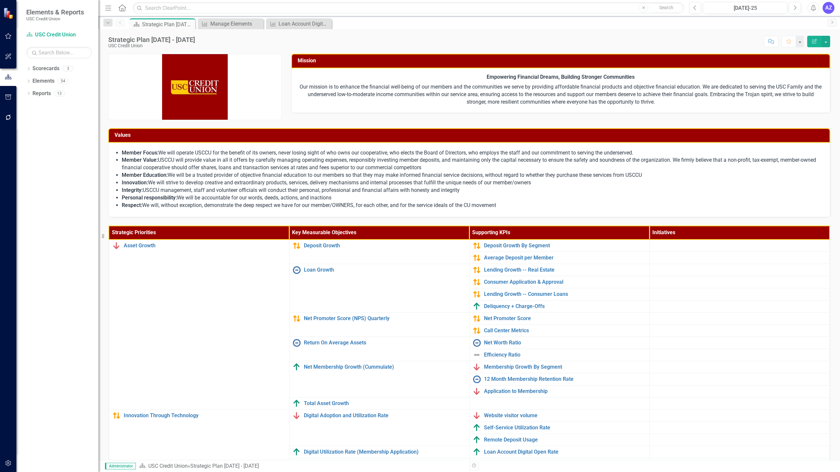
scroll to position [46, 0]
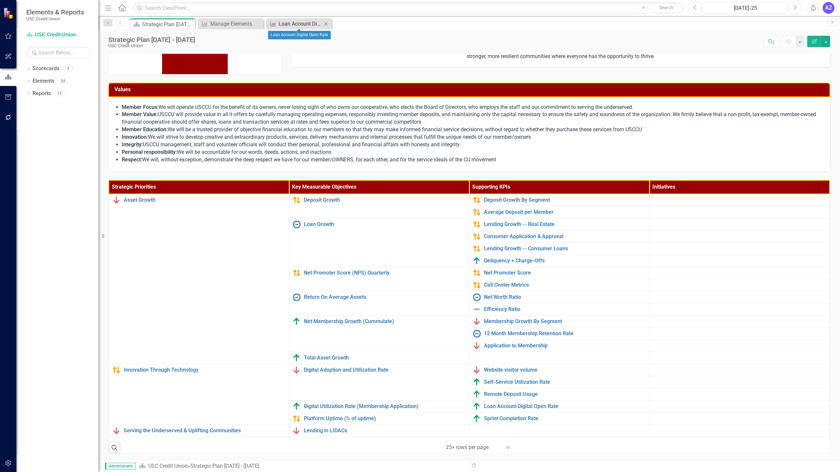
click at [304, 25] on div "Loan Account Digital Open Rate" at bounding box center [299, 24] width 43 height 8
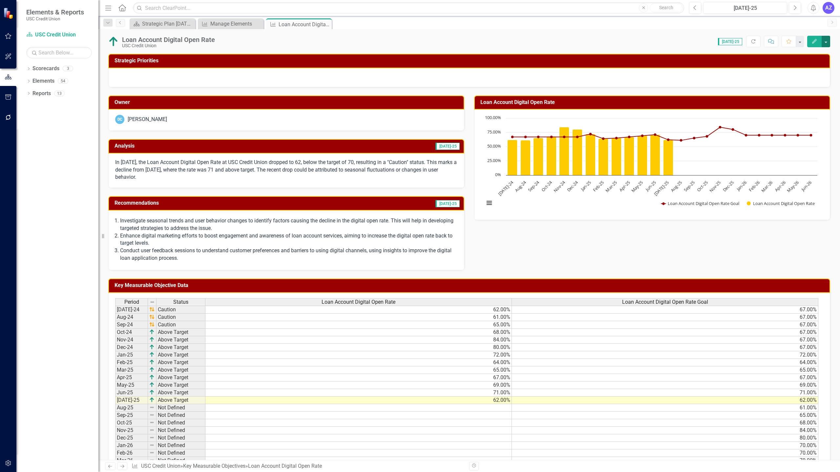
click at [827, 42] on button "button" at bounding box center [825, 41] width 9 height 11
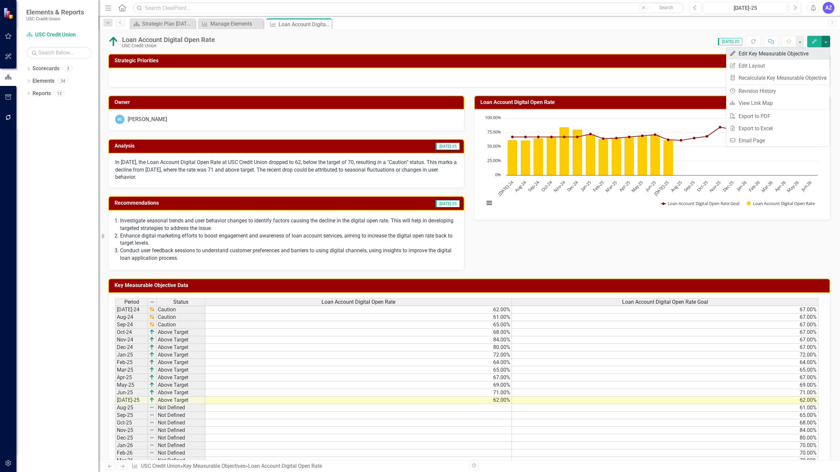
click at [756, 52] on link "Edit Edit Key Measurable Objective" at bounding box center [778, 54] width 104 height 12
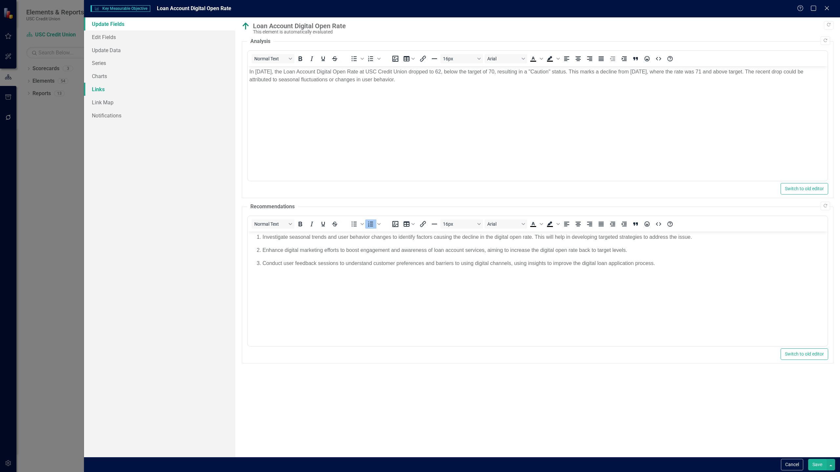
click at [184, 86] on link "Links" at bounding box center [159, 89] width 151 height 13
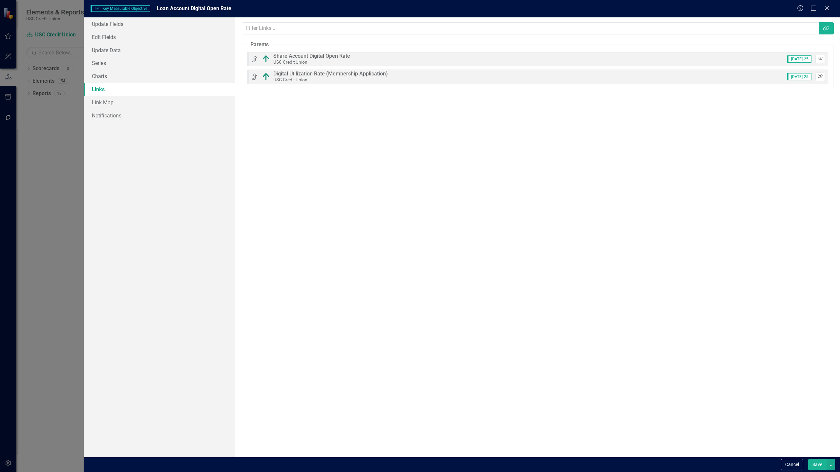
click at [820, 76] on icon "Unlink" at bounding box center [819, 76] width 5 height 4
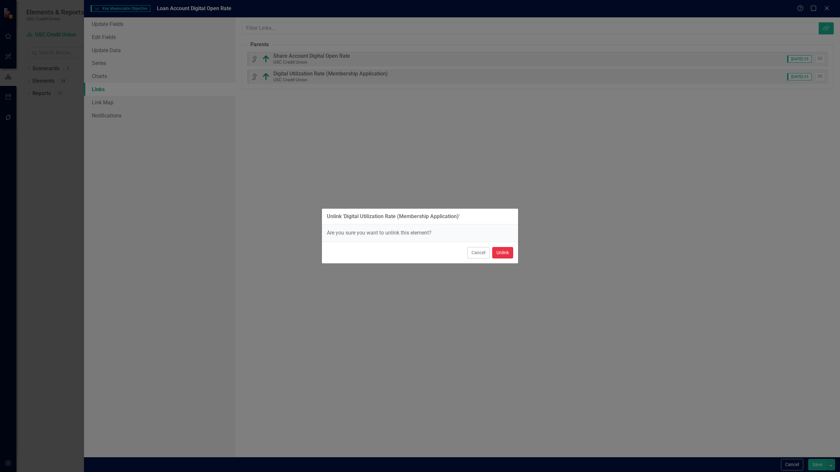
click at [501, 253] on button "Unlink" at bounding box center [502, 252] width 21 height 11
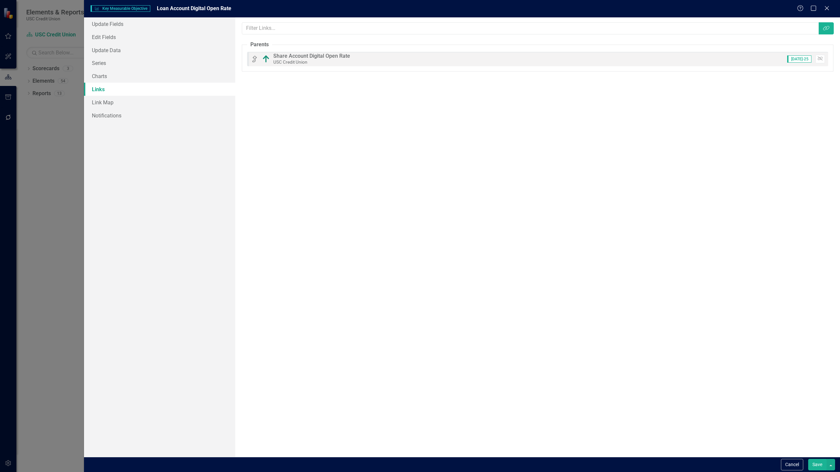
click at [814, 467] on button "Save" at bounding box center [817, 464] width 18 height 11
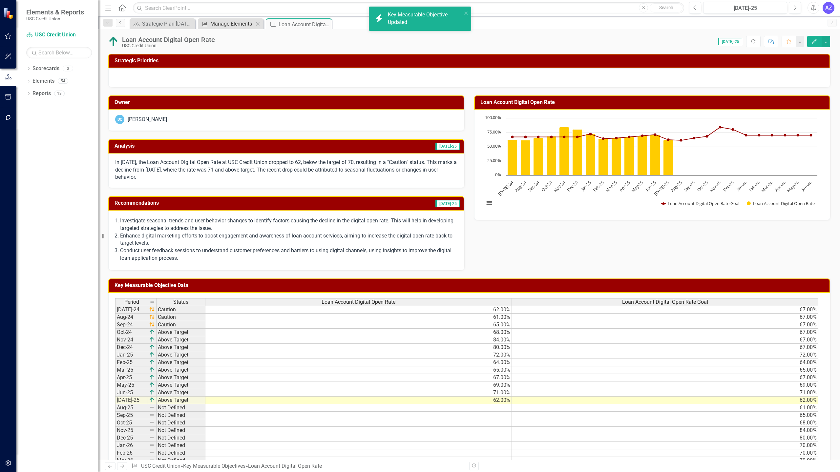
click at [221, 25] on div "Manage Elements" at bounding box center [231, 24] width 43 height 8
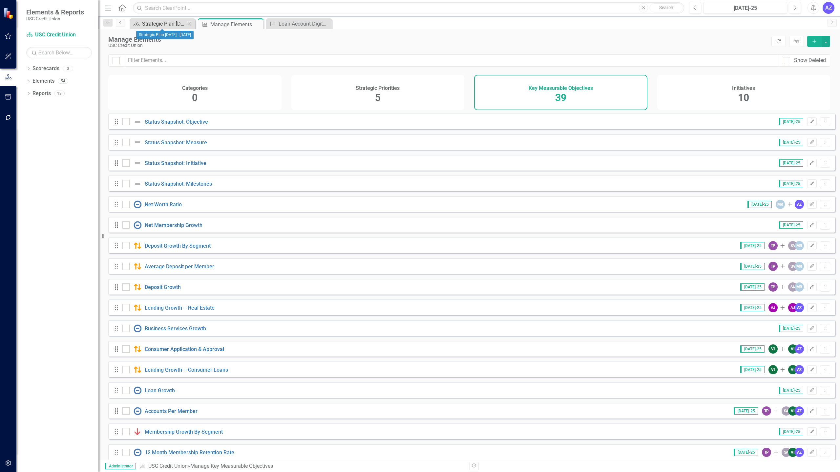
click at [150, 23] on div "Strategic Plan [DATE] - [DATE]" at bounding box center [163, 24] width 43 height 8
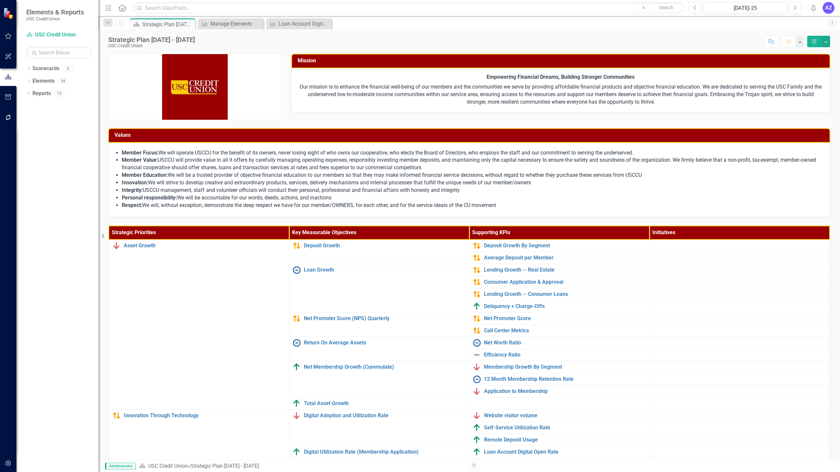
scroll to position [46, 0]
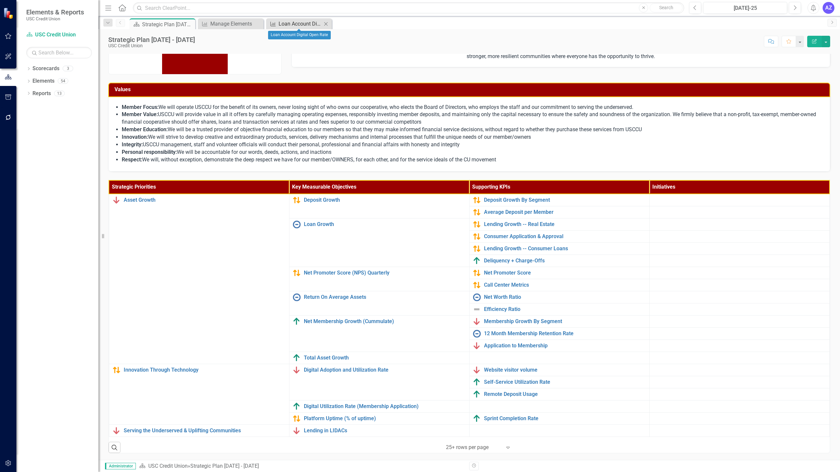
click at [293, 25] on div "Loan Account Digital Open Rate" at bounding box center [299, 24] width 43 height 8
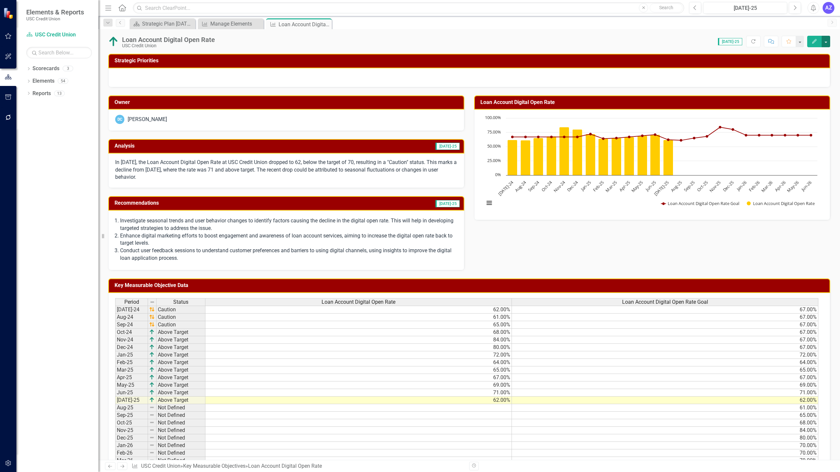
click at [826, 44] on button "button" at bounding box center [825, 41] width 9 height 11
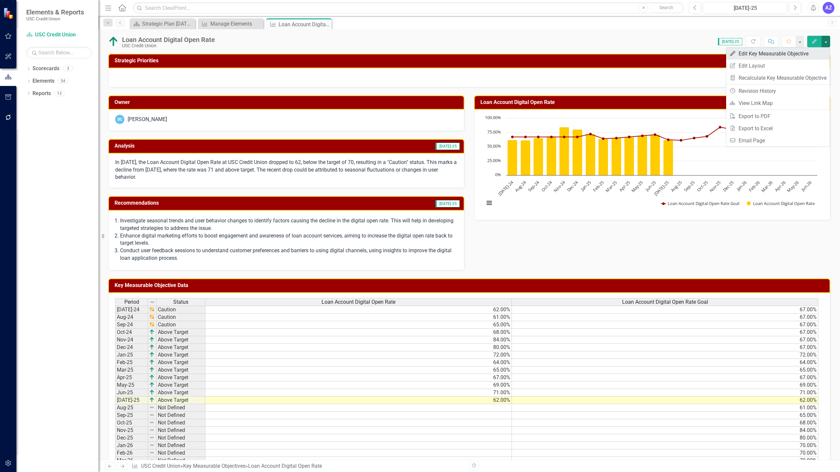
click at [753, 57] on link "Edit Edit Key Measurable Objective" at bounding box center [778, 54] width 104 height 12
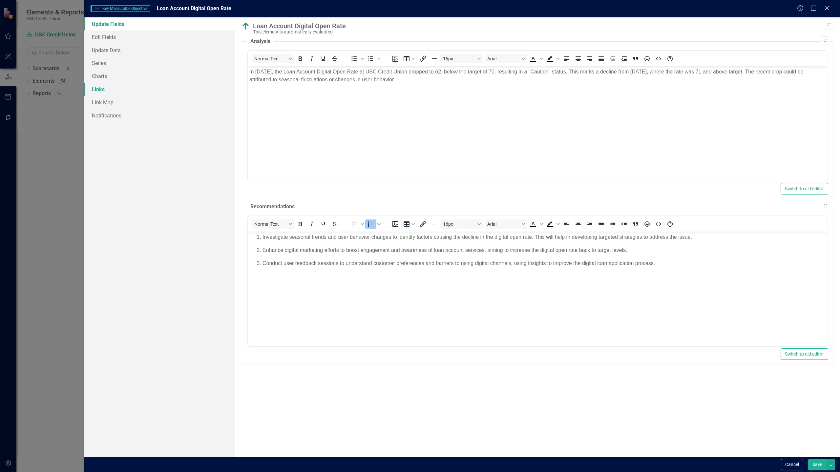
click at [150, 89] on link "Links" at bounding box center [159, 89] width 151 height 13
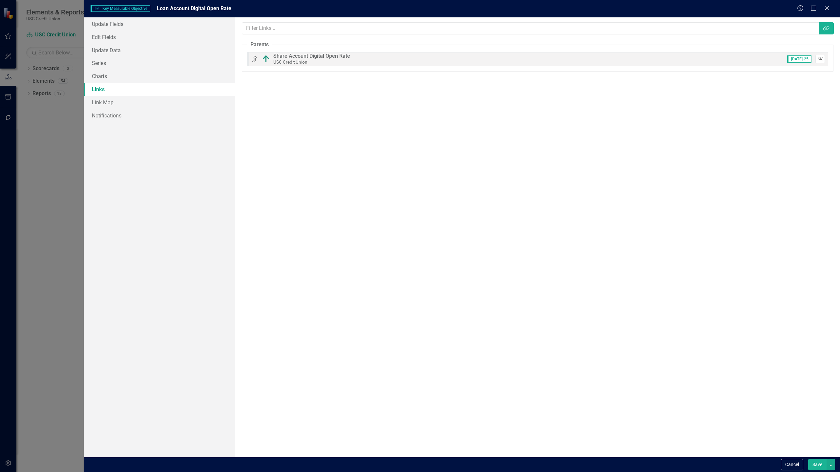
click at [822, 59] on icon "Unlink" at bounding box center [819, 59] width 5 height 4
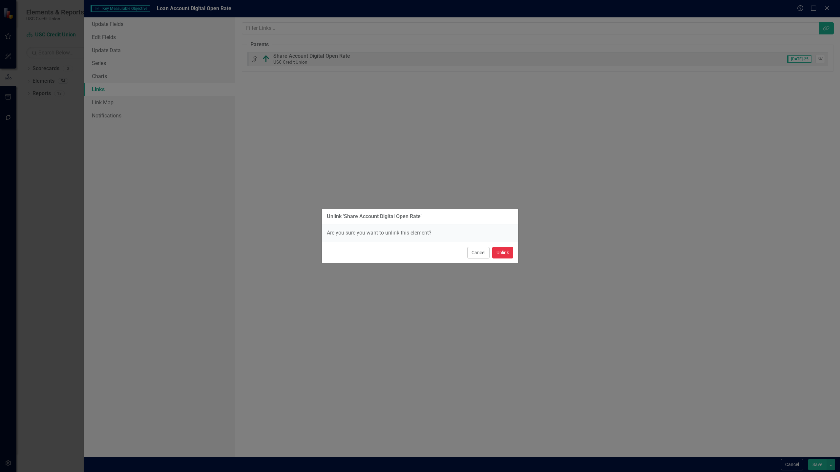
click at [502, 251] on button "Unlink" at bounding box center [502, 252] width 21 height 11
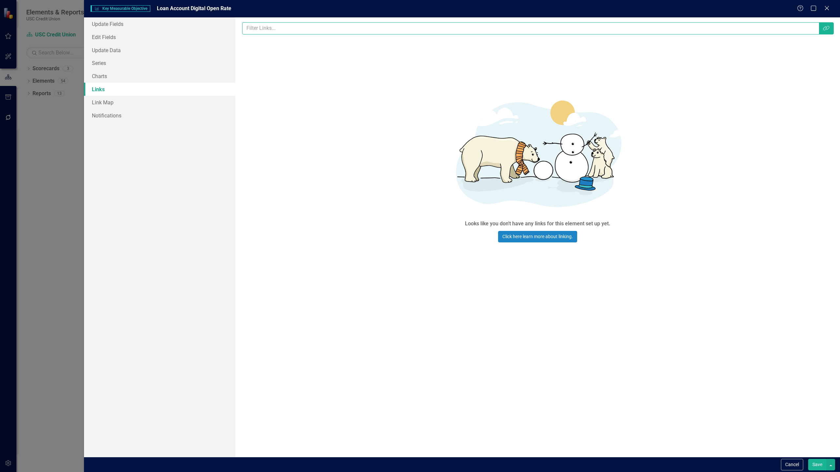
click at [521, 31] on input "text" at bounding box center [530, 28] width 577 height 12
type input "mem"
click at [808, 459] on button "Save" at bounding box center [817, 464] width 18 height 11
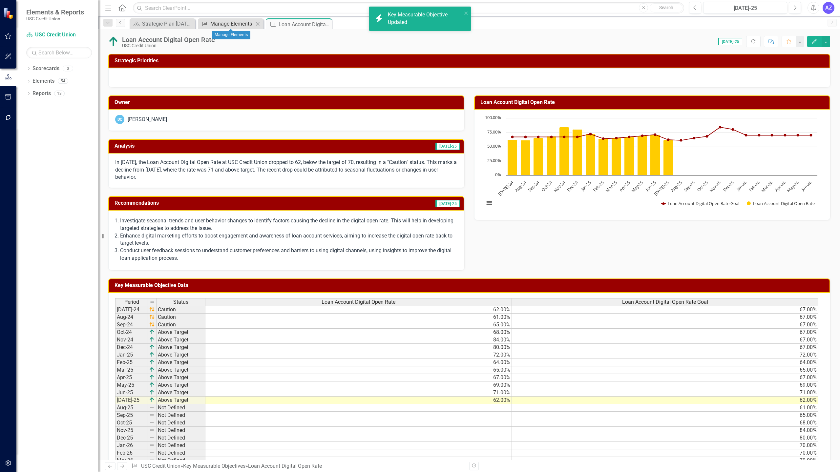
click at [230, 26] on div "Manage Elements" at bounding box center [231, 24] width 43 height 8
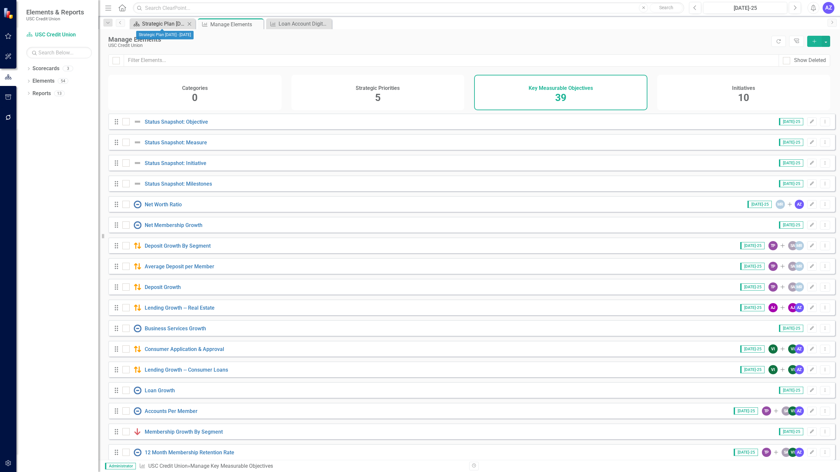
click at [164, 21] on div "Strategic Plan [DATE] - [DATE]" at bounding box center [163, 24] width 43 height 8
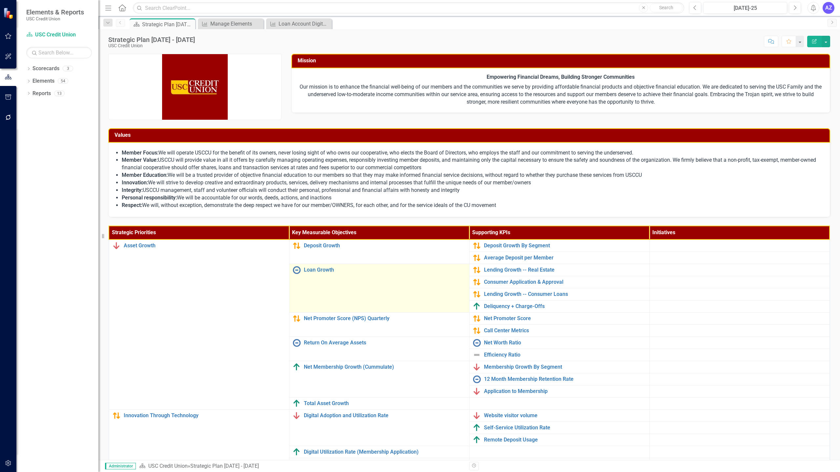
scroll to position [46, 0]
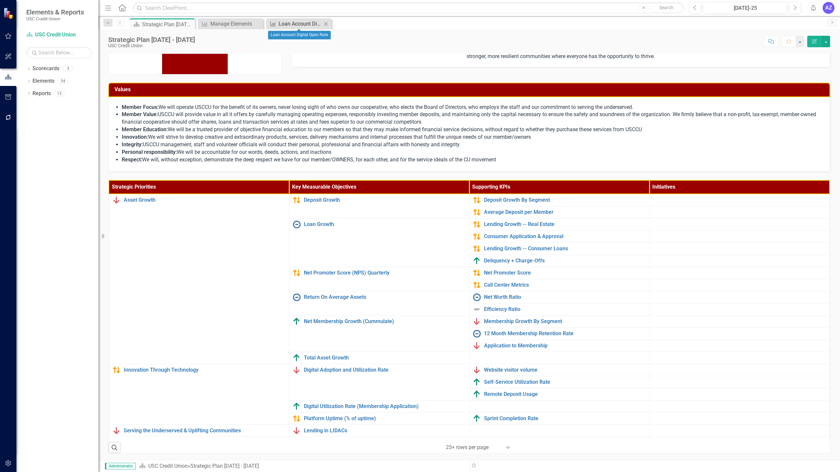
click at [298, 23] on div "Loan Account Digital Open Rate" at bounding box center [299, 24] width 43 height 8
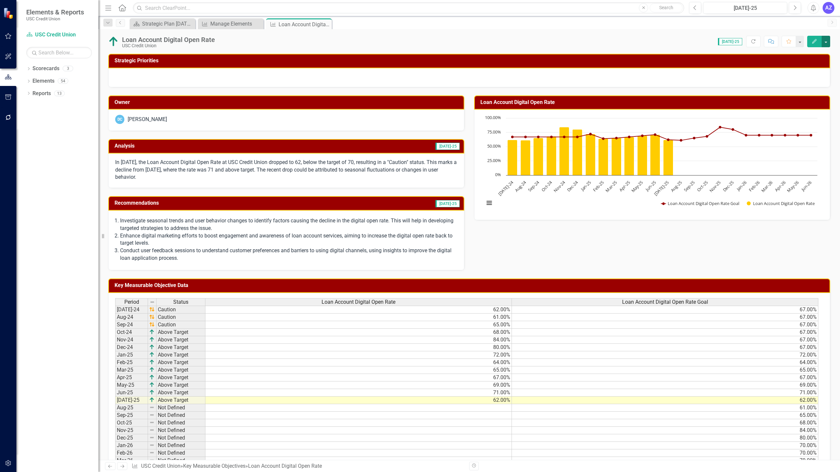
click at [823, 41] on button "button" at bounding box center [825, 41] width 9 height 11
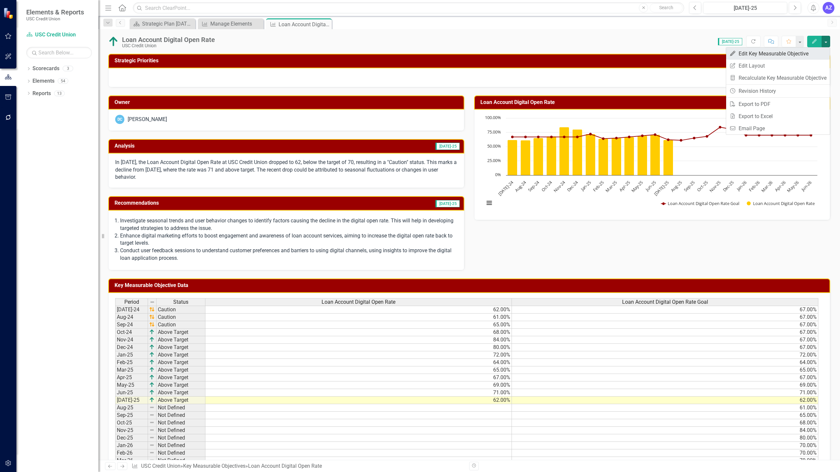
click at [767, 58] on link "Edit Edit Key Measurable Objective" at bounding box center [778, 54] width 104 height 12
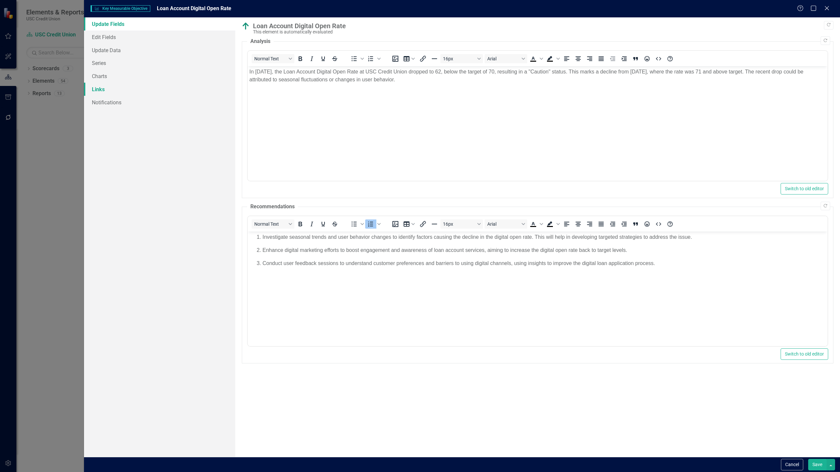
click at [121, 93] on link "Links" at bounding box center [159, 89] width 151 height 13
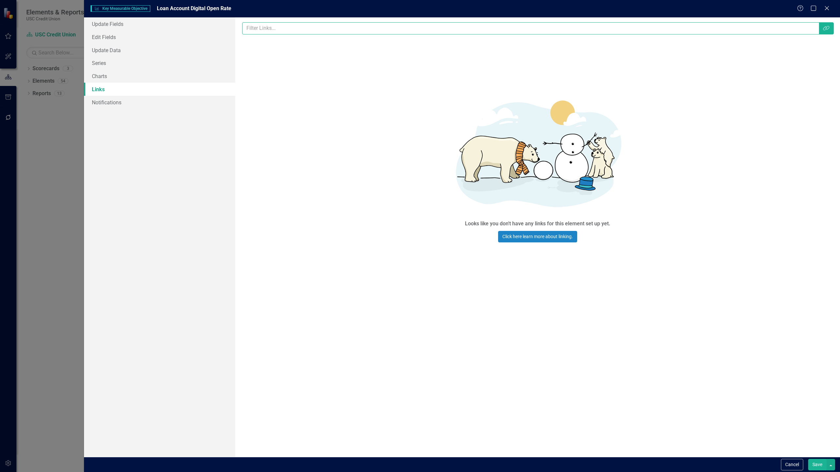
click at [290, 31] on input "text" at bounding box center [530, 28] width 577 height 12
type input "digitak"
click at [808, 459] on button "Save" at bounding box center [817, 464] width 18 height 11
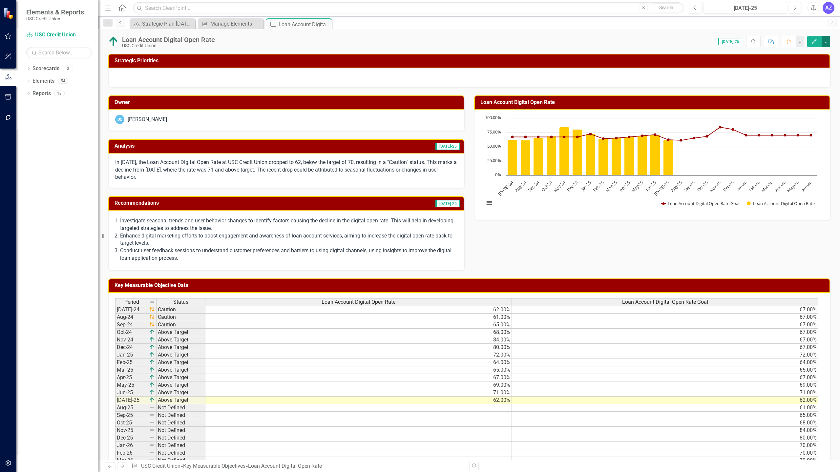
click at [827, 40] on button "button" at bounding box center [825, 41] width 9 height 11
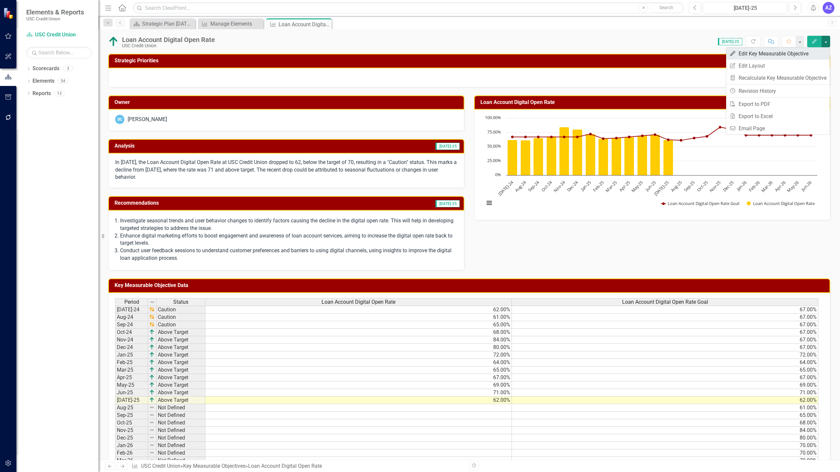
click at [803, 48] on link "Edit Edit Key Measurable Objective" at bounding box center [778, 54] width 104 height 12
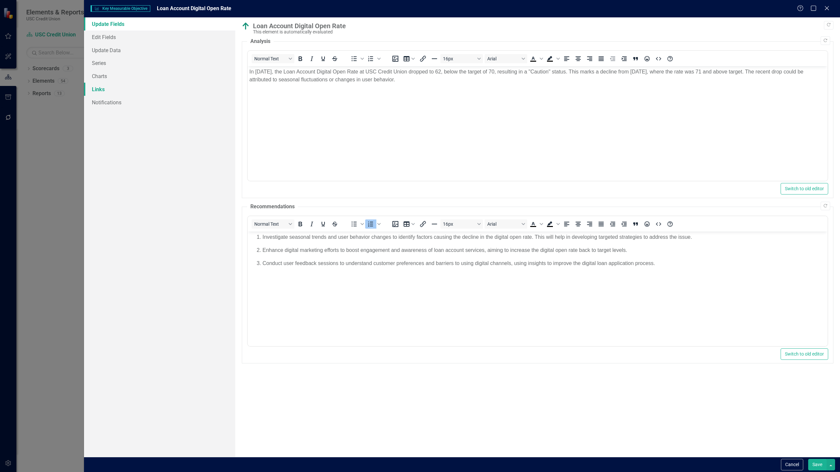
click at [142, 89] on link "Links" at bounding box center [159, 89] width 151 height 13
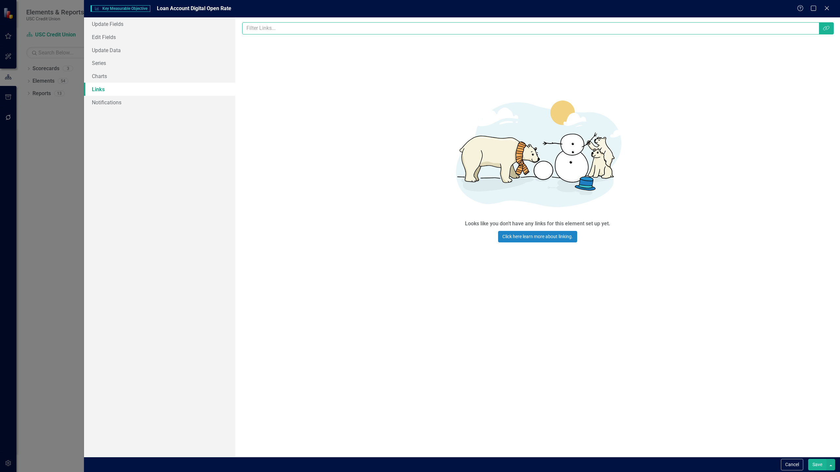
click at [251, 29] on input "text" at bounding box center [530, 28] width 577 height 12
type input "dif"
click at [829, 31] on button "Link Tag" at bounding box center [825, 28] width 15 height 12
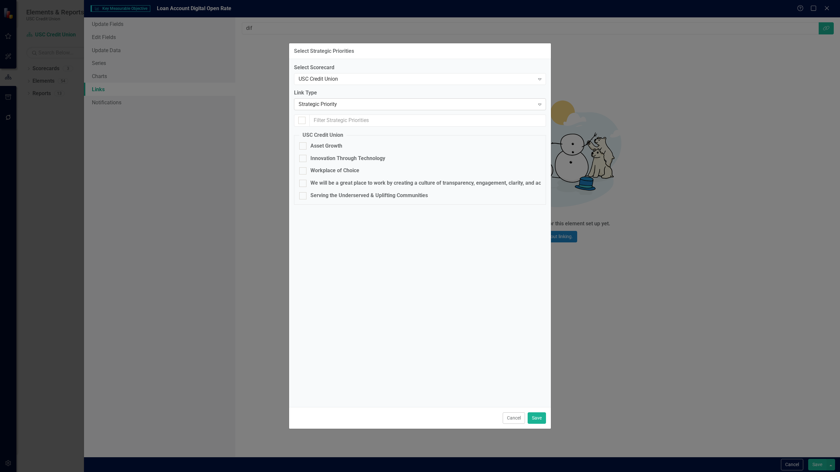
click at [385, 106] on div "Strategic Priority" at bounding box center [416, 105] width 236 height 8
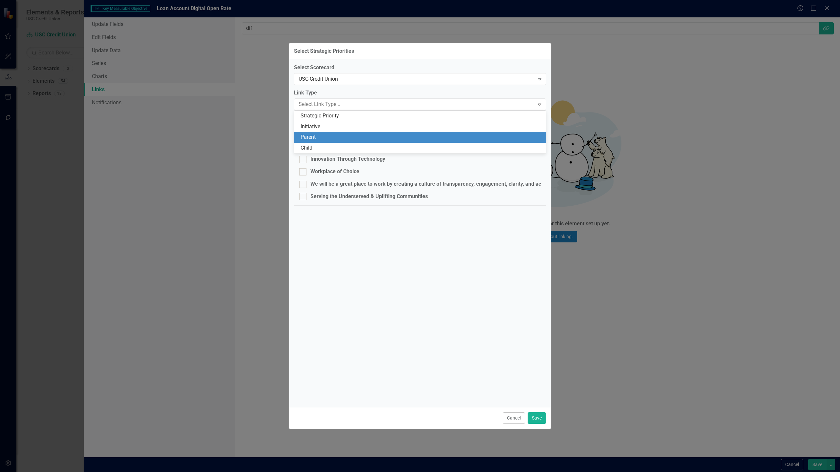
click at [316, 139] on div "Parent" at bounding box center [420, 137] width 241 height 8
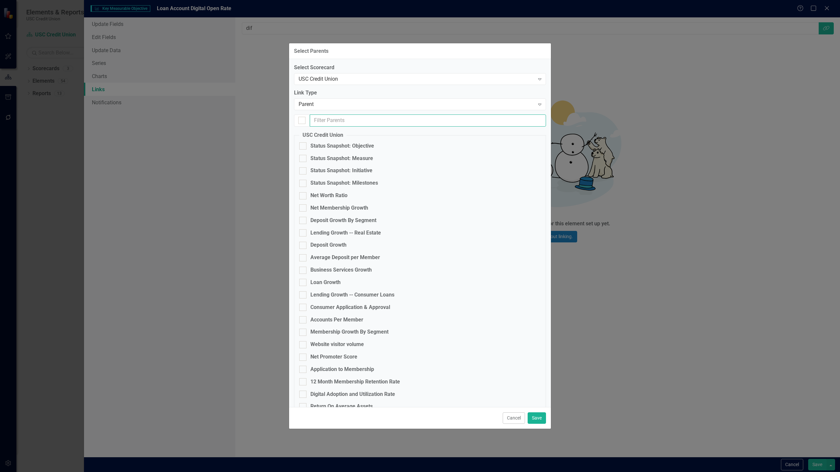
click at [350, 120] on input "text" at bounding box center [428, 120] width 236 height 12
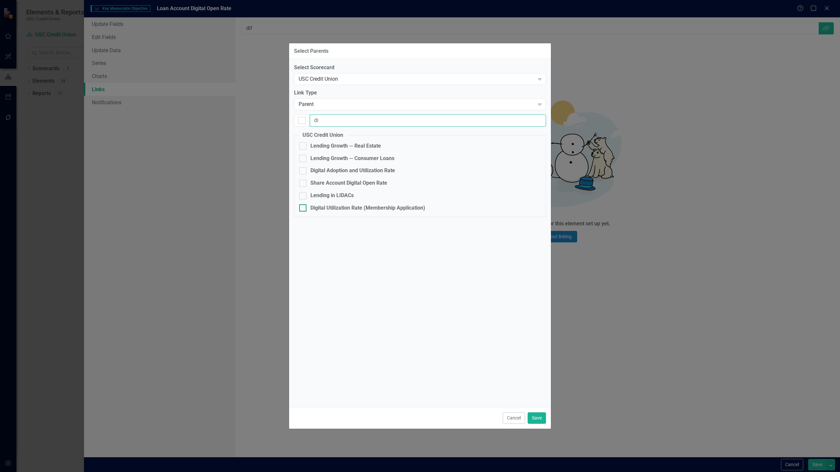
type input "di"
click at [311, 206] on div "Digital Utilization Rate (Membership Application)" at bounding box center [367, 208] width 115 height 8
click at [303, 206] on input "Digital Utilization Rate (Membership Application)" at bounding box center [301, 206] width 4 height 4
checkbox input "true"
click at [539, 417] on button "Save" at bounding box center [536, 417] width 18 height 11
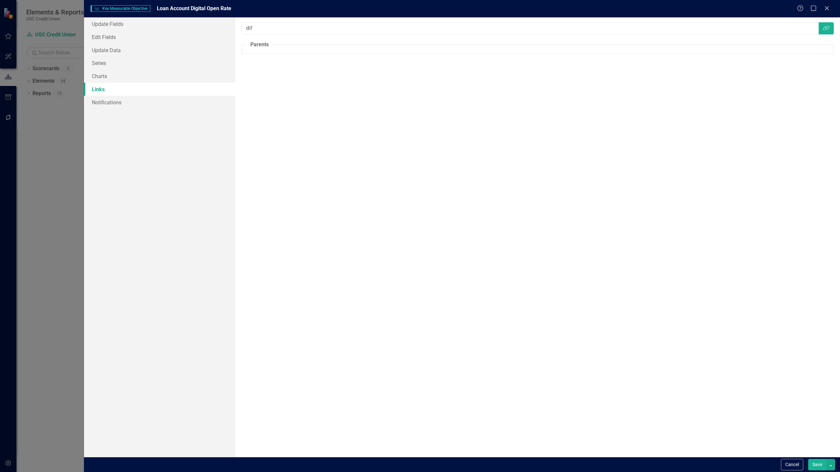
click at [816, 465] on button "Save" at bounding box center [817, 464] width 18 height 11
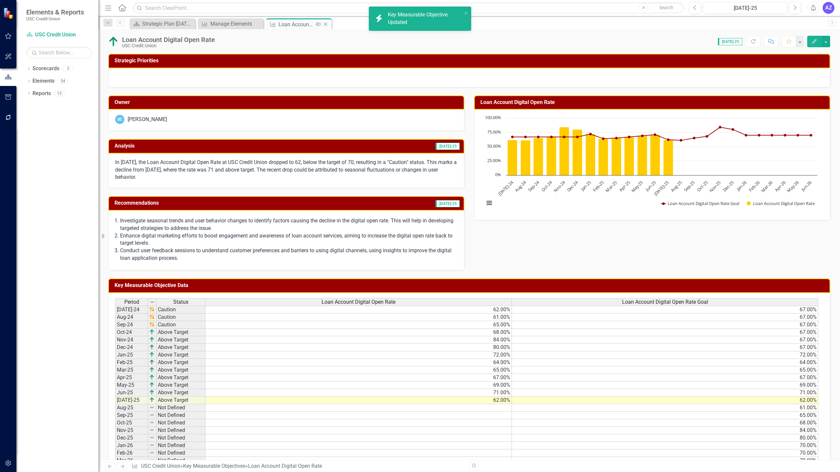
click at [324, 25] on icon "Close" at bounding box center [325, 24] width 7 height 5
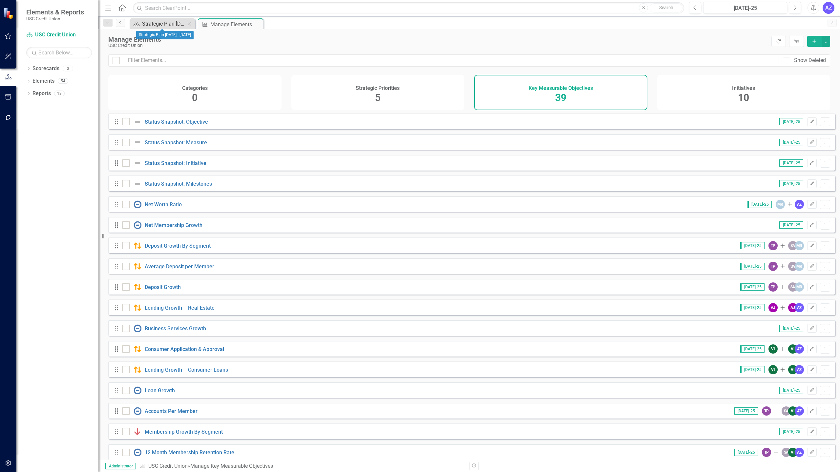
click at [158, 25] on div "Strategic Plan [DATE] - [DATE]" at bounding box center [163, 24] width 43 height 8
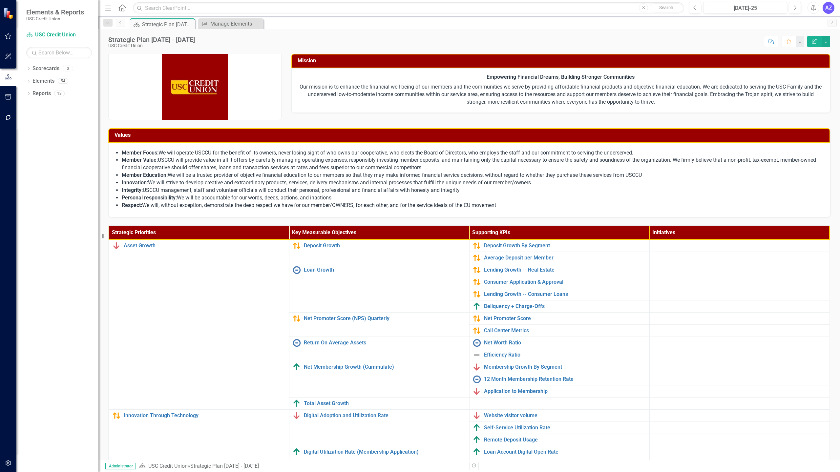
scroll to position [46, 0]
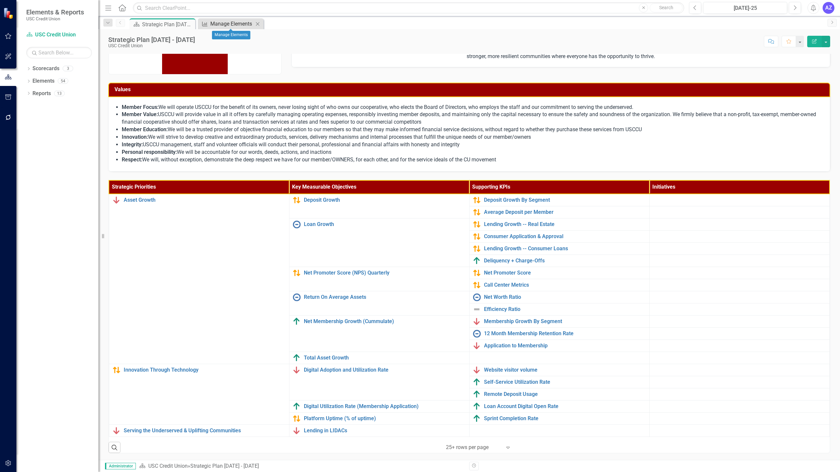
click at [236, 25] on div "Manage Elements" at bounding box center [231, 24] width 43 height 8
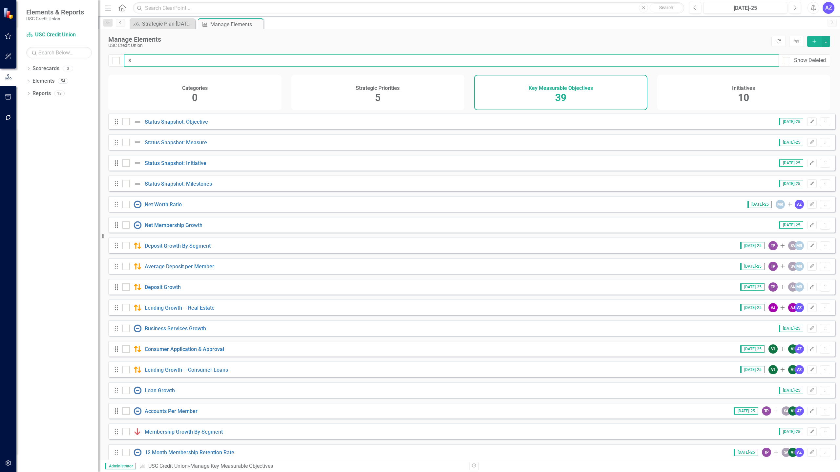
click at [370, 63] on input "s" at bounding box center [451, 60] width 655 height 12
type input "sa"
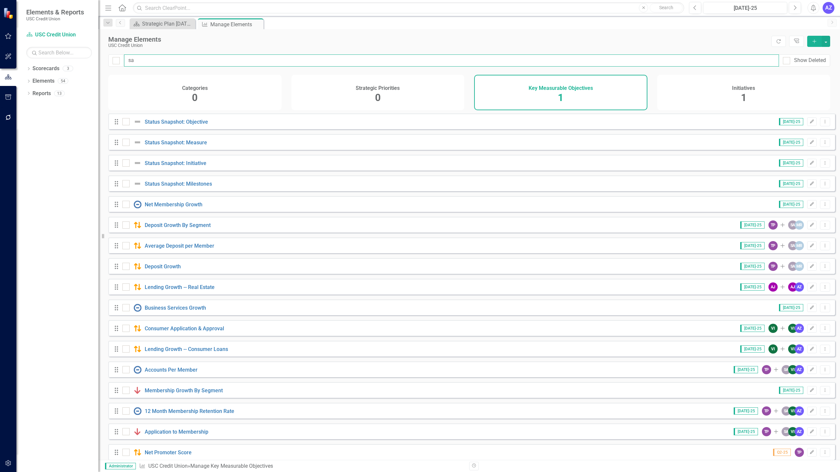
checkbox input "false"
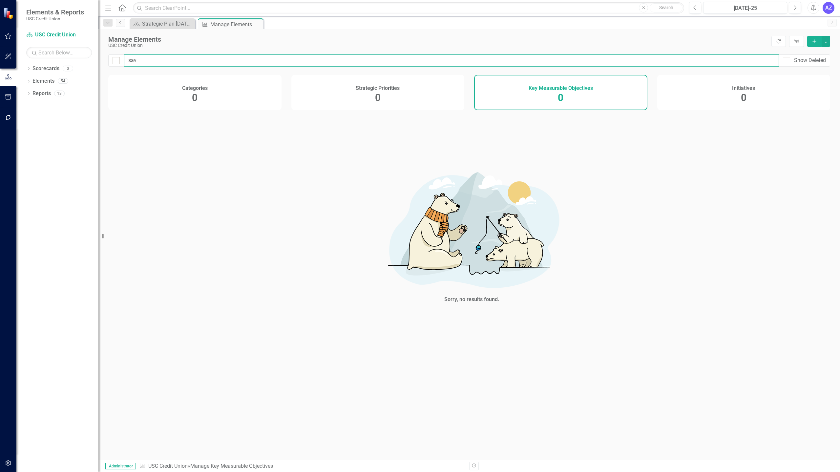
type input "sa"
checkbox input "false"
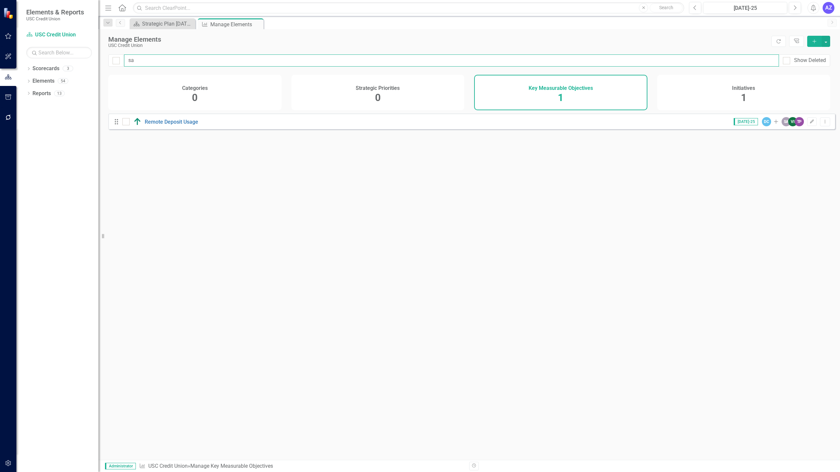
type input "s"
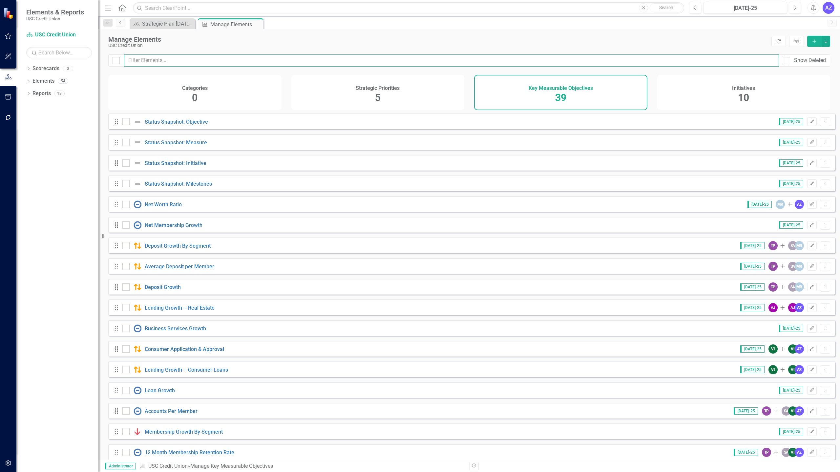
type input "s"
checkbox input "false"
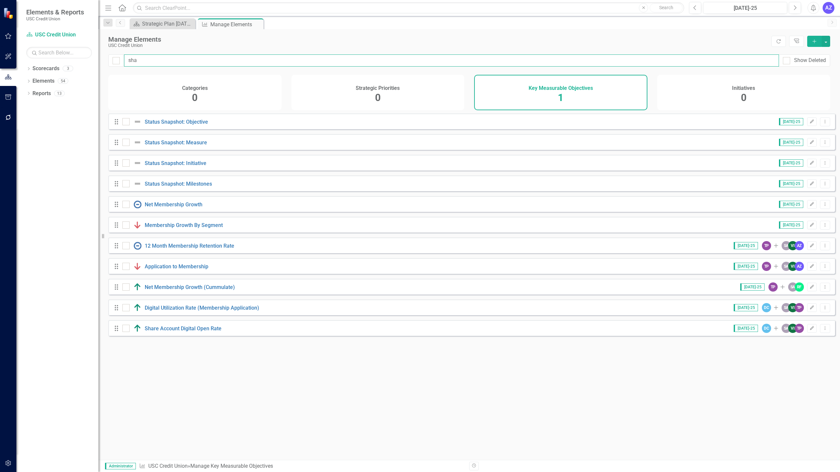
type input "shar"
checkbox input "false"
type input "share"
checkbox input "false"
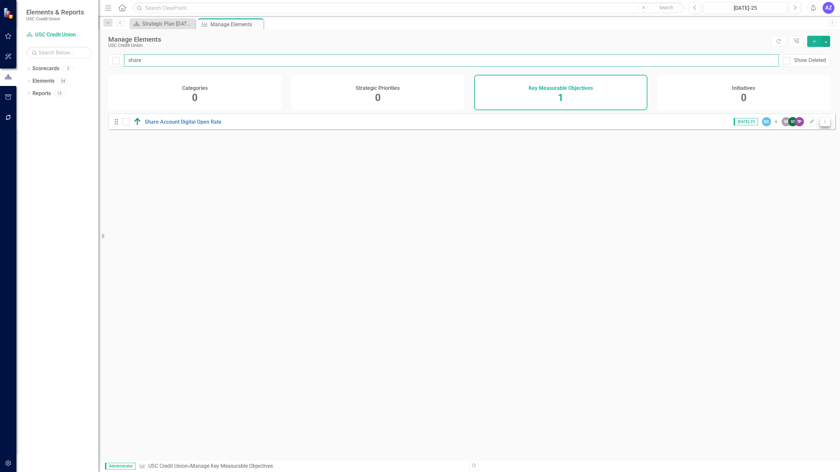
type input "share"
click at [825, 123] on icon at bounding box center [825, 121] width 1 height 3
click at [806, 136] on link "Edit Edit Key Measurable Objective" at bounding box center [775, 138] width 99 height 12
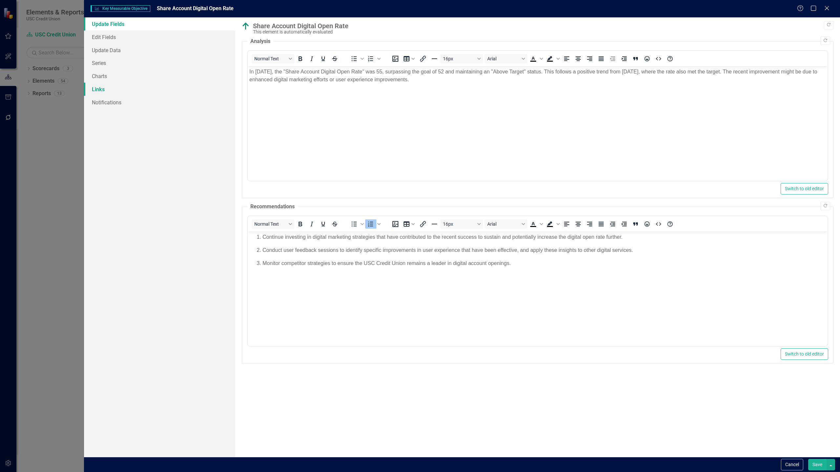
click at [112, 89] on link "Links" at bounding box center [159, 89] width 151 height 13
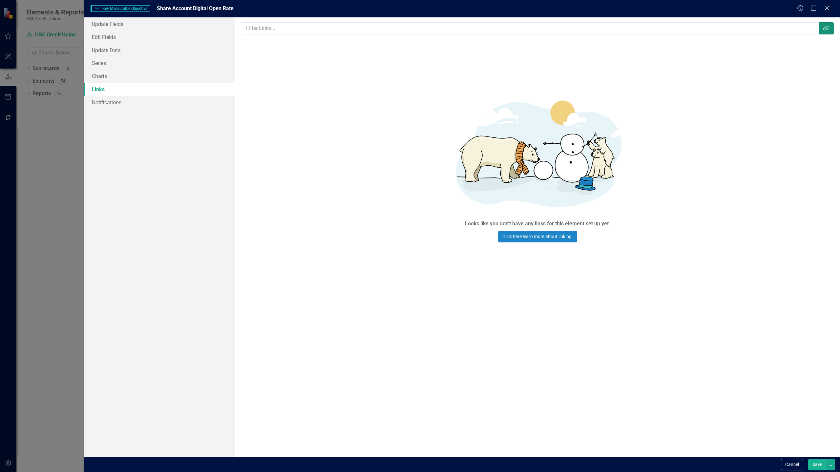
click at [825, 27] on icon "button" at bounding box center [826, 28] width 6 height 5
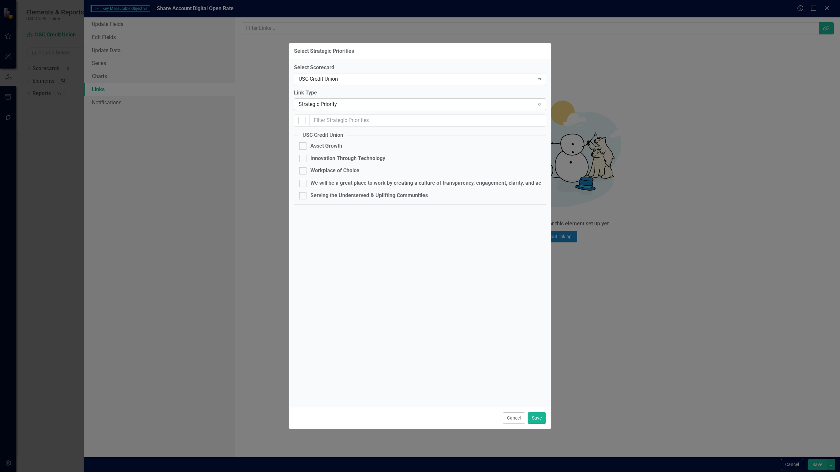
click at [436, 107] on div "Strategic Priority" at bounding box center [416, 105] width 236 height 8
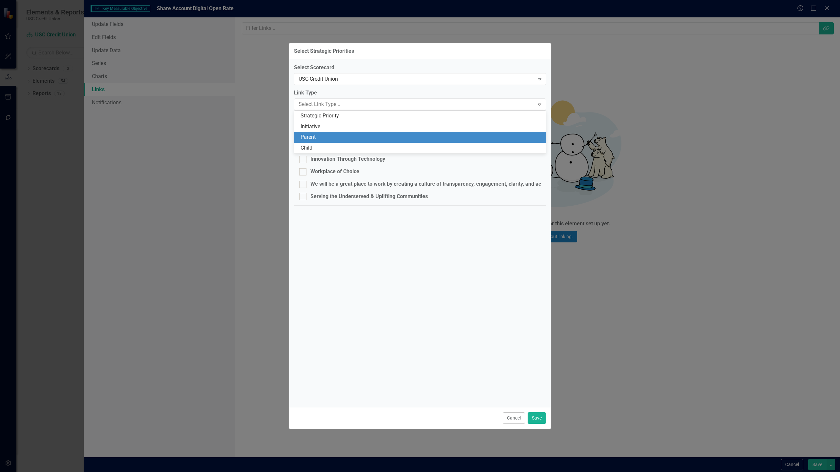
click at [369, 134] on div "Parent" at bounding box center [420, 137] width 241 height 8
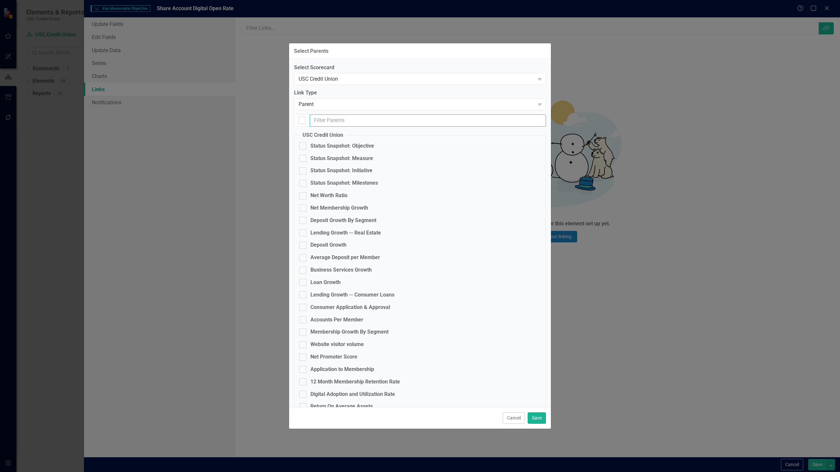
click at [388, 116] on input "text" at bounding box center [428, 120] width 236 height 12
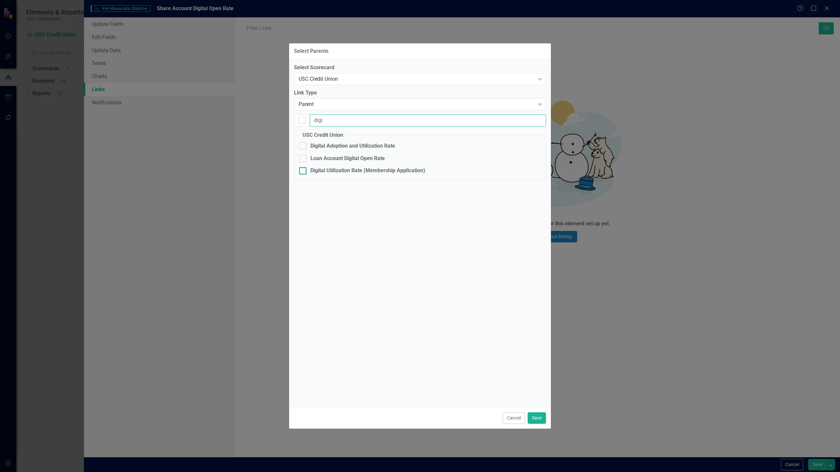
type input "digi"
click at [350, 173] on div "Digital Utilization Rate (Membership Application)" at bounding box center [367, 171] width 115 height 8
click at [303, 172] on input "Digital Utilization Rate (Membership Application)" at bounding box center [301, 169] width 4 height 4
checkbox input "true"
click at [534, 421] on button "Save" at bounding box center [536, 417] width 18 height 11
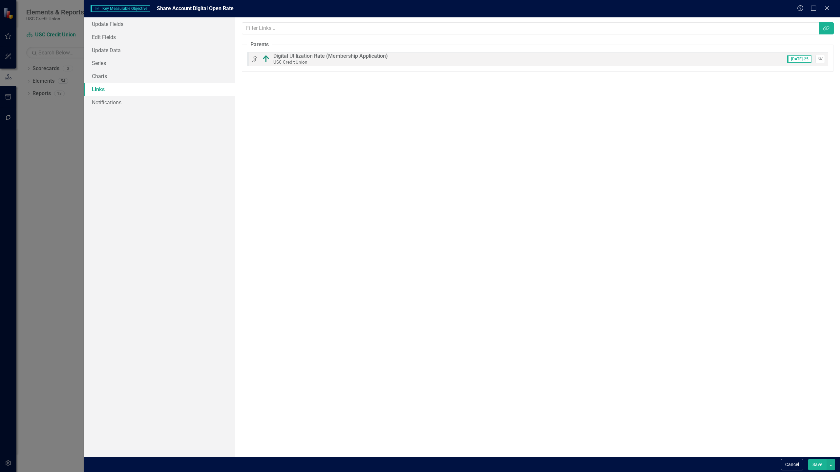
click at [811, 464] on button "Save" at bounding box center [817, 464] width 18 height 11
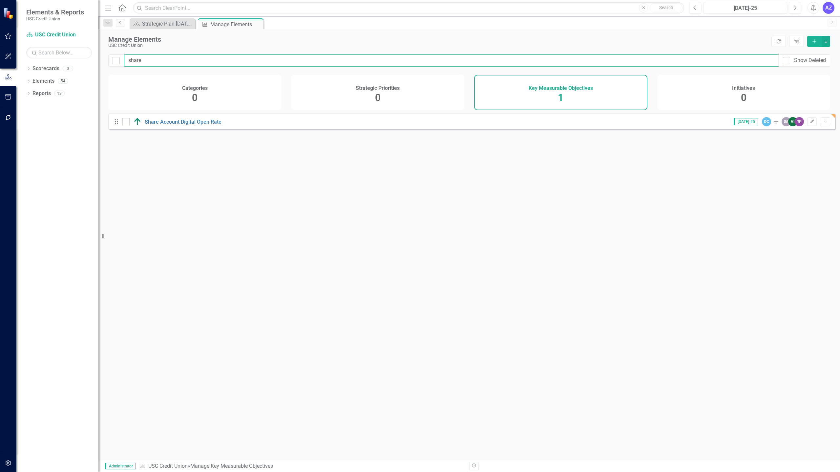
click at [205, 62] on input "share" at bounding box center [451, 60] width 655 height 12
type input "shar"
checkbox input "false"
type input "sha"
checkbox input "true"
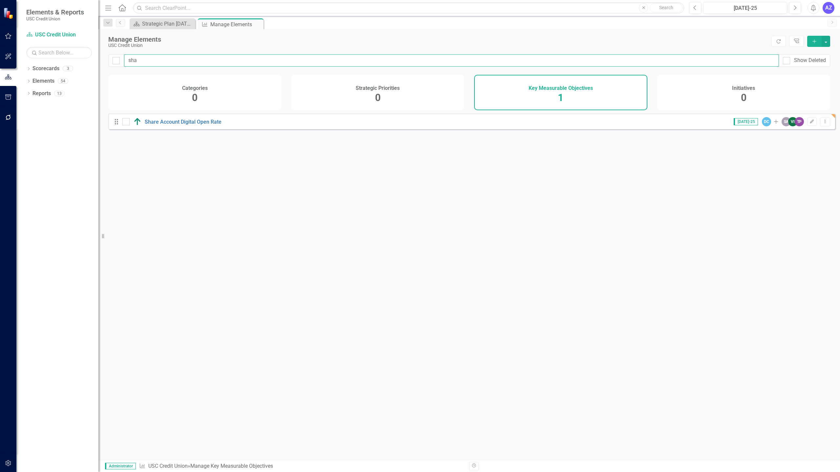
type input "sh"
checkbox input "false"
type input "s"
checkbox input "false"
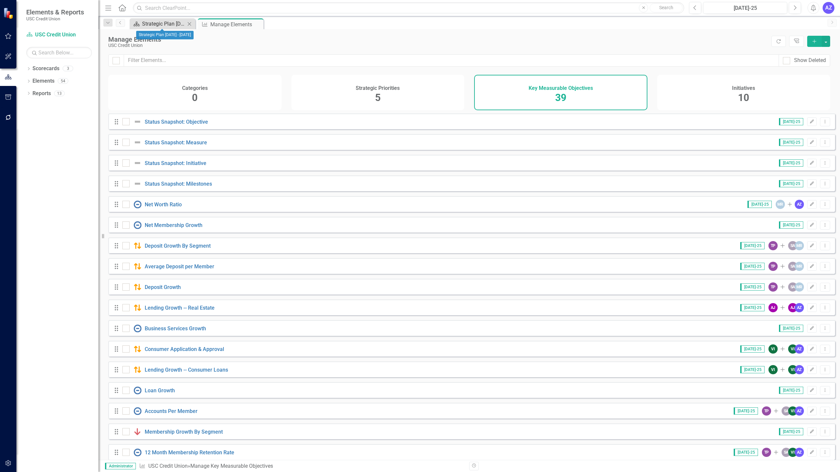
click at [160, 25] on div "Strategic Plan [DATE] - [DATE]" at bounding box center [163, 24] width 43 height 8
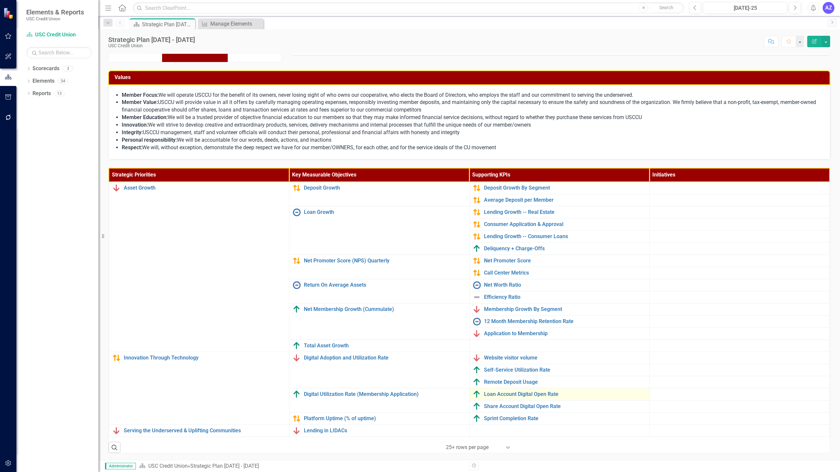
scroll to position [58, 0]
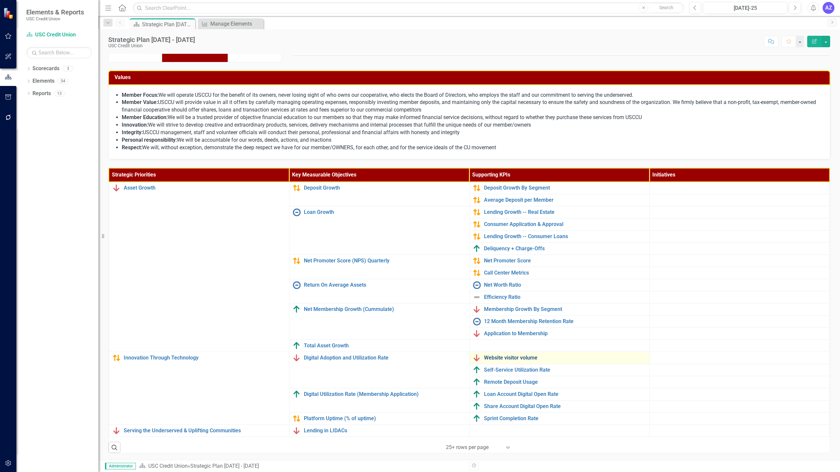
click at [519, 357] on link "Website visitor volume" at bounding box center [565, 358] width 162 height 6
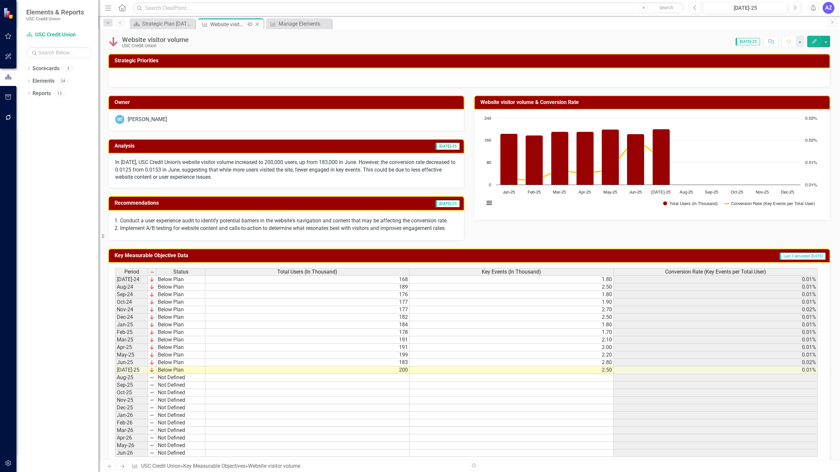
click at [258, 24] on icon "Close" at bounding box center [257, 24] width 7 height 5
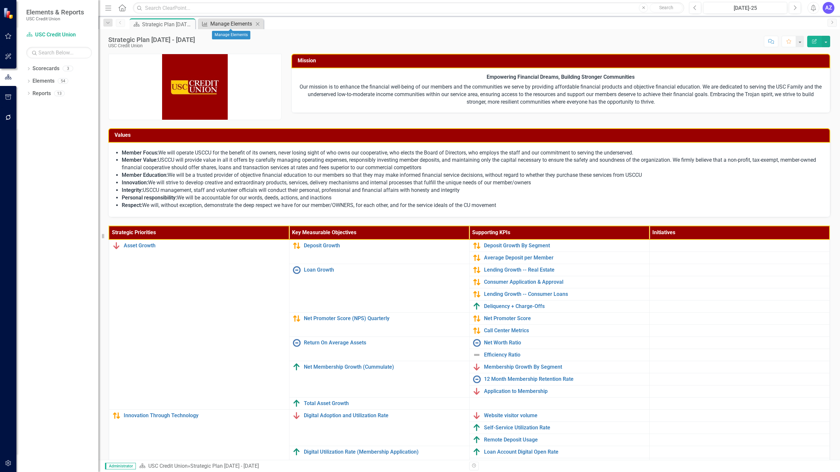
click at [241, 25] on div "Manage Elements" at bounding box center [231, 24] width 43 height 8
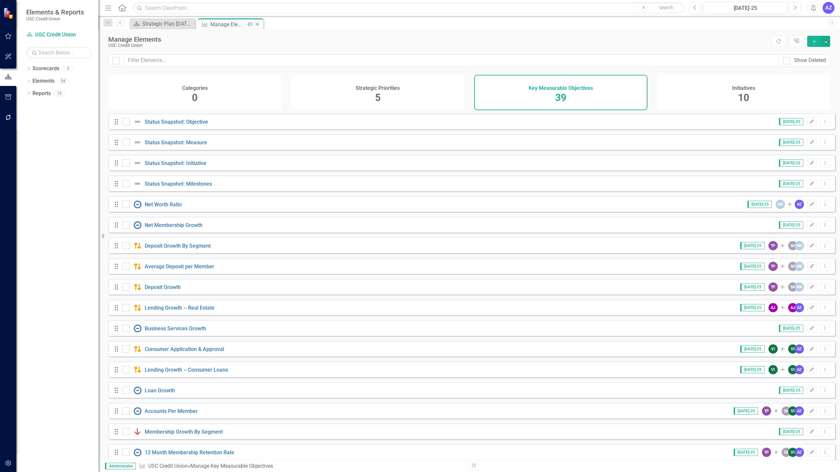
click at [257, 23] on icon "Close" at bounding box center [257, 24] width 7 height 5
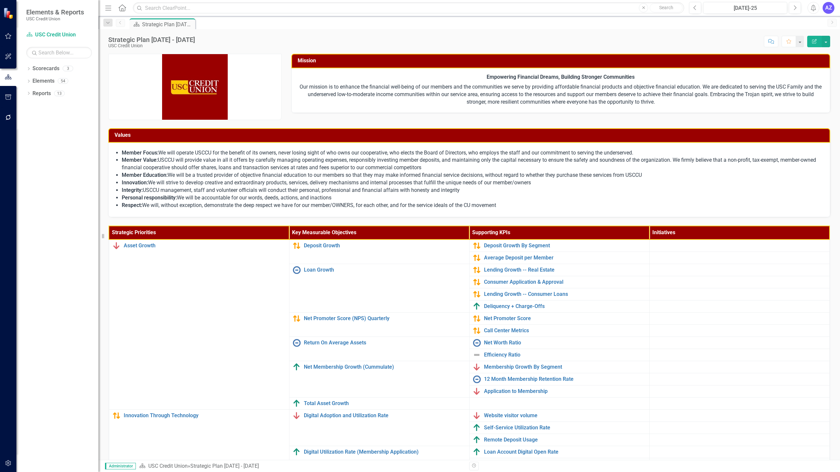
scroll to position [58, 0]
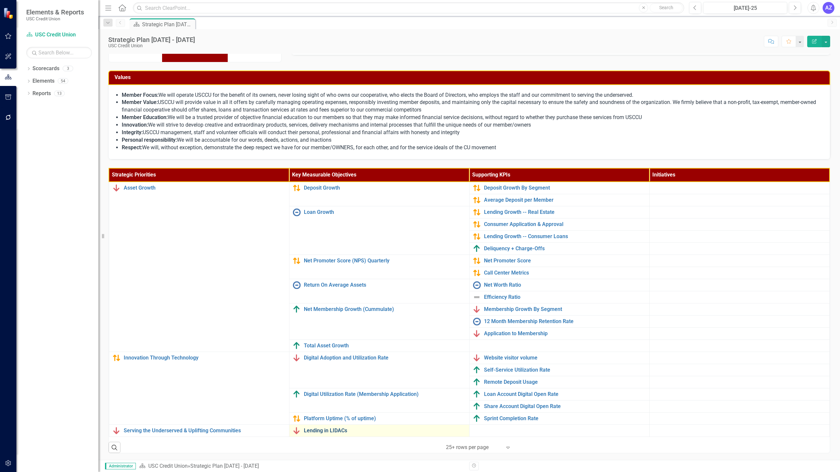
click at [328, 430] on link "Lending in LIDACs" at bounding box center [385, 431] width 162 height 6
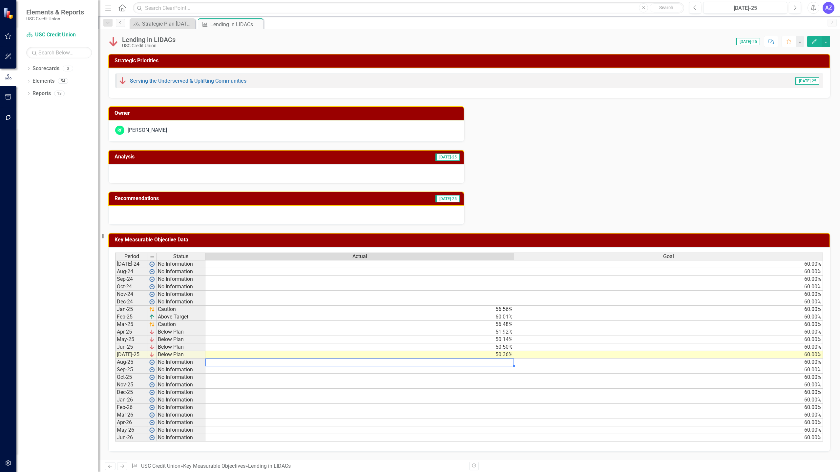
click at [502, 362] on td at bounding box center [359, 362] width 309 height 8
click at [317, 173] on div at bounding box center [286, 173] width 356 height 19
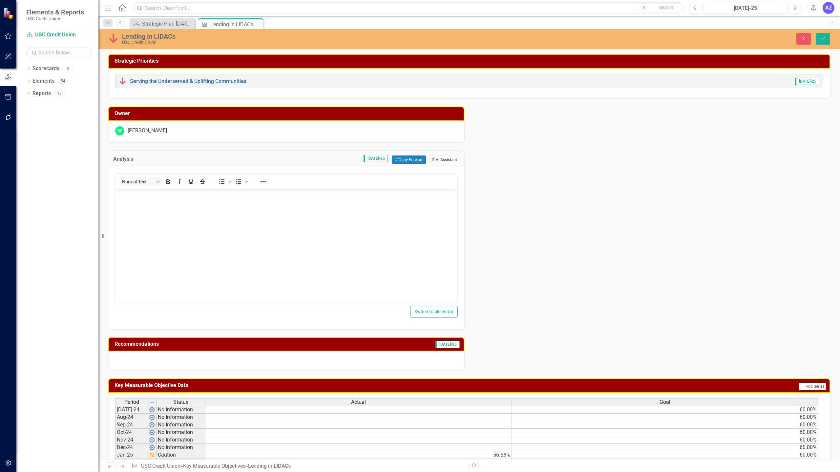
click at [450, 162] on button "ClearPoint AI AI Assistant" at bounding box center [444, 159] width 30 height 9
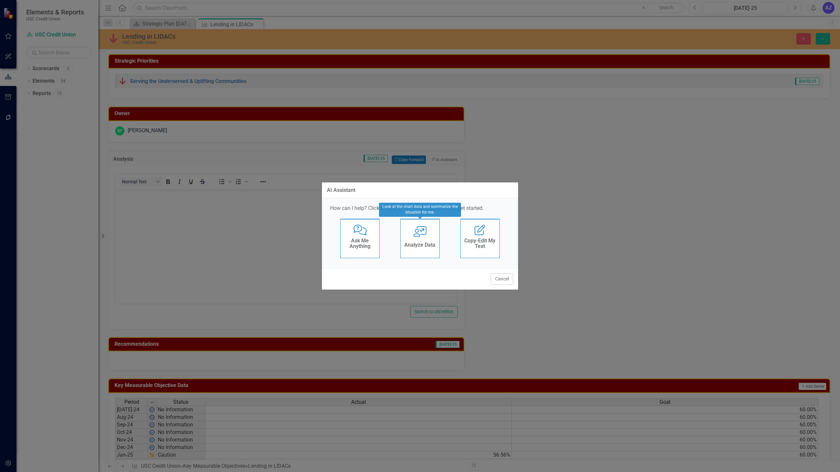
click at [426, 230] on icon at bounding box center [419, 231] width 13 height 10
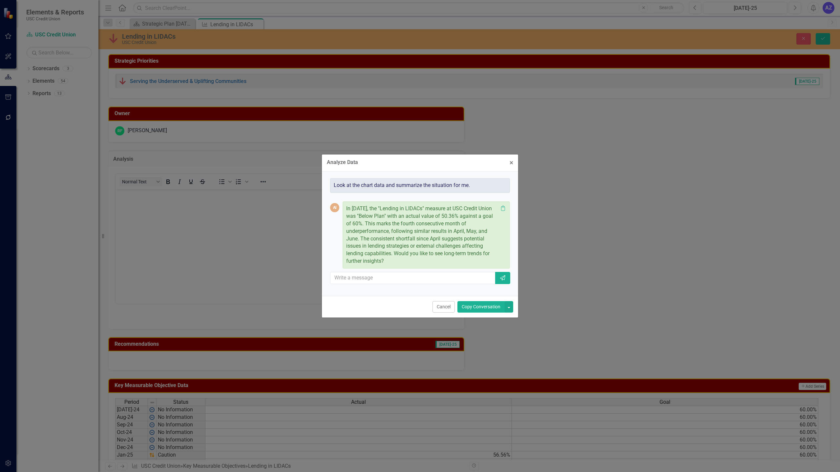
click at [476, 306] on button "Copy Conversation" at bounding box center [480, 306] width 47 height 11
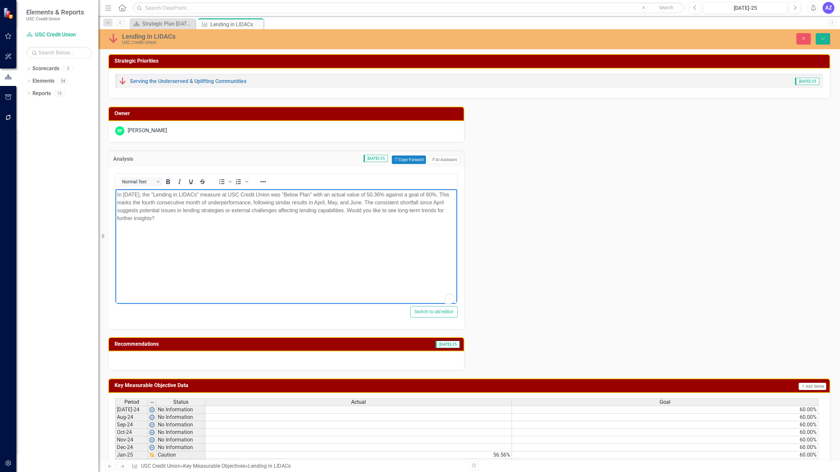
click at [373, 232] on body "In [DATE], the "Lending in LIDACs" measure at USC Credit Union was "Below Plan"…" at bounding box center [285, 238] width 341 height 98
drag, startPoint x: 373, startPoint y: 232, endPoint x: 357, endPoint y: 208, distance: 29.1
click at [357, 208] on body "In [DATE], the "Lending in LIDACs" measure at USC Credit Union was "Below Plan"…" at bounding box center [285, 238] width 341 height 98
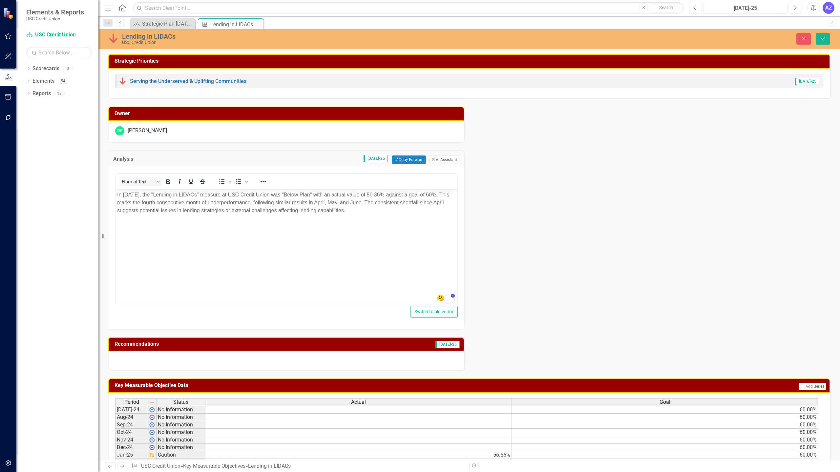
click at [383, 359] on div at bounding box center [286, 360] width 356 height 19
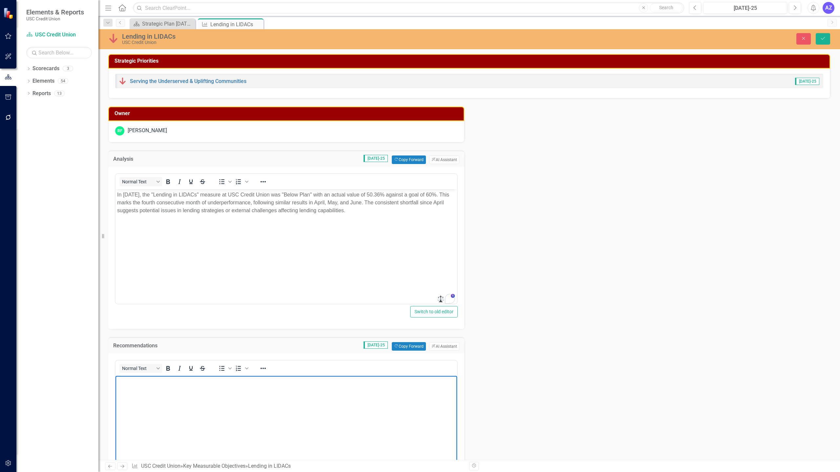
click at [369, 397] on body "Rich Text Area. Press ALT-0 for help." at bounding box center [285, 425] width 341 height 98
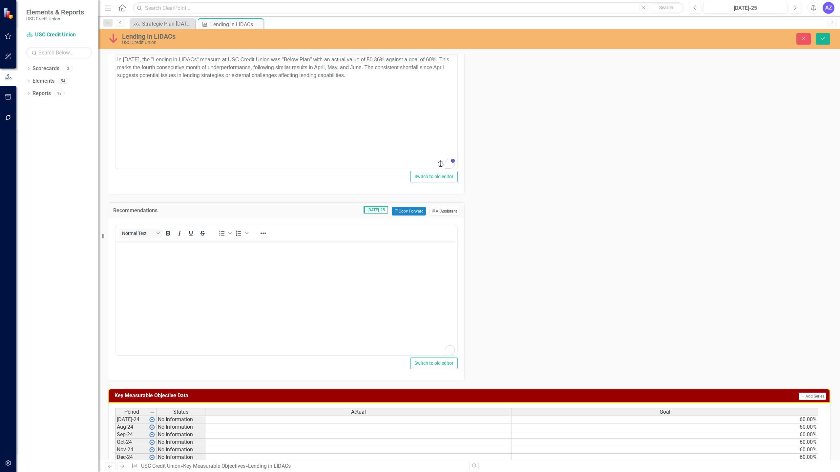
click at [442, 210] on button "ClearPoint AI AI Assistant" at bounding box center [444, 211] width 30 height 9
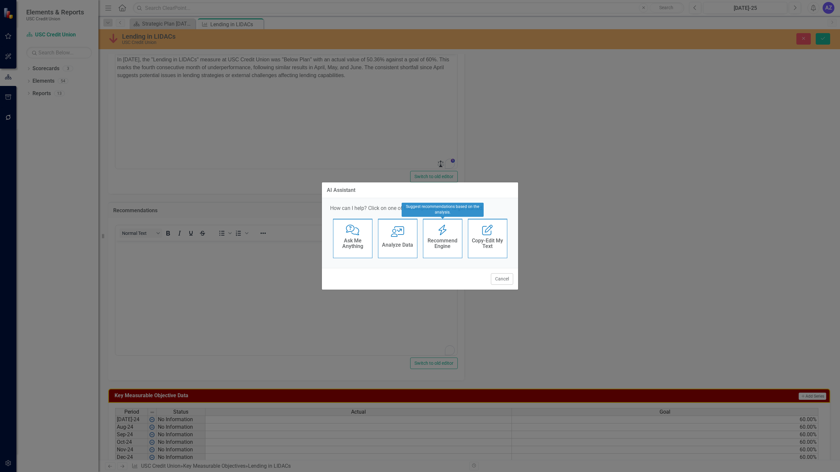
click at [436, 238] on h4 "Recommend Engine" at bounding box center [442, 243] width 32 height 11
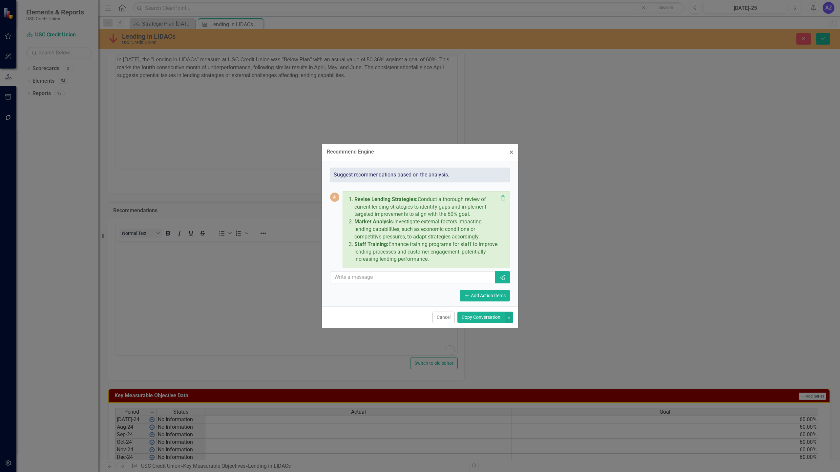
click at [472, 318] on button "Copy Conversation" at bounding box center [480, 317] width 47 height 11
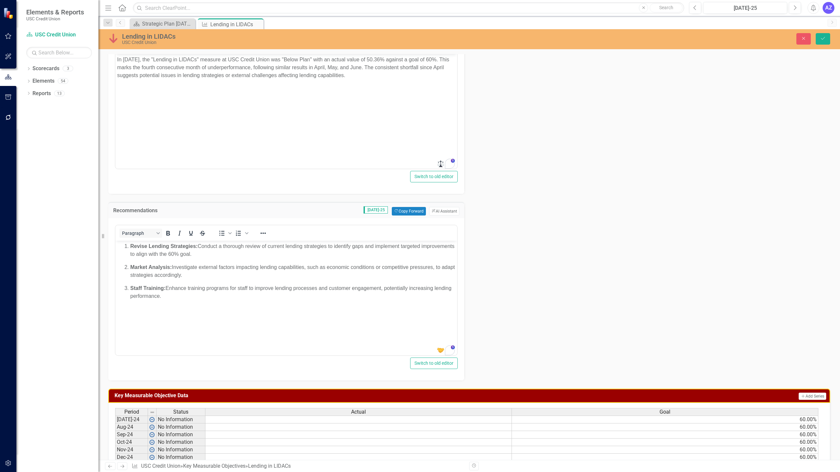
click at [325, 320] on body "Revise Lending Strategies: Conduct a thorough review of current lending strateg…" at bounding box center [285, 289] width 341 height 98
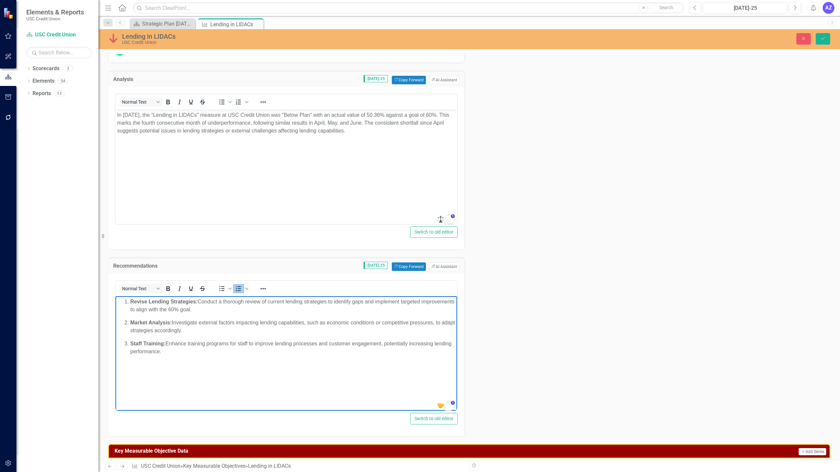
scroll to position [0, 0]
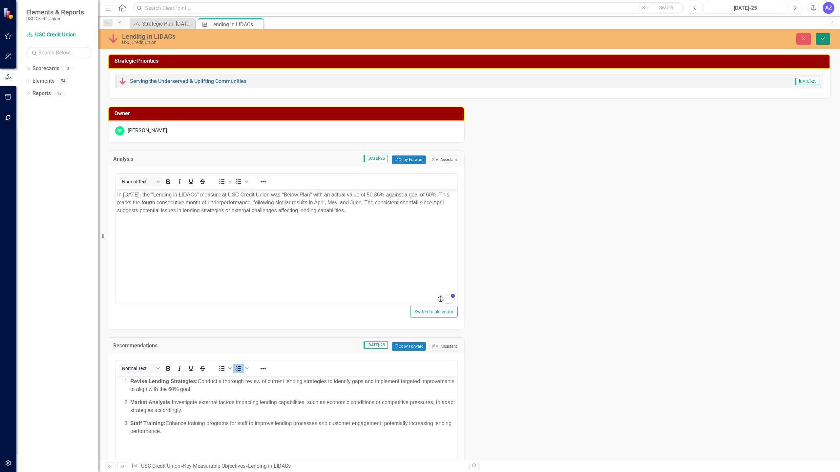
click at [820, 38] on icon "Save" at bounding box center [823, 38] width 6 height 5
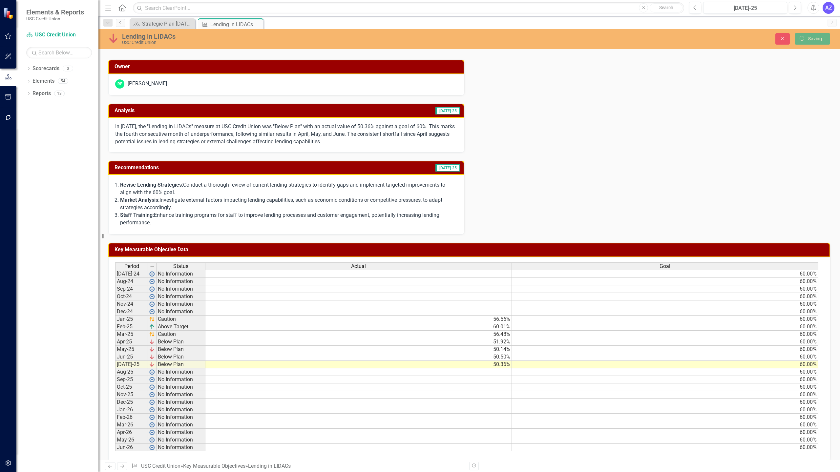
scroll to position [47, 0]
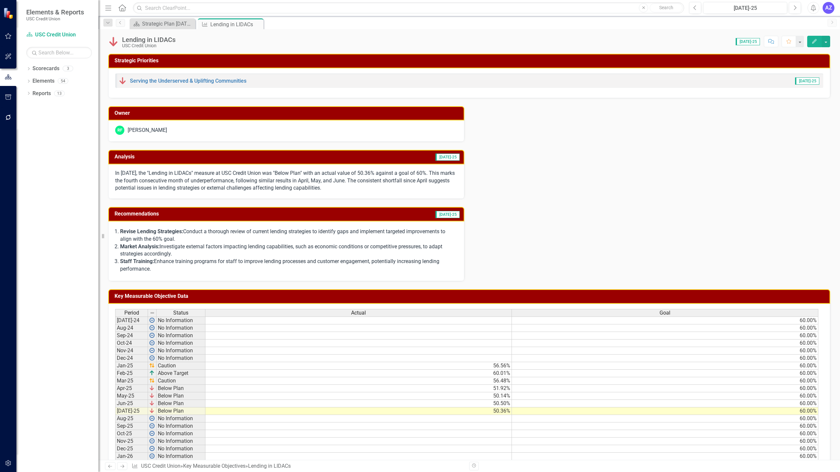
click at [591, 207] on div "Owner RF [PERSON_NAME] Analysis [DATE]-25 In [DATE], the "Lending in LIDACs" me…" at bounding box center [468, 189] width 731 height 183
click at [535, 156] on div "Owner RF [PERSON_NAME] Analysis [DATE]-25 In [DATE], the "Lending in LIDACs" me…" at bounding box center [468, 189] width 731 height 183
click at [171, 268] on p "Staff Training: Enhance training programs for staff to improve lending processe…" at bounding box center [288, 265] width 337 height 15
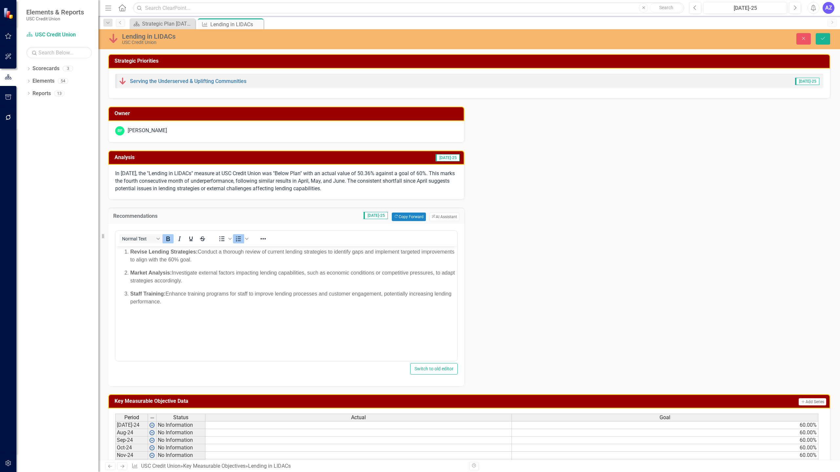
scroll to position [0, 0]
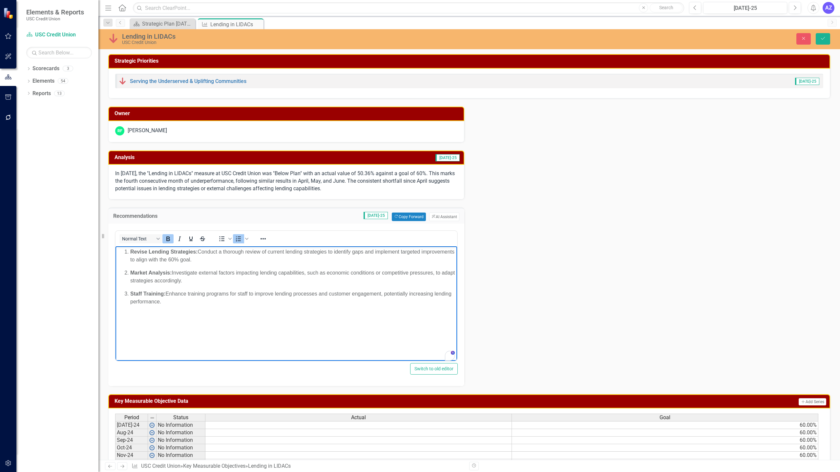
drag, startPoint x: 178, startPoint y: 303, endPoint x: 113, endPoint y: 293, distance: 65.8
click at [115, 293] on html "Revise Lending Strategies: Conduct a thorough review of current lending strateg…" at bounding box center [285, 295] width 341 height 98
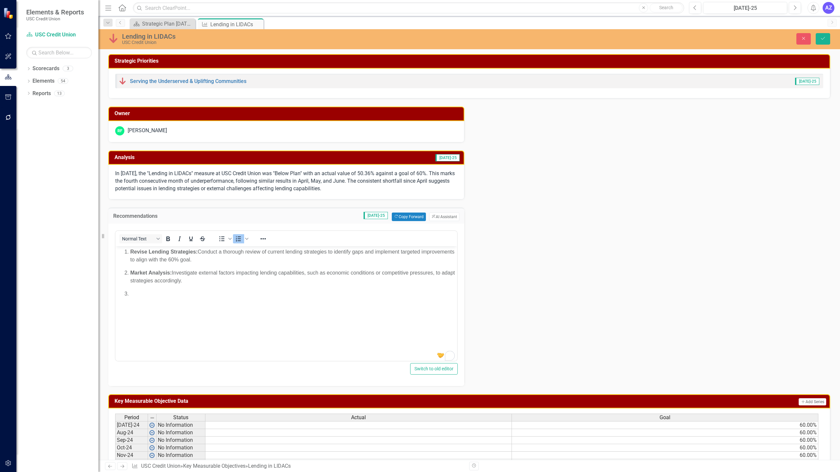
click at [517, 311] on div "Owner RF [PERSON_NAME] Analysis [DATE]-25 In [DATE], the "Lending in LIDACs" me…" at bounding box center [468, 242] width 731 height 288
click at [825, 36] on icon "Save" at bounding box center [823, 38] width 6 height 5
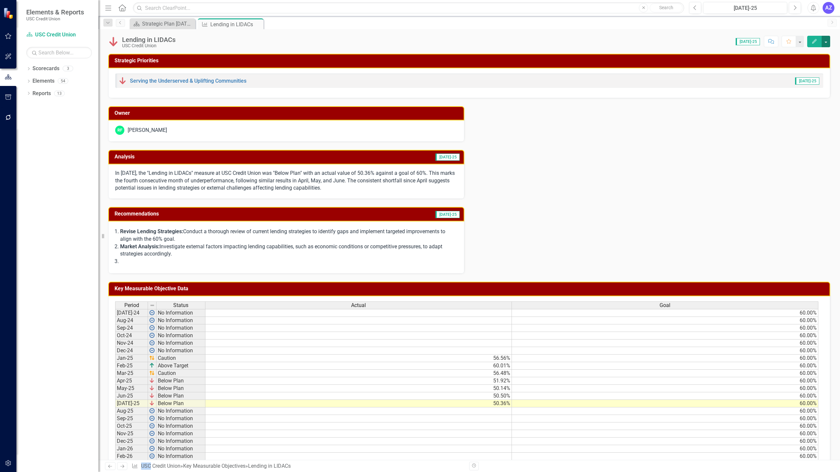
click at [824, 40] on button "button" at bounding box center [825, 41] width 9 height 11
click at [807, 51] on link "Edit Edit Key Measurable Objective" at bounding box center [778, 54] width 104 height 12
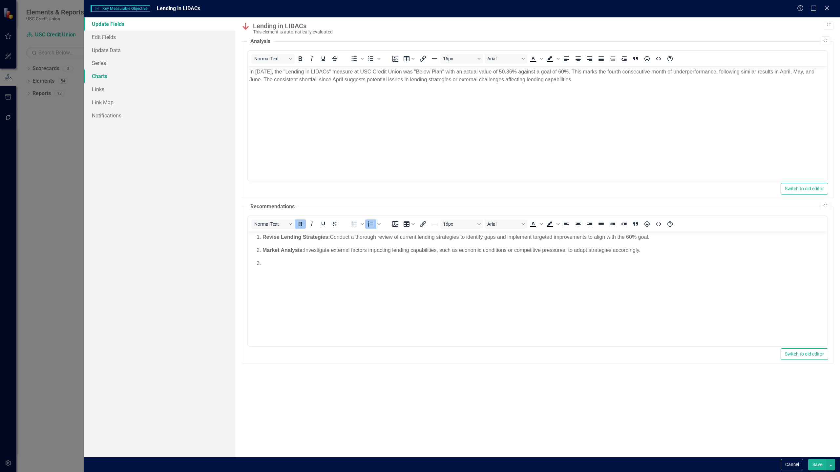
click at [141, 71] on link "Charts" at bounding box center [159, 76] width 151 height 13
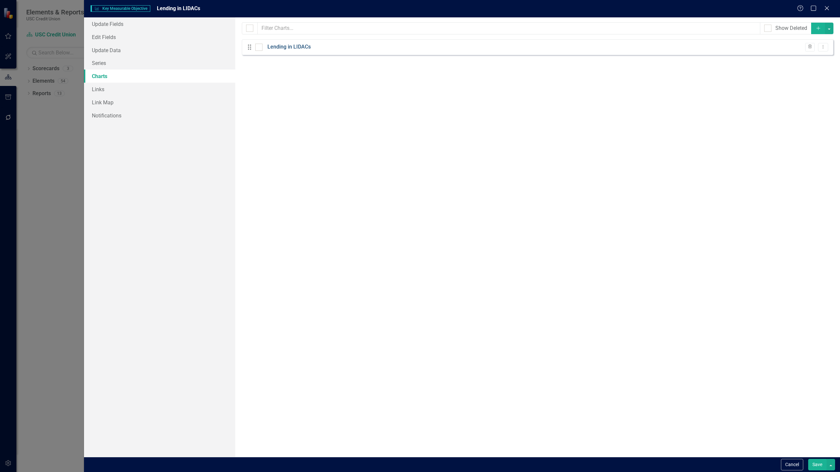
click at [289, 43] on link "Lending in LIDACs" at bounding box center [288, 47] width 43 height 8
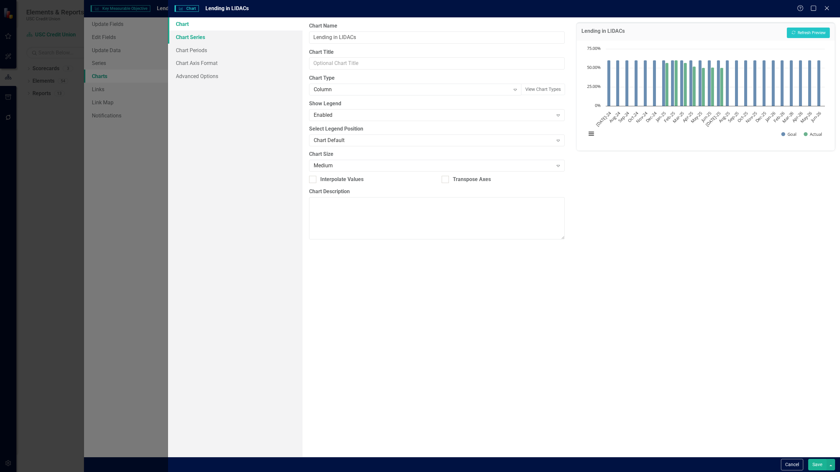
click at [242, 39] on link "Chart Series" at bounding box center [235, 37] width 134 height 13
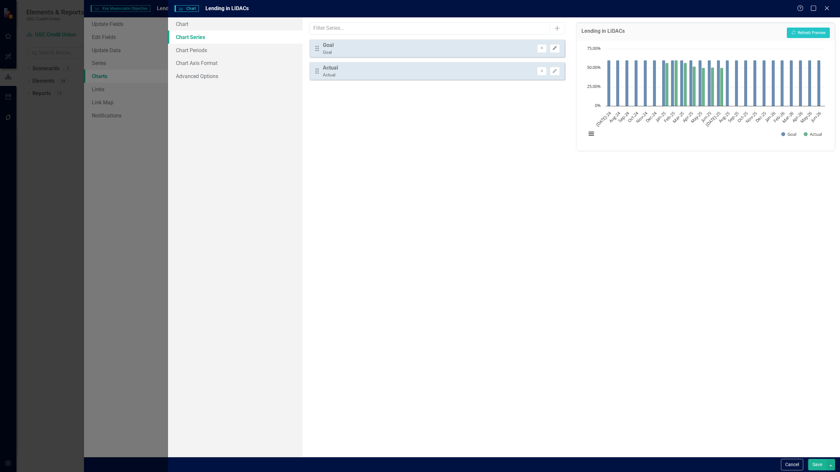
click at [555, 51] on button "Edit" at bounding box center [555, 48] width 10 height 9
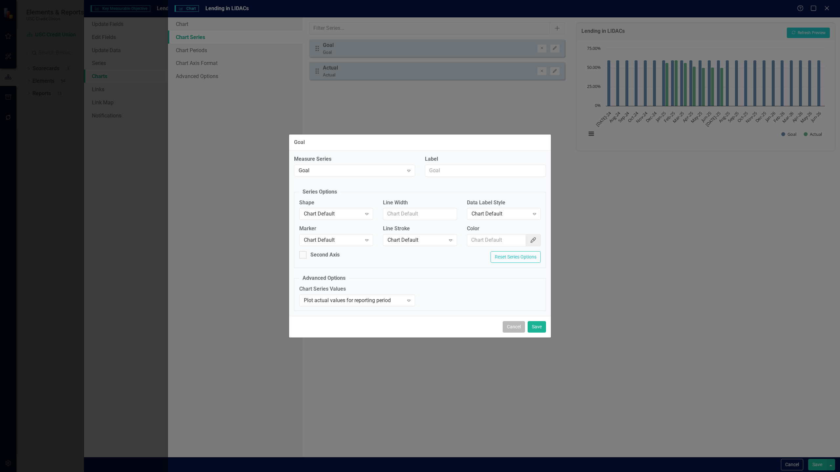
click at [514, 328] on button "Cancel" at bounding box center [513, 326] width 22 height 11
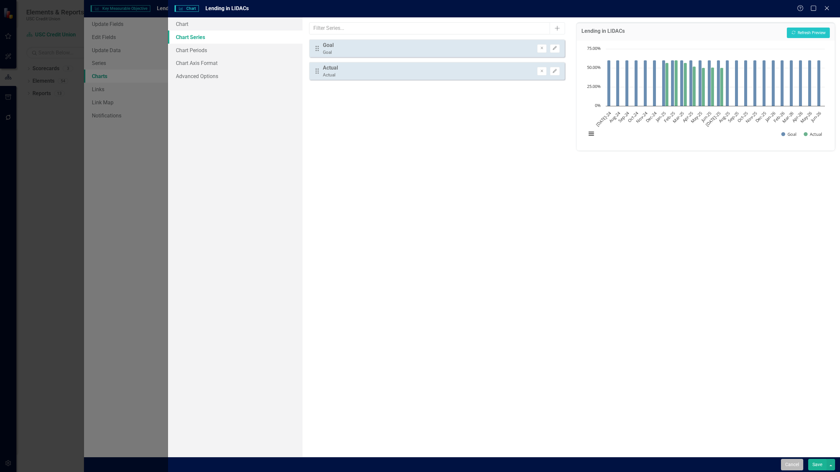
click at [783, 467] on button "Cancel" at bounding box center [792, 464] width 22 height 11
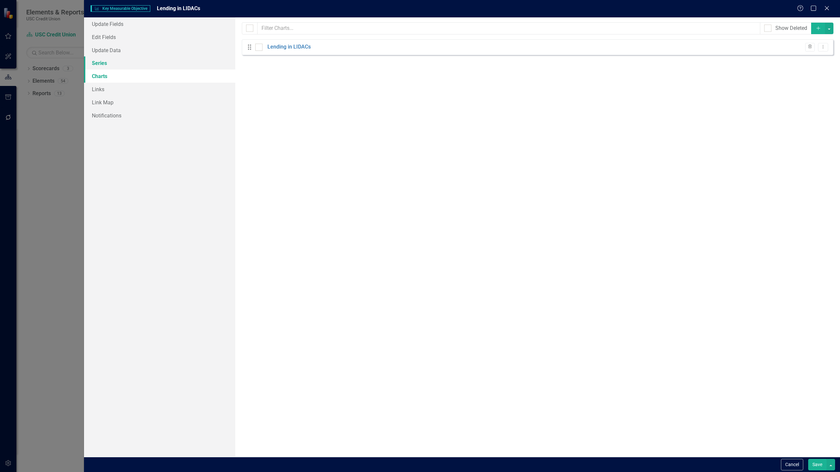
click at [111, 69] on link "Series" at bounding box center [159, 62] width 151 height 13
checkbox input "false"
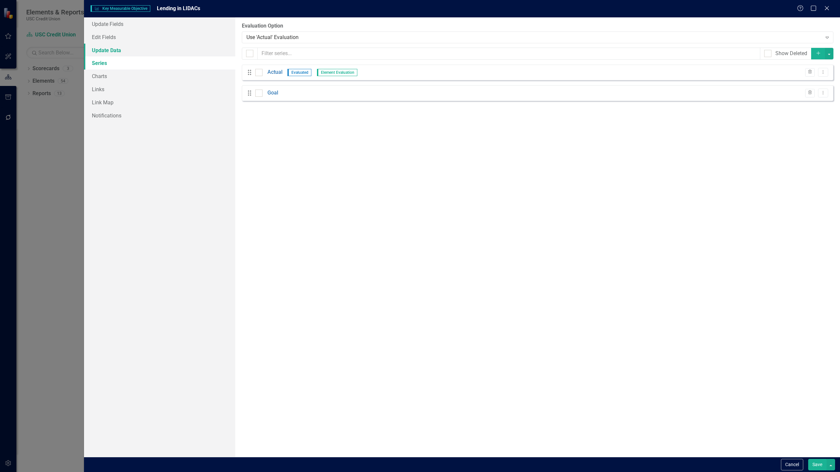
click at [127, 55] on link "Update Data" at bounding box center [159, 50] width 151 height 13
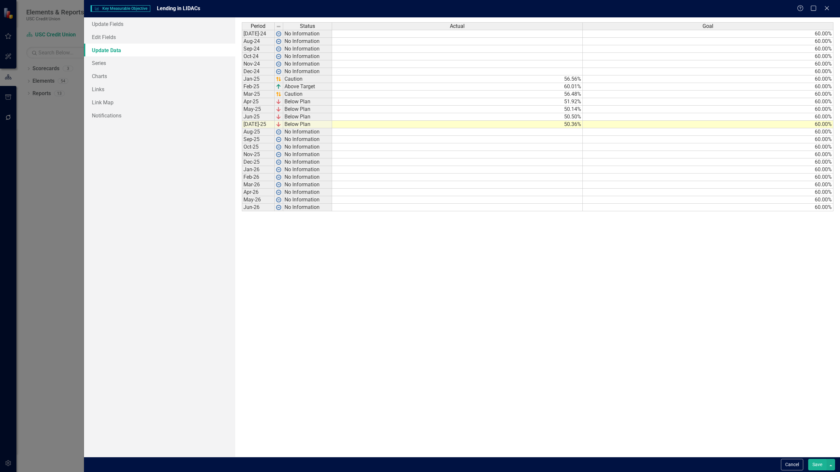
click at [816, 464] on button "Save" at bounding box center [817, 464] width 18 height 11
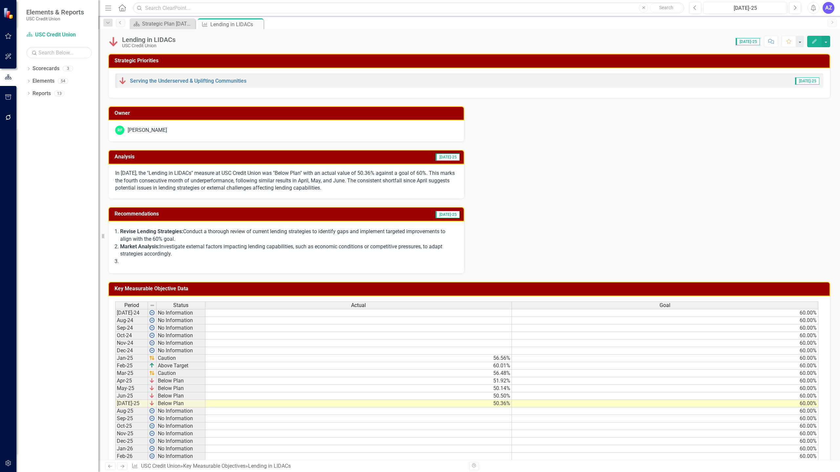
click at [186, 40] on div "Score: 0.00 Jul-25 Completed Comment Favorite Edit" at bounding box center [504, 41] width 651 height 11
click at [171, 41] on div "Lending in LIDACs" at bounding box center [148, 39] width 53 height 7
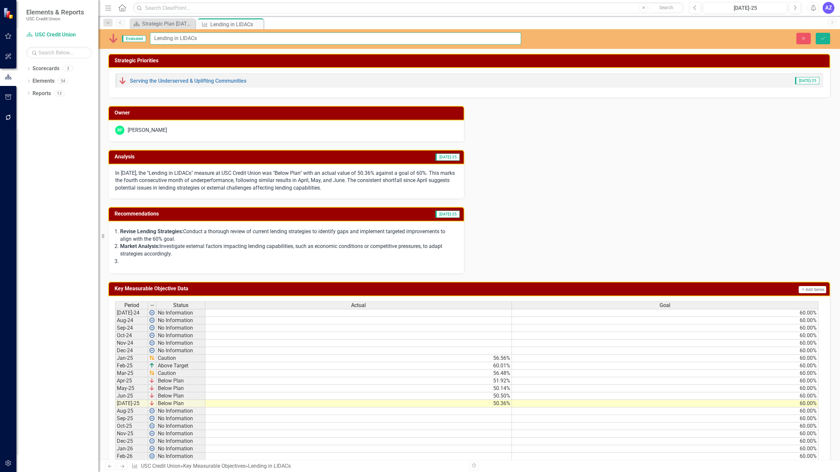
click at [208, 39] on input "Lending in LIDACs" at bounding box center [335, 38] width 371 height 12
type input "Lending in LIDAC ($)"
click at [827, 39] on button "Save" at bounding box center [822, 38] width 14 height 11
